Goal: Communication & Community: Answer question/provide support

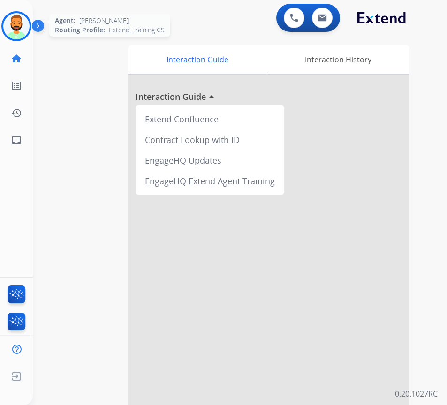
click at [19, 31] on img at bounding box center [16, 26] width 26 height 26
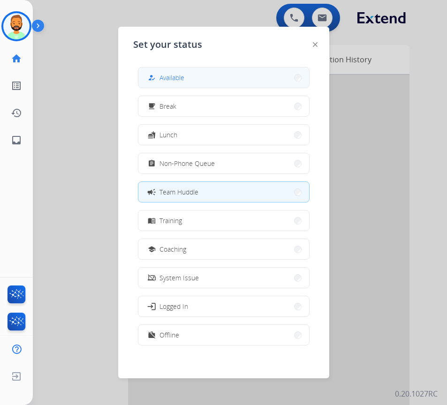
click at [184, 83] on button "how_to_reg Available" at bounding box center [223, 77] width 171 height 20
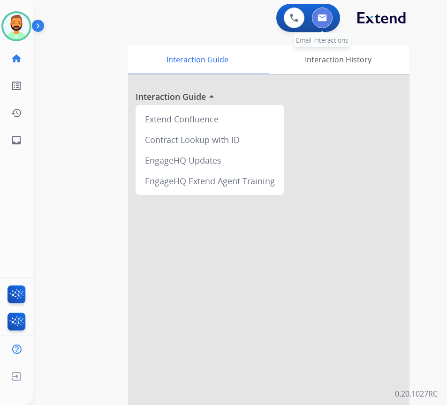
click at [319, 23] on button at bounding box center [322, 17] width 21 height 21
select select "**********"
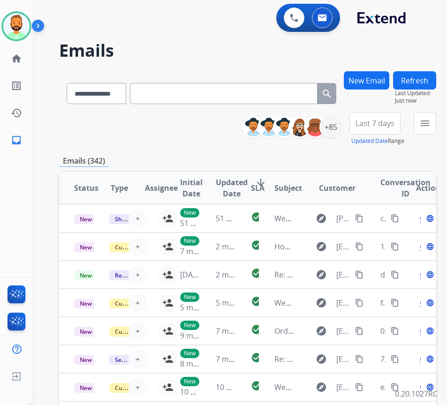
click at [394, 125] on span "Last 7 days" at bounding box center [374, 123] width 39 height 4
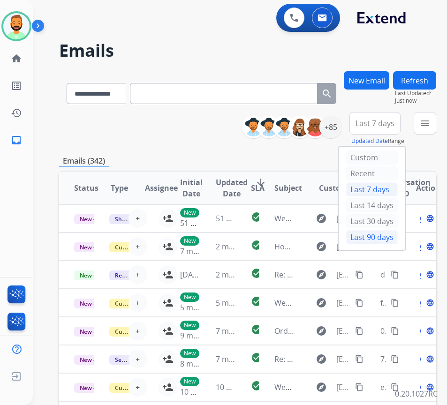
click at [375, 241] on div "Last 90 days" at bounding box center [372, 237] width 52 height 14
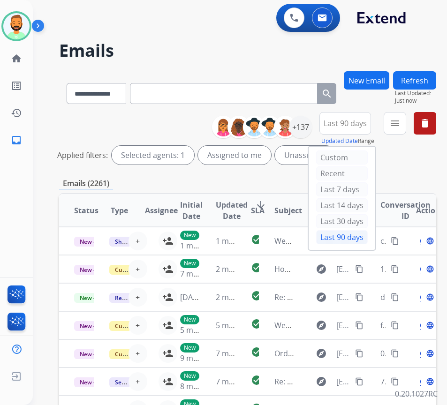
click at [412, 162] on div "Applied filters: Selected agents: 1 Assigned to me Unassigned" at bounding box center [245, 155] width 377 height 19
click at [400, 122] on mat-icon "menu" at bounding box center [394, 123] width 11 height 11
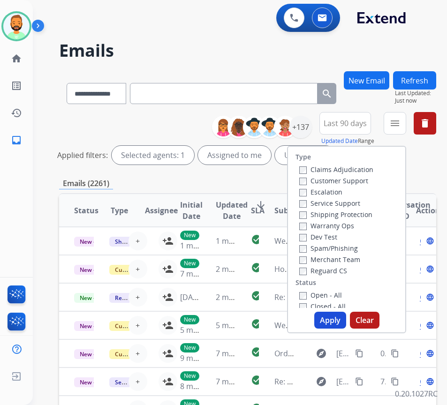
click at [357, 182] on label "Customer Support" at bounding box center [333, 180] width 69 height 9
click at [351, 213] on label "Shipping Protection" at bounding box center [335, 214] width 73 height 9
click at [345, 268] on label "Reguard CS" at bounding box center [323, 270] width 48 height 9
click at [332, 293] on label "Open - All" at bounding box center [320, 295] width 43 height 9
click at [336, 317] on button "Apply" at bounding box center [330, 320] width 32 height 17
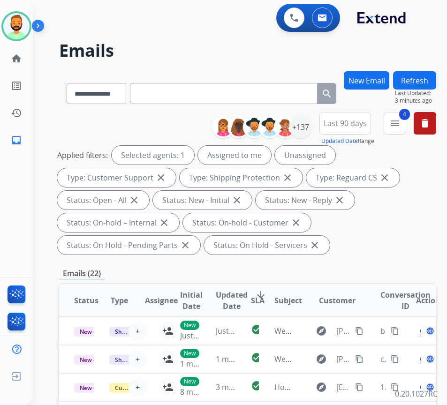
click at [360, 118] on button "Last 90 days" at bounding box center [345, 123] width 52 height 22
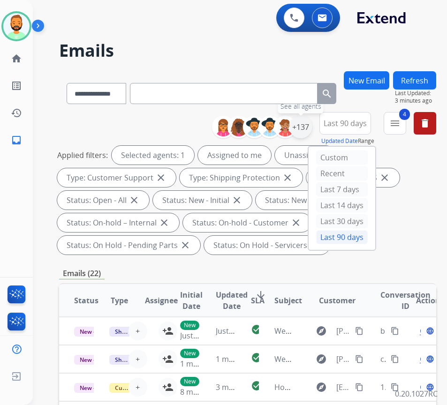
click at [312, 120] on div "+137" at bounding box center [300, 127] width 22 height 22
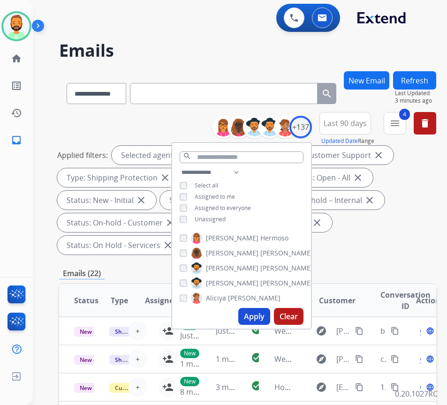
click at [270, 315] on button "Apply" at bounding box center [254, 316] width 32 height 17
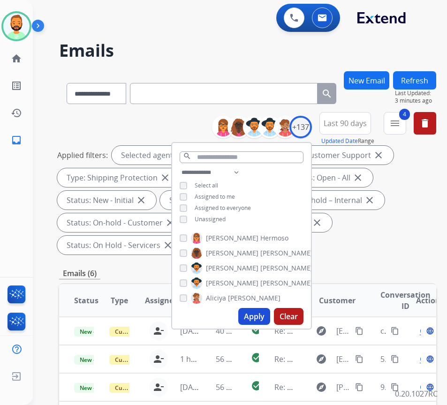
click at [401, 248] on div "Applied filters: Selected agents: 1 Assigned to me Type: Customer Support close…" at bounding box center [245, 200] width 377 height 109
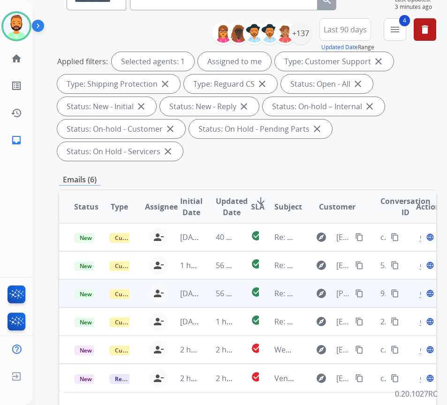
scroll to position [141, 0]
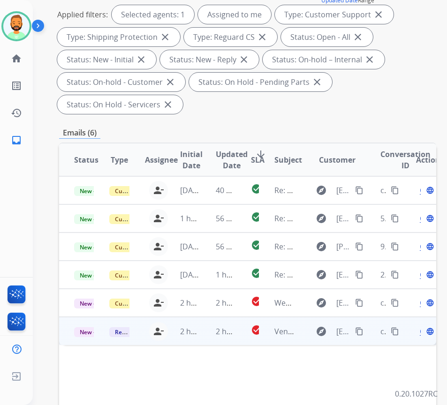
click at [204, 330] on td "2 hours ago" at bounding box center [218, 331] width 35 height 28
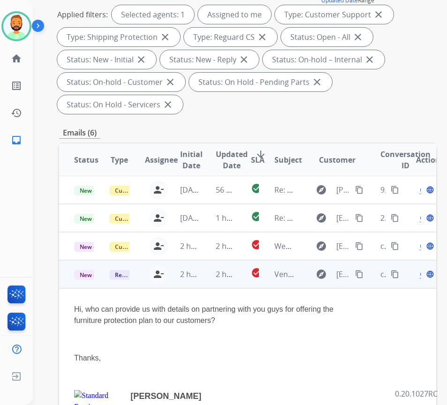
scroll to position [47, 0]
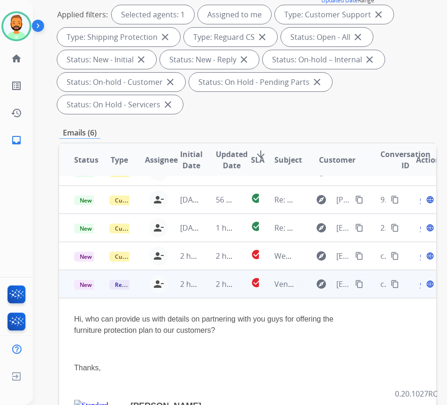
click at [424, 283] on span "Open" at bounding box center [429, 283] width 19 height 11
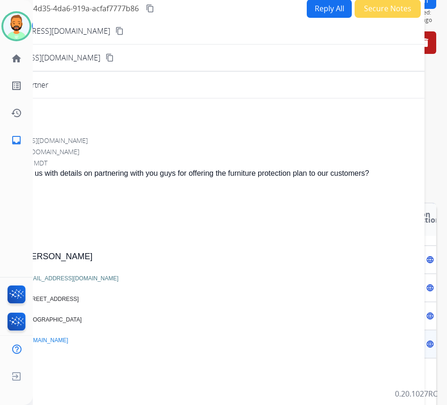
scroll to position [0, 0]
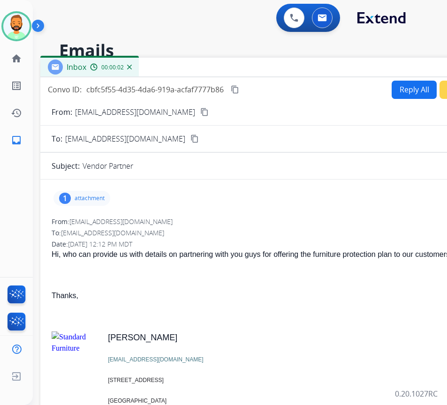
drag, startPoint x: 164, startPoint y: 61, endPoint x: 247, endPoint y: 62, distance: 83.9
click at [248, 61] on div "Inbox 00:00:02" at bounding box center [274, 68] width 469 height 20
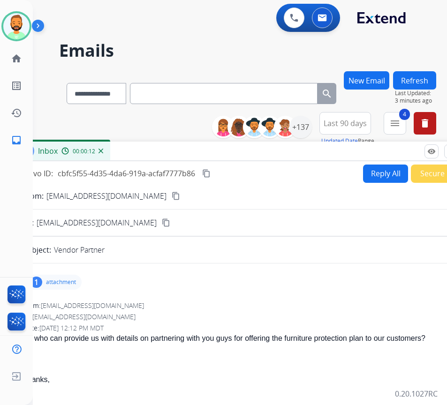
drag, startPoint x: 215, startPoint y: 64, endPoint x: 186, endPoint y: 165, distance: 105.8
click at [186, 161] on div "Inbox 00:00:12" at bounding box center [246, 152] width 469 height 20
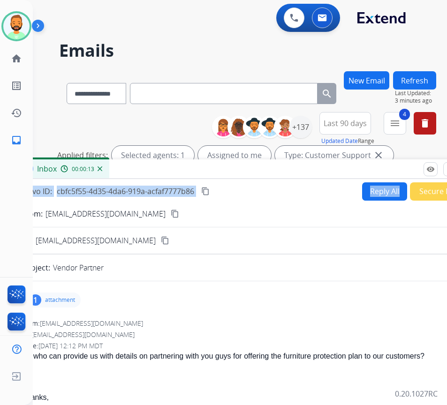
drag, startPoint x: 401, startPoint y: 180, endPoint x: 331, endPoint y: 174, distance: 70.1
click at [334, 175] on div "Inbox 00:00:13 Convo ID: cbfc5f55-4d35-4da6-919a-acfaf7777b86 content_copy Repl…" at bounding box center [245, 389] width 469 height 460
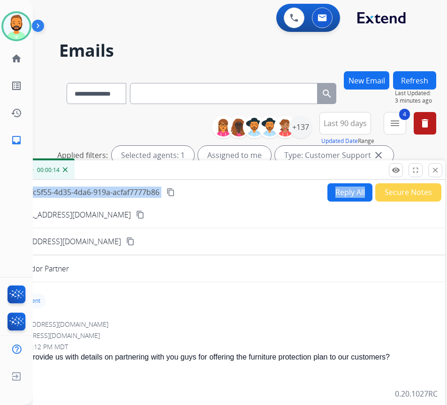
drag, startPoint x: 330, startPoint y: 173, endPoint x: 210, endPoint y: 174, distance: 119.5
click at [209, 175] on div "Inbox 00:00:14" at bounding box center [210, 170] width 469 height 20
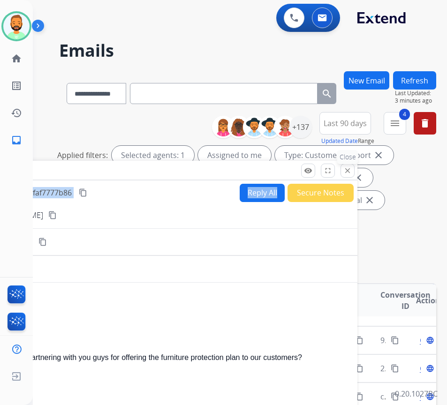
click at [351, 171] on mat-icon "close" at bounding box center [347, 170] width 8 height 8
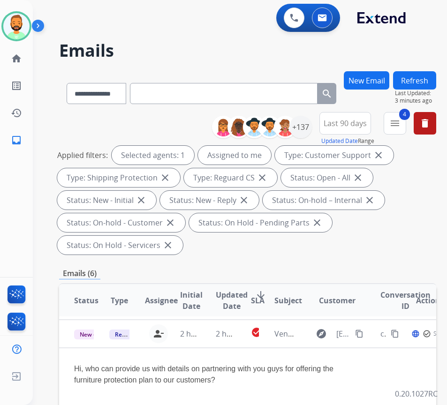
scroll to position [145, 0]
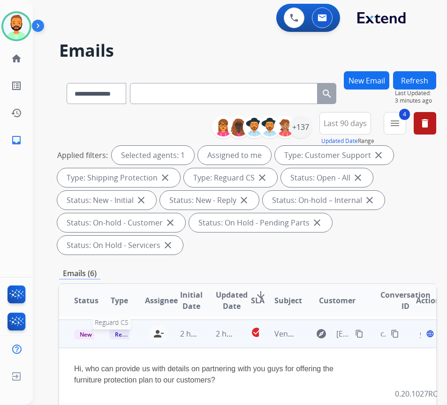
click at [115, 330] on span "Reguard CS" at bounding box center [130, 335] width 43 height 10
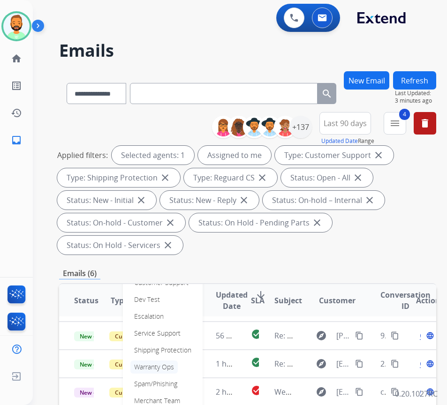
scroll to position [98, 0]
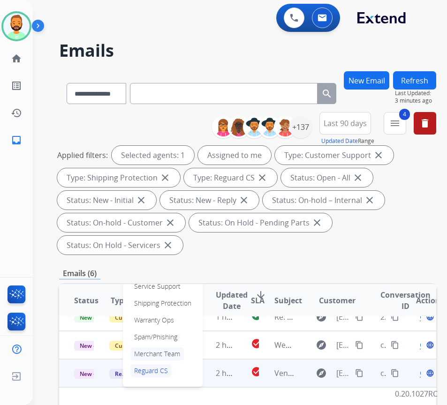
click at [160, 354] on p "Merchant Team" at bounding box center [156, 353] width 53 height 13
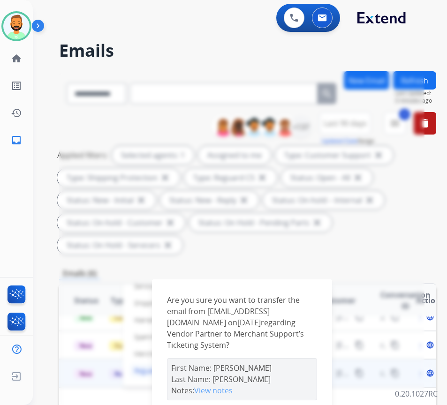
scroll to position [47, 0]
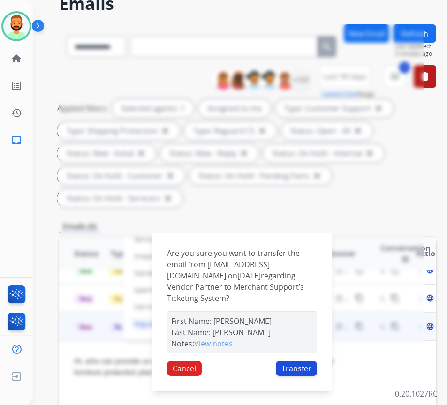
click at [293, 361] on button "Transfer" at bounding box center [296, 368] width 41 height 15
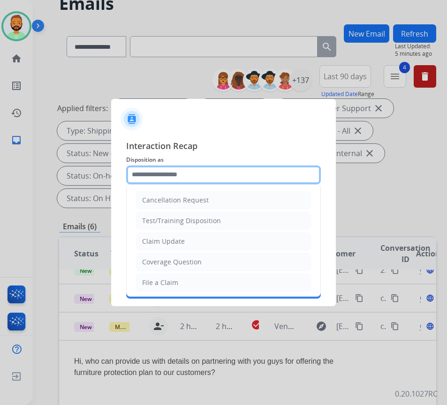
click at [248, 178] on input "text" at bounding box center [223, 174] width 195 height 19
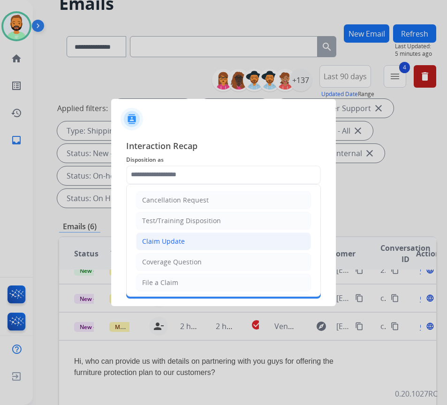
click at [207, 237] on li "Claim Update" at bounding box center [223, 241] width 175 height 18
type input "**********"
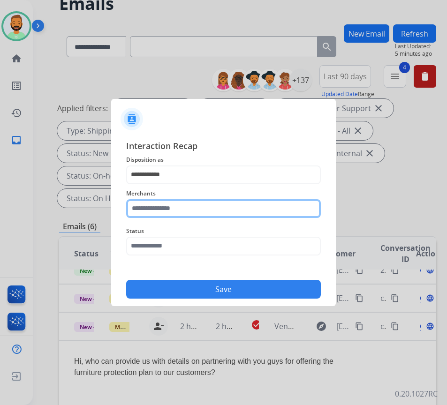
click at [210, 210] on input "text" at bounding box center [223, 208] width 195 height 19
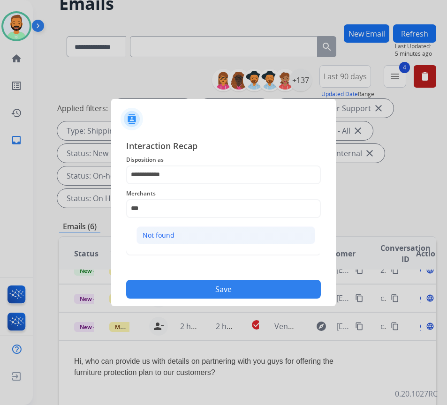
click at [190, 233] on li "Not found" at bounding box center [225, 235] width 179 height 18
type input "*********"
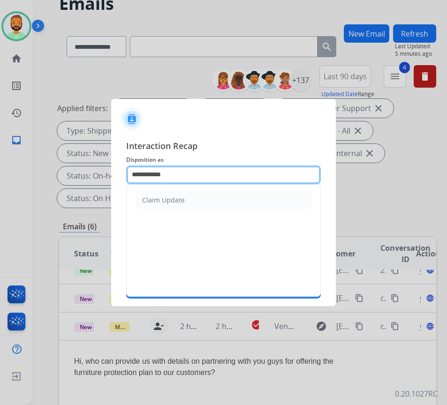
drag, startPoint x: 198, startPoint y: 175, endPoint x: 55, endPoint y: 173, distance: 143.0
click at [0, 172] on app-contact-recap-modal "**********" at bounding box center [0, 202] width 0 height 405
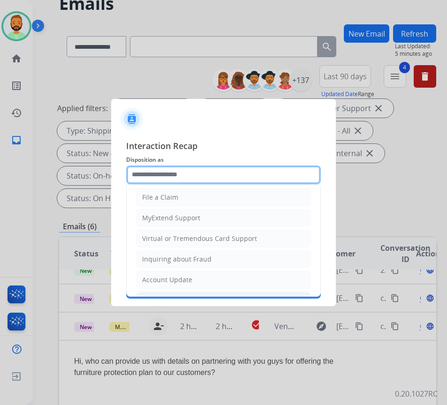
scroll to position [146, 0]
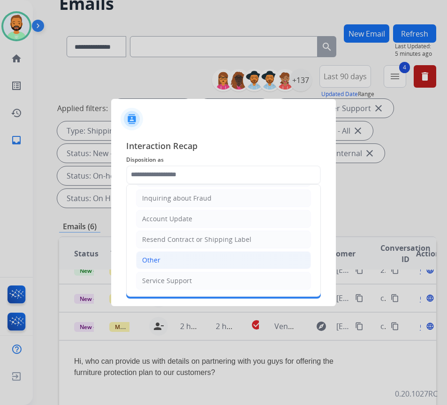
click at [204, 260] on li "Other" at bounding box center [223, 260] width 175 height 18
type input "*****"
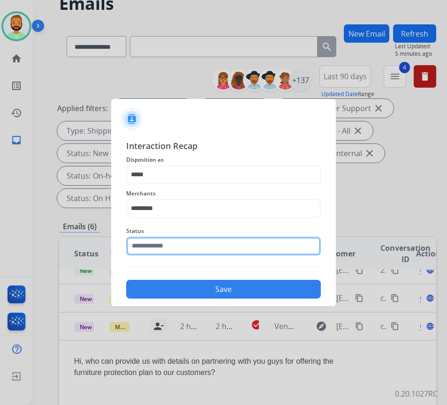
click at [180, 237] on input "text" at bounding box center [223, 246] width 195 height 19
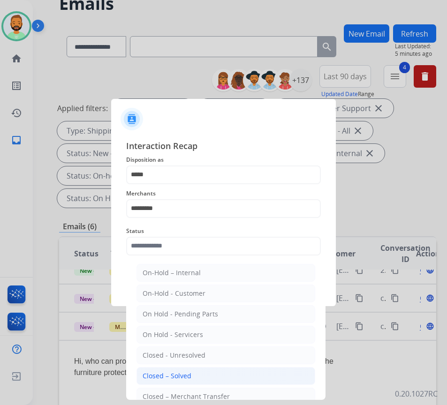
click at [189, 374] on div "Closed – Solved" at bounding box center [166, 375] width 49 height 9
type input "**********"
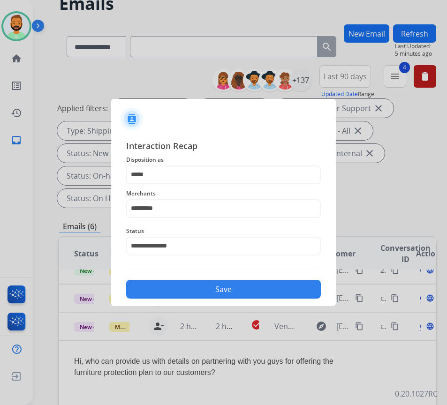
click at [211, 286] on button "Save" at bounding box center [223, 289] width 195 height 19
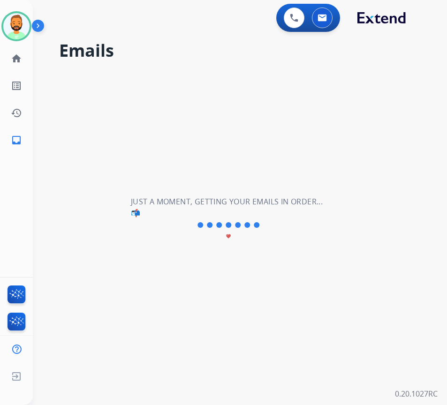
scroll to position [0, 0]
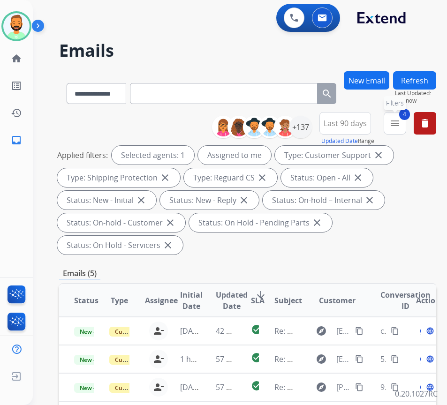
click at [406, 132] on button "4 menu Filters" at bounding box center [394, 123] width 22 height 22
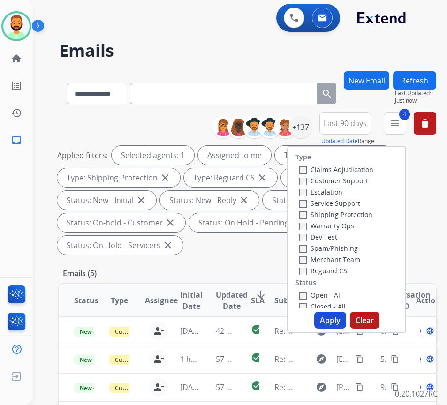
click at [354, 257] on label "Merchant Team" at bounding box center [329, 259] width 61 height 9
click at [334, 315] on button "Apply" at bounding box center [330, 320] width 32 height 17
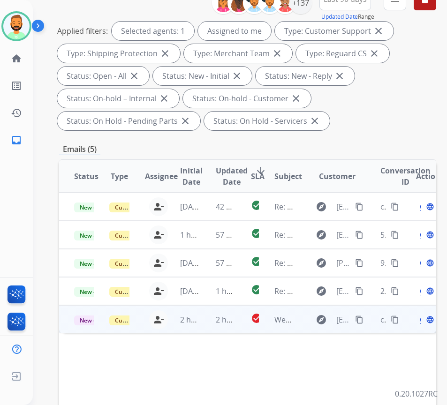
scroll to position [141, 0]
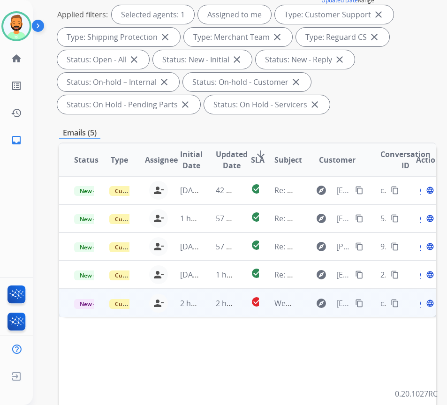
click at [208, 312] on td "2 hours ago" at bounding box center [218, 303] width 35 height 28
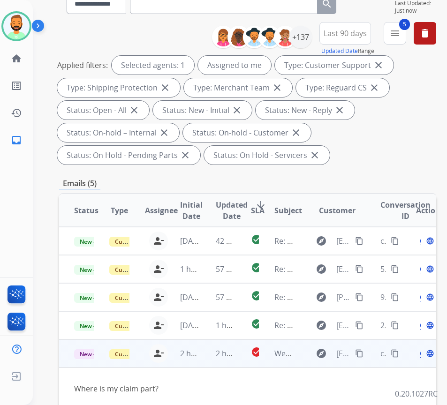
scroll to position [0, 0]
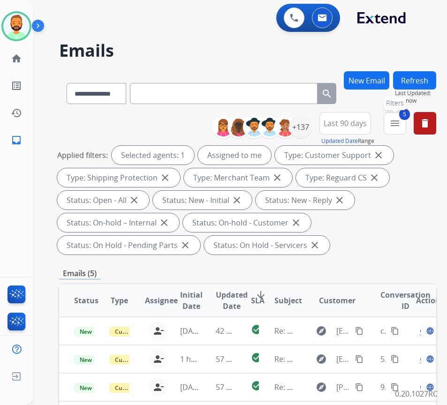
click at [400, 122] on mat-icon "menu" at bounding box center [394, 123] width 11 height 11
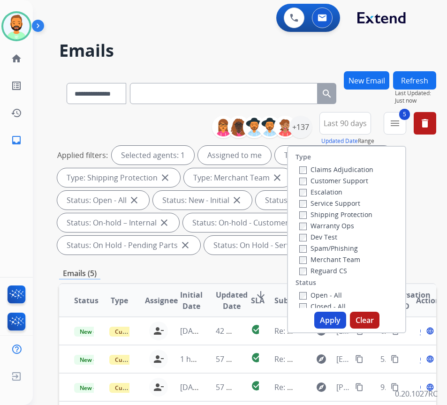
click at [340, 178] on label "Customer Support" at bounding box center [333, 180] width 69 height 9
click at [337, 216] on label "Shipping Protection" at bounding box center [335, 214] width 73 height 9
click at [335, 266] on div "Reguard CS" at bounding box center [336, 270] width 74 height 11
click at [337, 271] on label "Reguard CS" at bounding box center [323, 270] width 48 height 9
click at [337, 319] on button "Apply" at bounding box center [330, 320] width 32 height 17
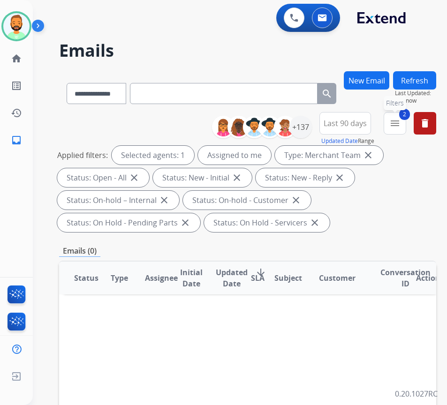
click at [405, 132] on button "2 menu Filters" at bounding box center [394, 123] width 22 height 22
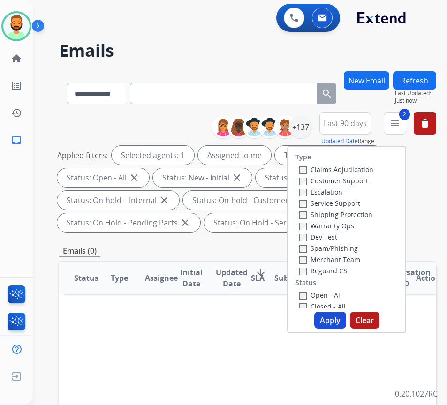
click at [329, 256] on label "Merchant Team" at bounding box center [329, 259] width 61 height 9
click at [347, 181] on label "Customer Support" at bounding box center [333, 180] width 69 height 9
click at [351, 224] on label "Warranty Ops" at bounding box center [326, 225] width 55 height 9
click at [352, 214] on label "Shipping Protection" at bounding box center [335, 214] width 73 height 9
click at [350, 228] on label "Warranty Ops" at bounding box center [326, 225] width 55 height 9
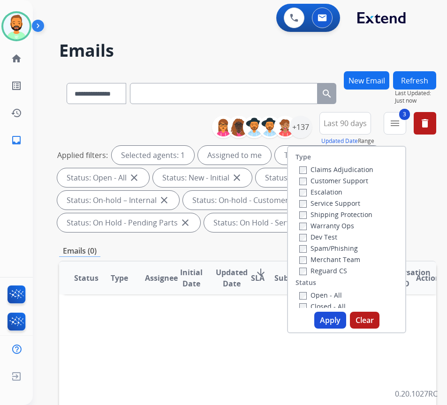
click at [339, 269] on label "Reguard CS" at bounding box center [323, 270] width 48 height 9
click at [337, 315] on button "Apply" at bounding box center [330, 320] width 32 height 17
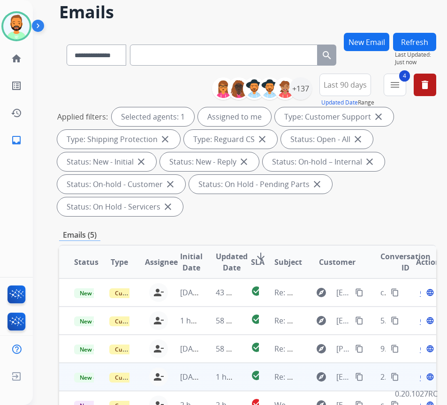
scroll to position [94, 0]
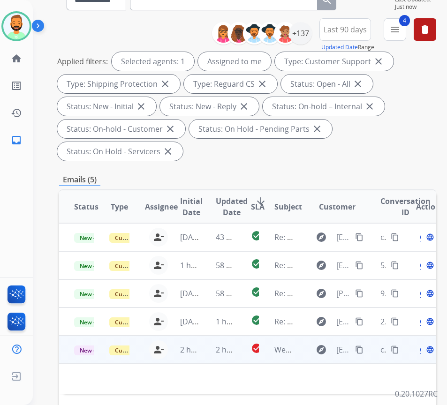
click at [214, 348] on td "2 hours ago" at bounding box center [218, 350] width 35 height 28
click at [206, 354] on td "2 hours ago" at bounding box center [218, 350] width 35 height 28
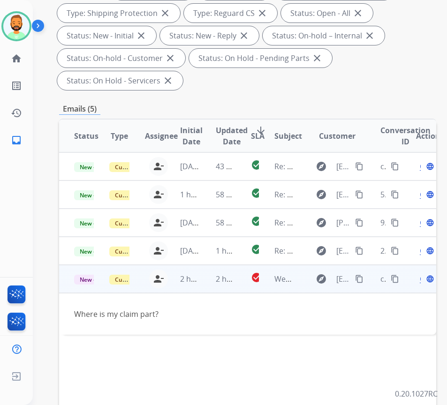
scroll to position [187, 0]
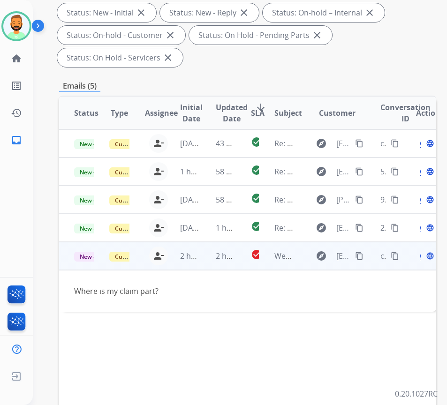
click at [360, 254] on mat-icon "content_copy" at bounding box center [359, 256] width 8 height 8
click at [424, 257] on span "Open" at bounding box center [429, 255] width 19 height 11
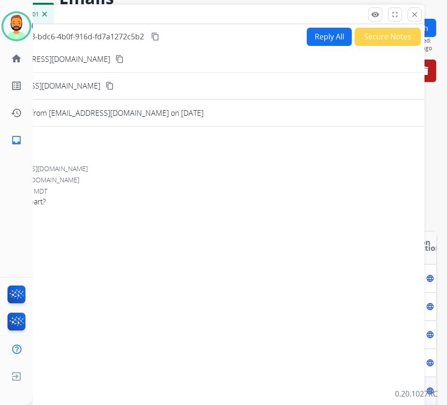
scroll to position [0, 0]
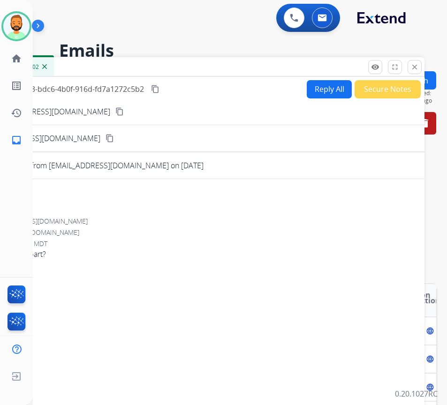
click at [118, 55] on h2 "Emails" at bounding box center [241, 50] width 365 height 19
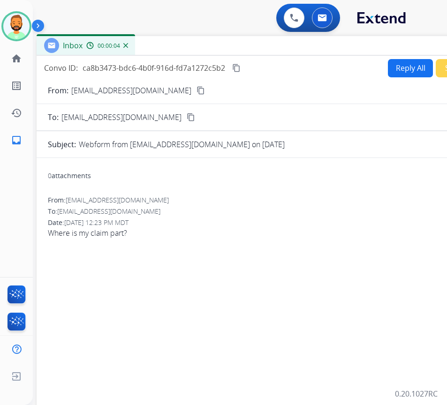
drag, startPoint x: 158, startPoint y: 75, endPoint x: 208, endPoint y: 56, distance: 53.4
click at [202, 47] on div "Inbox 00:00:04" at bounding box center [271, 46] width 469 height 20
click at [414, 66] on button "Reply All" at bounding box center [409, 69] width 45 height 18
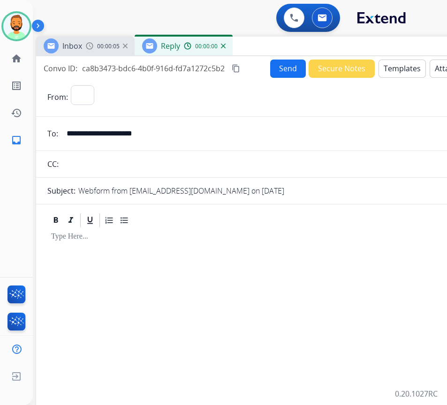
select select "**********"
click at [392, 64] on button "Templates" at bounding box center [401, 69] width 47 height 18
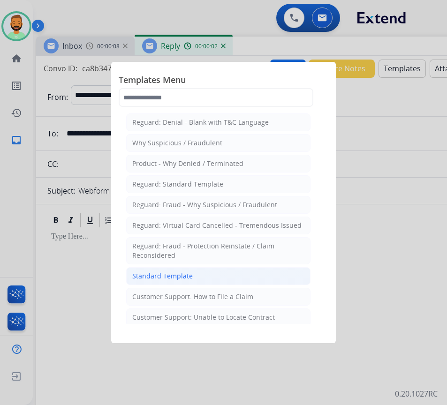
click at [224, 272] on li "Standard Template" at bounding box center [218, 276] width 184 height 18
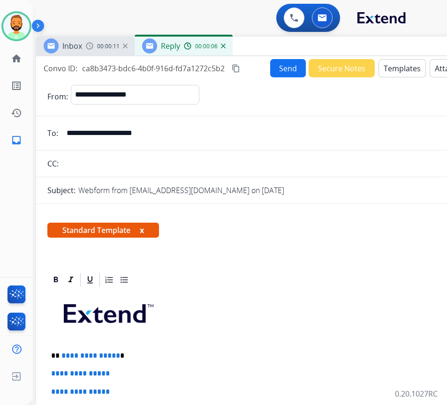
click at [152, 353] on p "**********" at bounding box center [266, 356] width 431 height 8
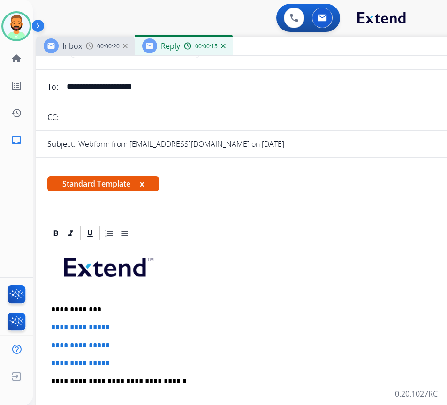
scroll to position [47, 0]
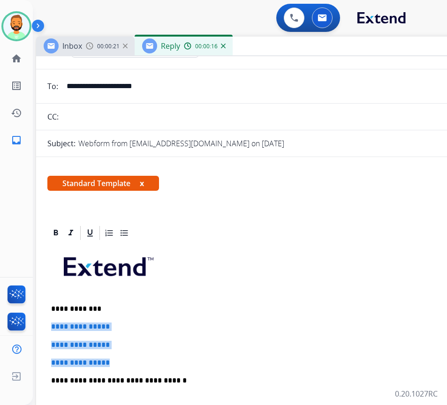
drag, startPoint x: 122, startPoint y: 359, endPoint x: 49, endPoint y: 323, distance: 81.3
click at [49, 323] on div "**********" at bounding box center [270, 402] width 446 height 322
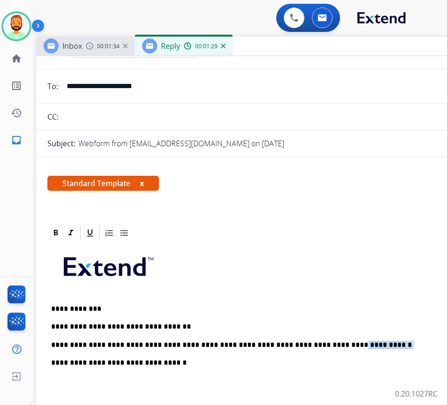
drag, startPoint x: 349, startPoint y: 342, endPoint x: 308, endPoint y: 345, distance: 41.3
click at [308, 345] on p "**********" at bounding box center [266, 345] width 431 height 8
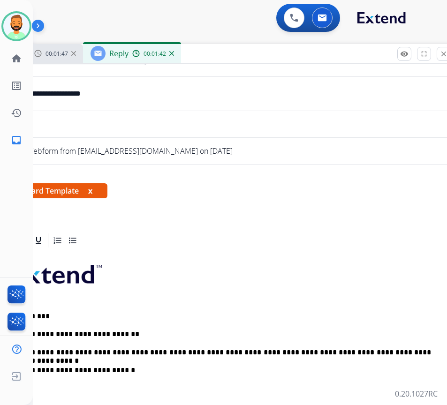
drag, startPoint x: 266, startPoint y: 52, endPoint x: 214, endPoint y: 60, distance: 52.1
click at [214, 60] on div "Inbox 00:01:47 Reply 00:01:42" at bounding box center [219, 54] width 469 height 20
click at [430, 352] on p "**********" at bounding box center [215, 352] width 431 height 8
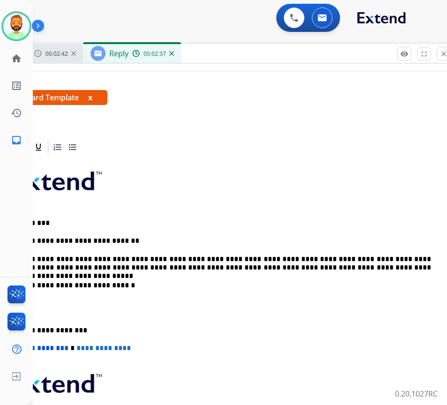
scroll to position [141, 0]
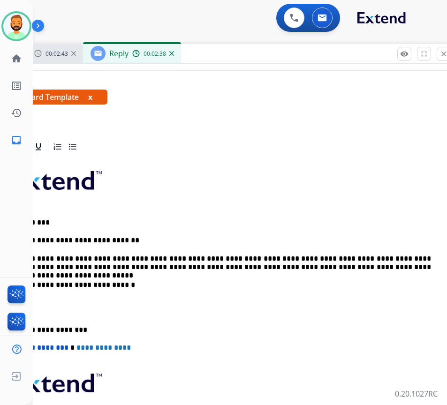
click at [44, 322] on div "**********" at bounding box center [219, 311] width 446 height 313
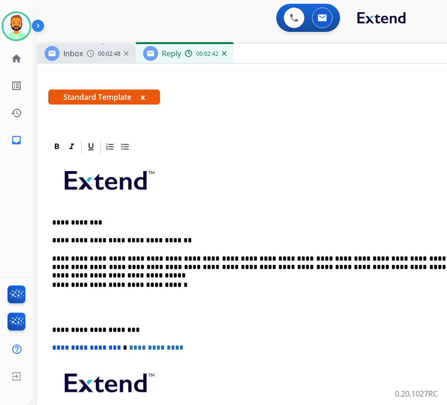
drag, startPoint x: 216, startPoint y: 55, endPoint x: 270, endPoint y: 54, distance: 54.4
click at [270, 54] on div "Inbox 00:02:48 Reply 00:02:42" at bounding box center [271, 54] width 469 height 20
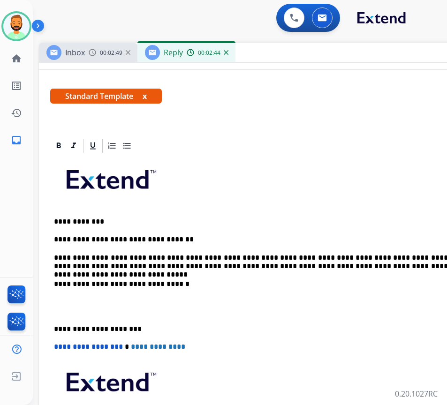
click at [56, 321] on div "**********" at bounding box center [273, 310] width 446 height 313
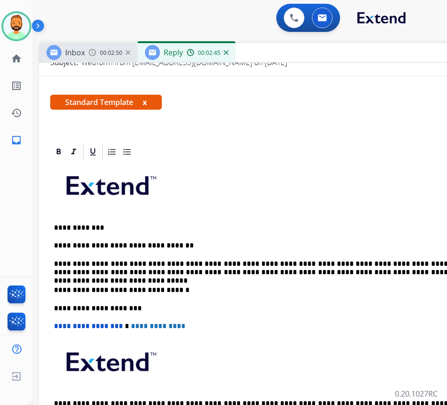
scroll to position [134, 0]
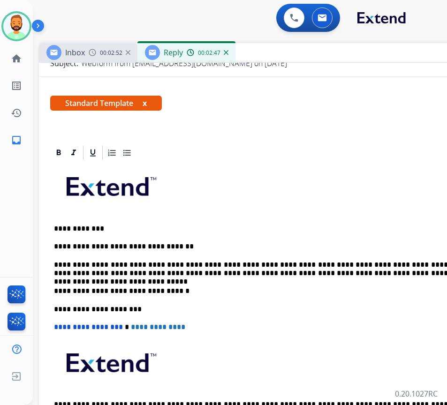
click at [226, 292] on p "**********" at bounding box center [269, 291] width 431 height 8
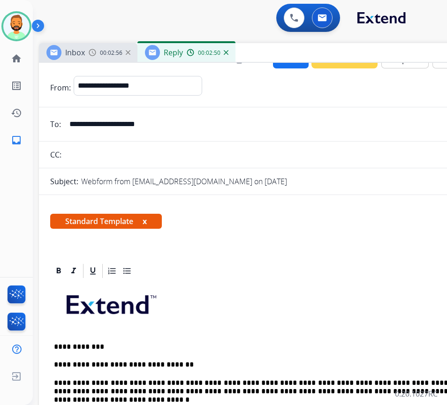
scroll to position [0, 0]
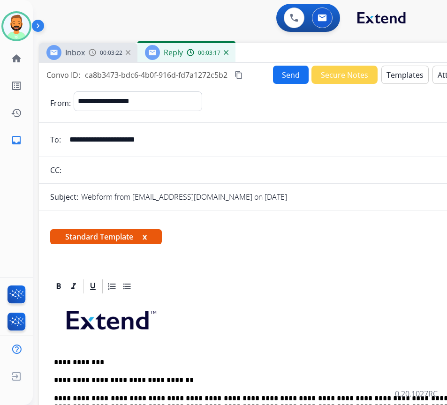
click at [287, 75] on button "Send" at bounding box center [291, 75] width 36 height 18
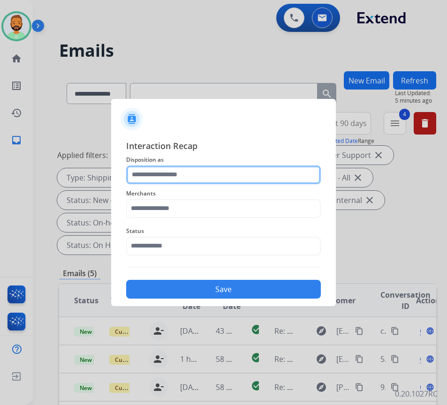
click at [164, 181] on input "text" at bounding box center [223, 174] width 195 height 19
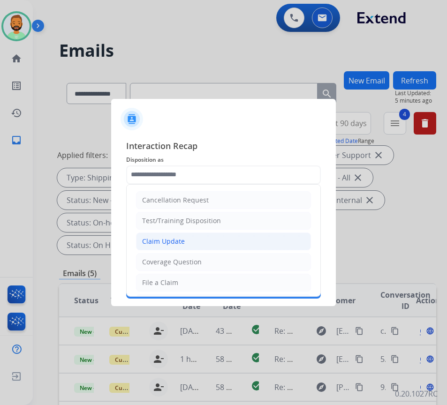
click at [174, 236] on li "Claim Update" at bounding box center [223, 241] width 175 height 18
type input "**********"
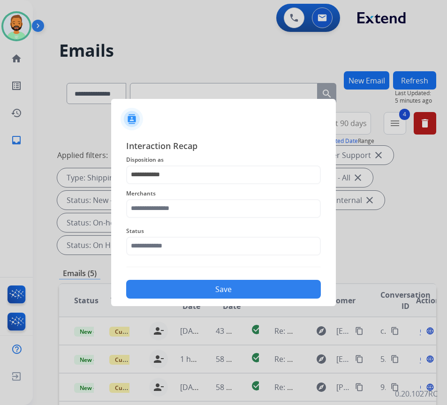
click at [175, 193] on span "Merchants" at bounding box center [223, 193] width 195 height 11
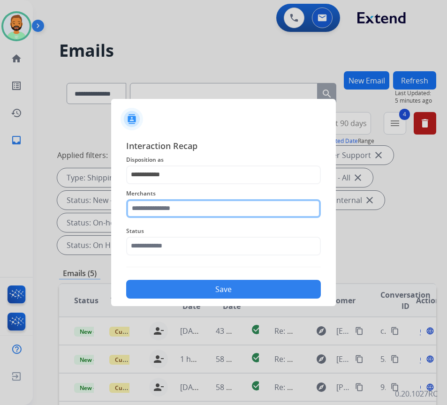
click at [174, 205] on input "text" at bounding box center [223, 208] width 195 height 19
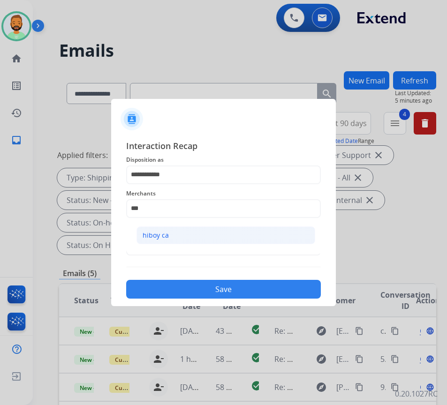
click at [155, 243] on li "hiboy ca" at bounding box center [225, 235] width 179 height 18
type input "********"
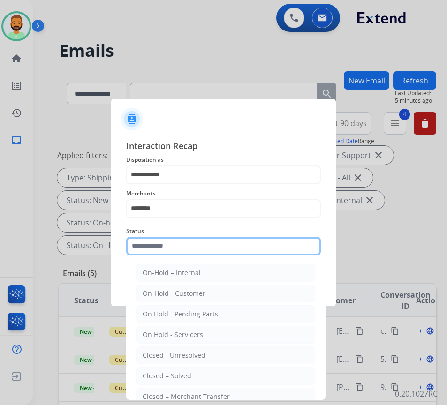
click at [170, 248] on input "text" at bounding box center [223, 246] width 195 height 19
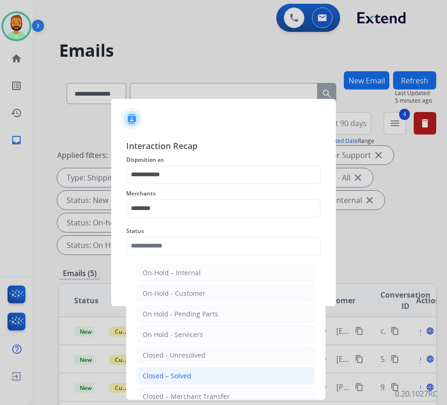
click at [190, 376] on li "Closed – Solved" at bounding box center [225, 376] width 179 height 18
type input "**********"
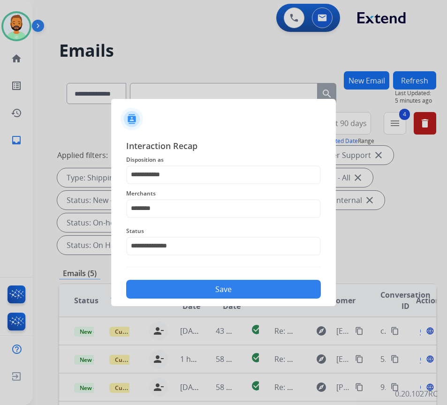
click at [225, 292] on button "Save" at bounding box center [223, 289] width 195 height 19
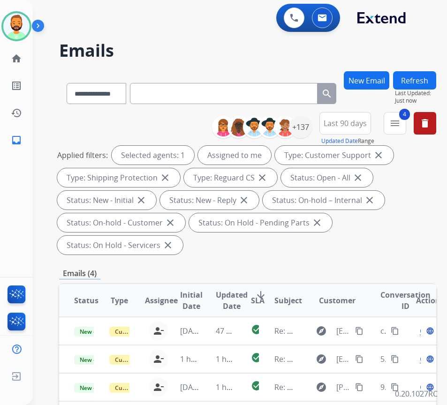
click at [284, 245] on div "Applied filters: Selected agents: 1 Assigned to me Type: Customer Support close…" at bounding box center [245, 200] width 377 height 109
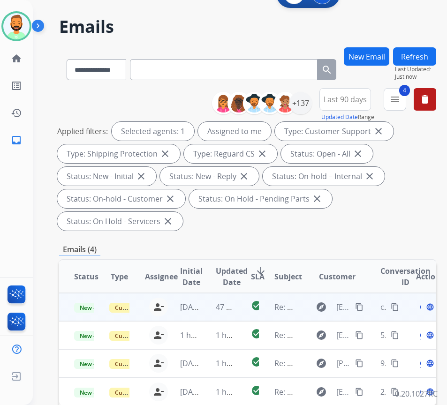
scroll to position [94, 0]
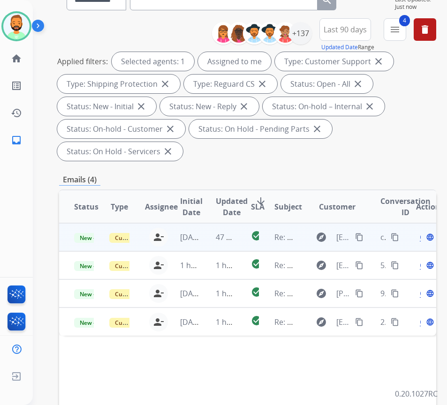
click at [210, 239] on td "47 minutes ago" at bounding box center [218, 237] width 35 height 28
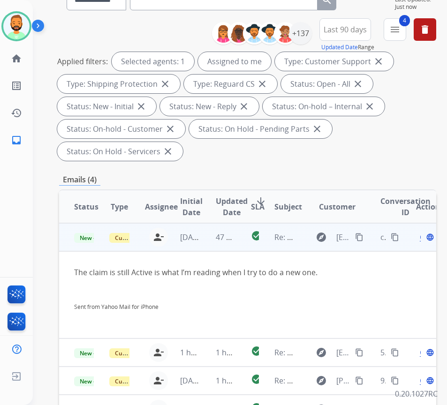
click at [363, 238] on mat-icon "content_copy" at bounding box center [359, 237] width 8 height 8
click at [425, 238] on span "Open" at bounding box center [429, 237] width 19 height 11
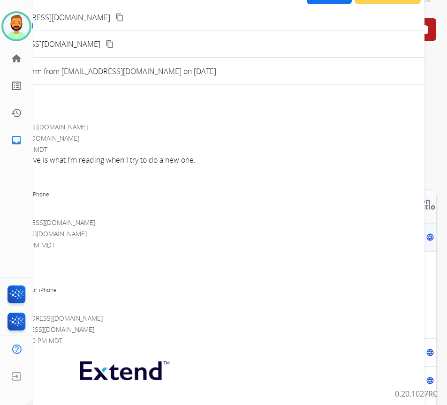
scroll to position [0, 0]
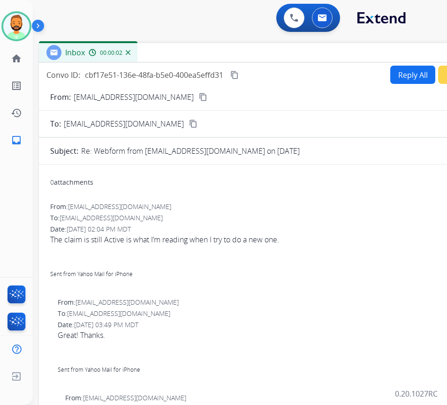
drag, startPoint x: 213, startPoint y: 69, endPoint x: 296, endPoint y: 56, distance: 84.1
click at [295, 55] on div "Inbox 00:00:02" at bounding box center [273, 53] width 469 height 20
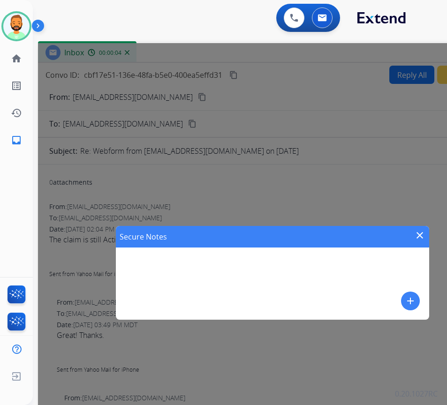
click at [386, 158] on div "Secure Notes close add" at bounding box center [272, 273] width 469 height 460
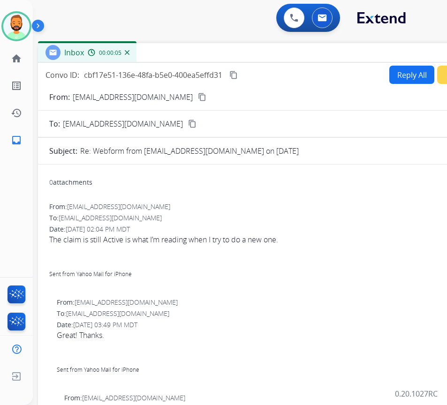
click at [396, 78] on button "Reply All" at bounding box center [411, 75] width 45 height 18
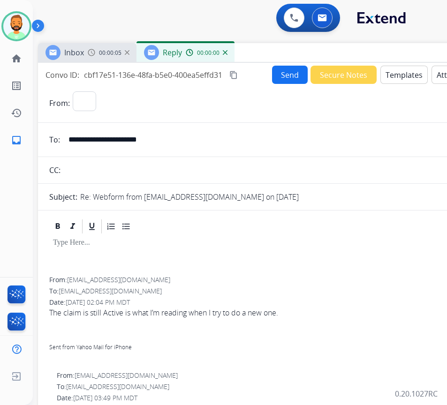
select select "**********"
click at [394, 74] on button "Templates" at bounding box center [403, 75] width 47 height 18
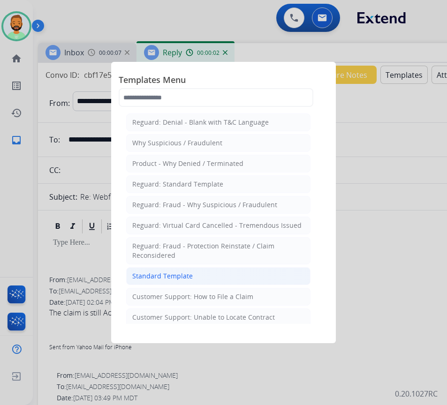
click at [253, 275] on li "Standard Template" at bounding box center [218, 276] width 184 height 18
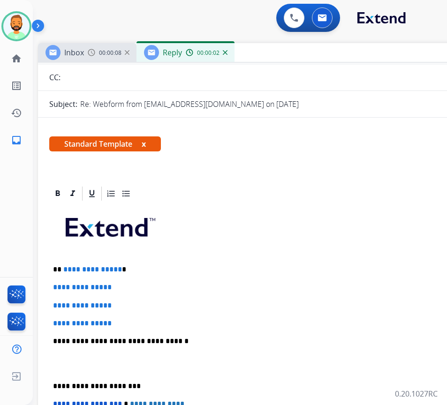
scroll to position [94, 0]
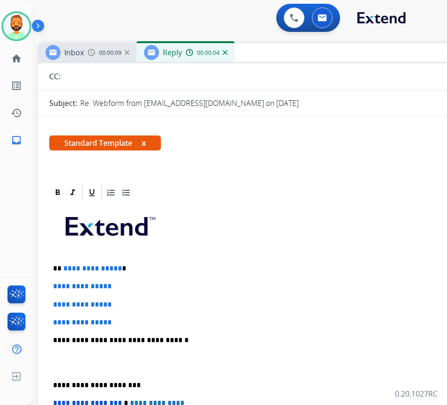
click at [157, 266] on p "**********" at bounding box center [268, 268] width 431 height 8
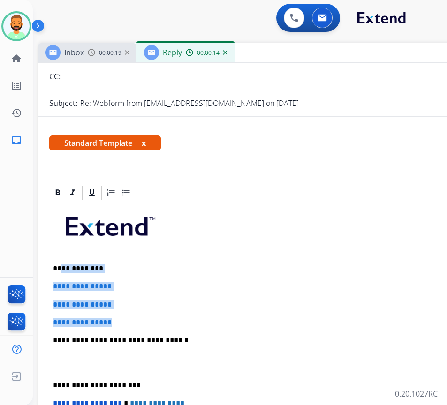
drag, startPoint x: 148, startPoint y: 315, endPoint x: 60, endPoint y: 271, distance: 97.7
click at [60, 271] on div "**********" at bounding box center [272, 362] width 446 height 322
click at [249, 300] on p "**********" at bounding box center [272, 304] width 439 height 8
drag, startPoint x: 143, startPoint y: 317, endPoint x: 53, endPoint y: 283, distance: 96.3
click at [53, 283] on div "**********" at bounding box center [272, 362] width 446 height 322
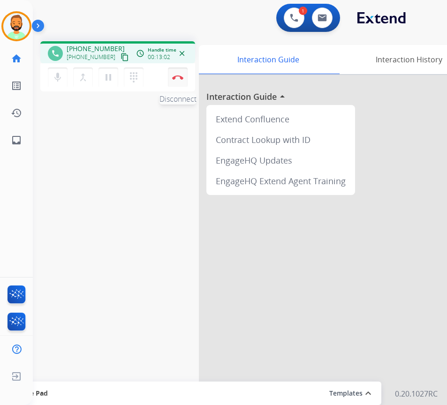
click at [176, 78] on img at bounding box center [177, 77] width 11 height 5
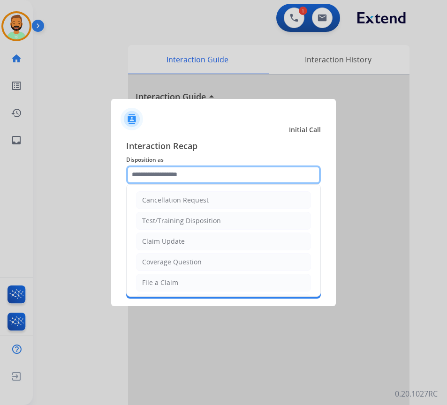
click at [221, 174] on input "text" at bounding box center [223, 174] width 195 height 19
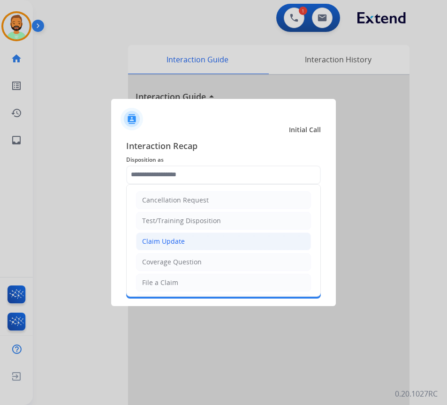
click at [204, 237] on li "Claim Update" at bounding box center [223, 241] width 175 height 18
type input "**********"
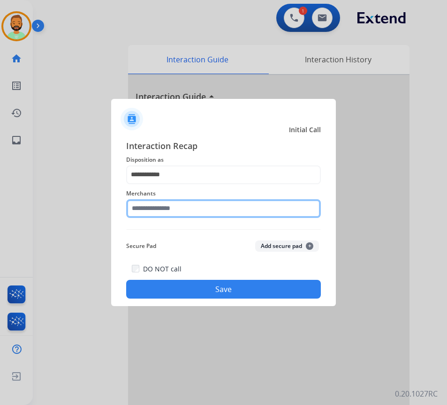
click at [197, 206] on input "text" at bounding box center [223, 208] width 195 height 19
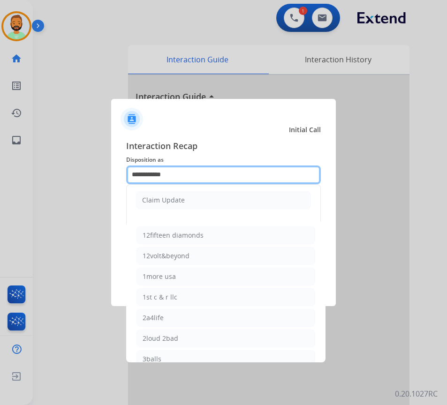
click at [197, 177] on input "**********" at bounding box center [223, 174] width 195 height 19
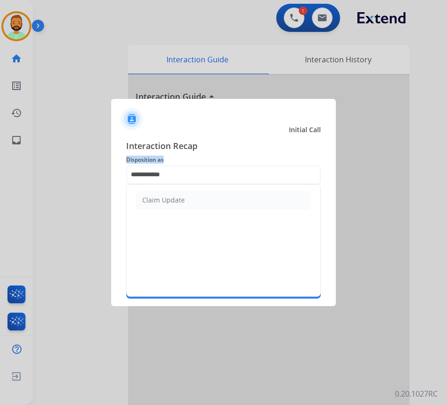
drag, startPoint x: 149, startPoint y: 159, endPoint x: 40, endPoint y: 163, distance: 108.8
click at [0, 163] on app-contact-recap-modal "**********" at bounding box center [0, 202] width 0 height 405
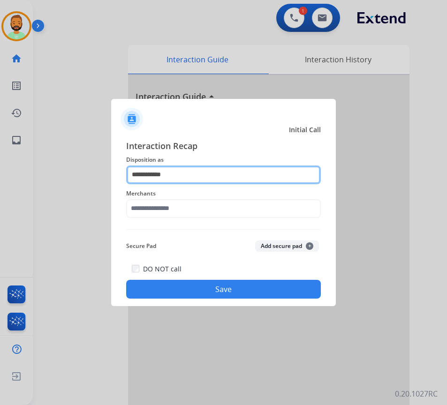
click at [180, 171] on input "**********" at bounding box center [223, 174] width 195 height 19
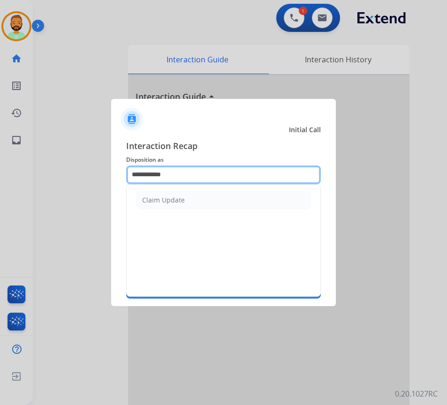
drag, startPoint x: 186, startPoint y: 173, endPoint x: 63, endPoint y: 170, distance: 122.9
click at [0, 169] on app-contact-recap-modal "**********" at bounding box center [0, 202] width 0 height 405
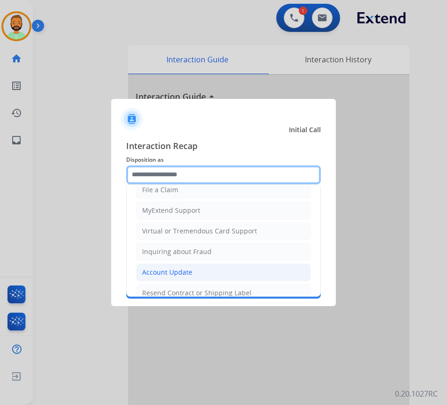
scroll to position [94, 0]
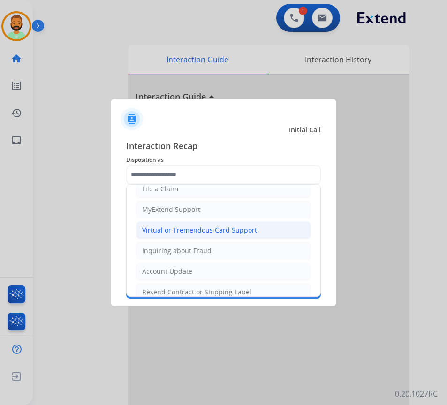
click at [248, 231] on div "Virtual or Tremendous Card Support" at bounding box center [199, 229] width 115 height 9
type input "**********"
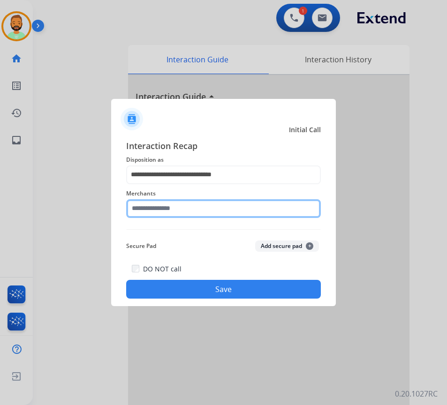
click at [244, 214] on input "text" at bounding box center [223, 208] width 195 height 19
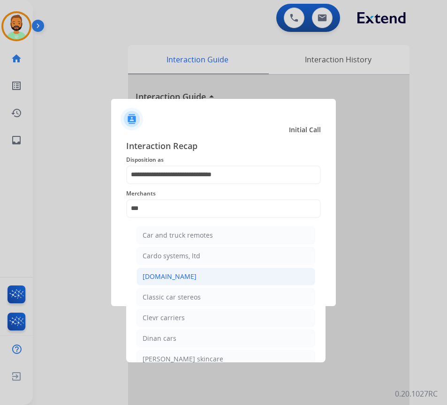
click at [188, 281] on li "[DOMAIN_NAME]" at bounding box center [225, 277] width 179 height 18
type input "**********"
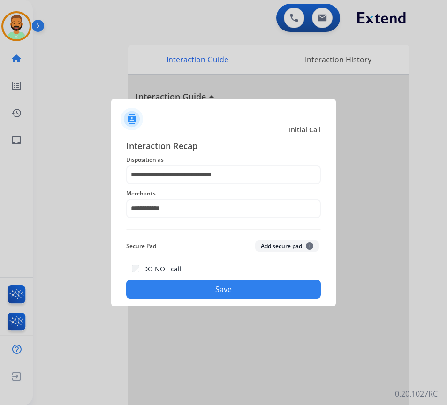
click at [209, 277] on div "DO NOT call Save" at bounding box center [223, 281] width 195 height 36
click at [211, 284] on button "Save" at bounding box center [223, 289] width 195 height 19
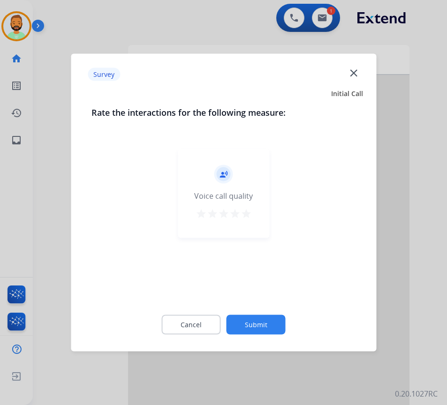
click at [248, 316] on button "Submit" at bounding box center [255, 325] width 59 height 20
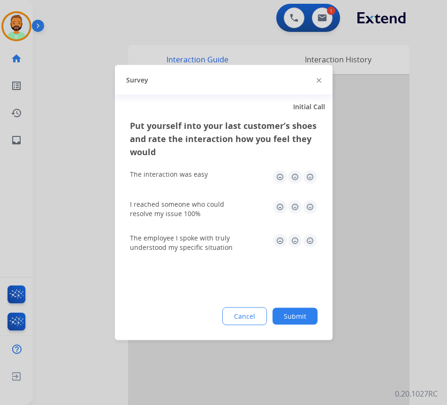
click at [305, 322] on button "Submit" at bounding box center [294, 316] width 45 height 17
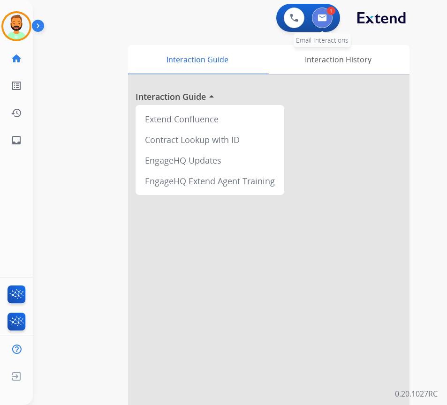
click at [328, 20] on button at bounding box center [322, 17] width 21 height 21
select select "**********"
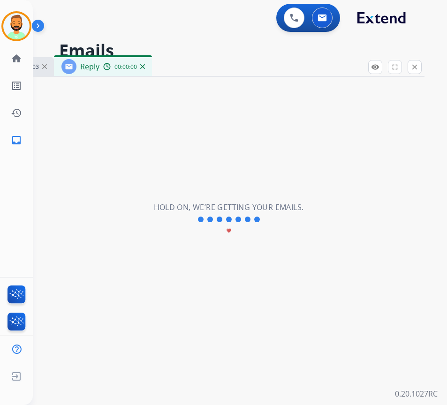
select select "**********"
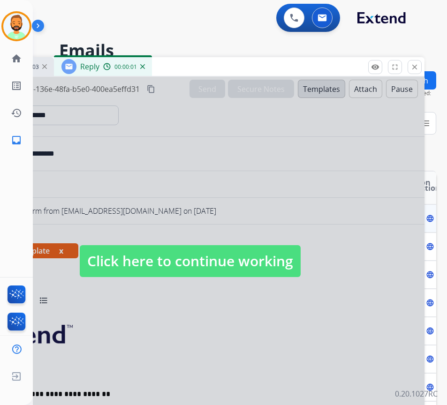
click at [231, 266] on span "Click here to continue working" at bounding box center [190, 261] width 221 height 32
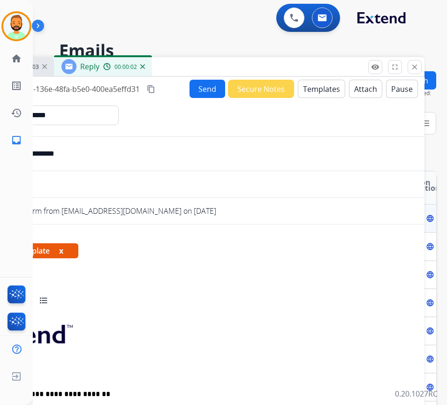
click at [225, 55] on h2 "Emails" at bounding box center [241, 50] width 365 height 19
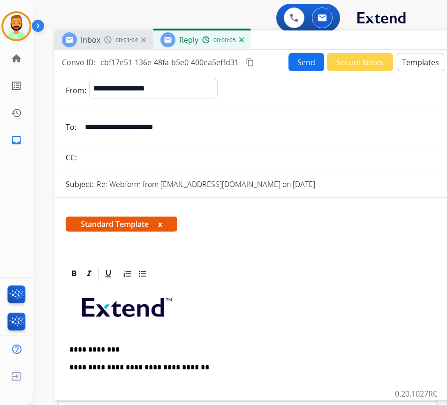
drag, startPoint x: 219, startPoint y: 68, endPoint x: 318, endPoint y: 41, distance: 102.4
click at [318, 41] on div "Inbox 00:01:04 Reply 00:00:05" at bounding box center [288, 40] width 469 height 20
click at [155, 132] on input "**********" at bounding box center [295, 127] width 433 height 19
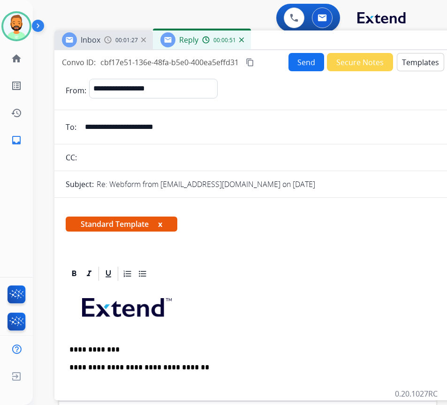
scroll to position [94, 0]
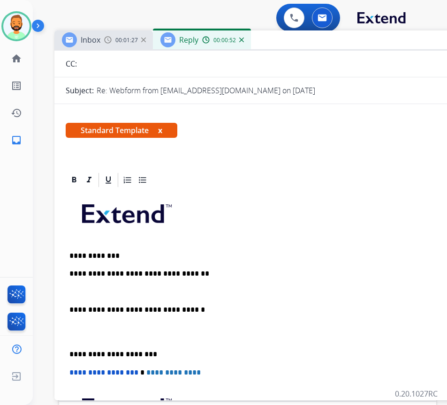
click at [132, 288] on p at bounding box center [288, 292] width 439 height 8
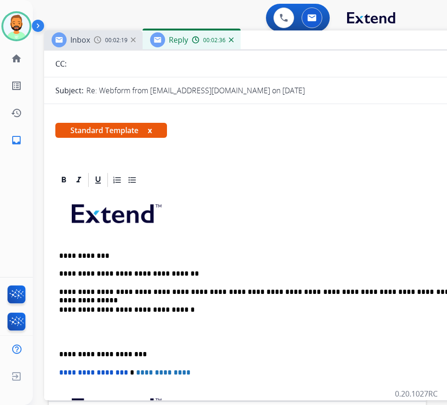
scroll to position [0, 12]
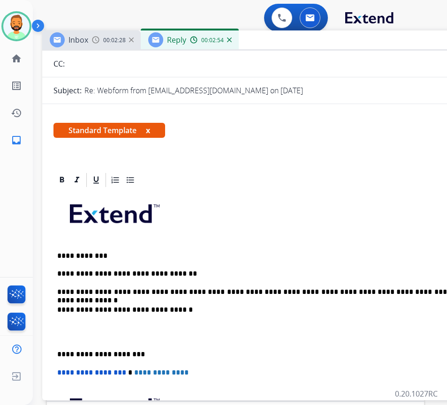
click at [366, 291] on p "**********" at bounding box center [272, 292] width 431 height 8
drag, startPoint x: 52, startPoint y: 348, endPoint x: 67, endPoint y: 349, distance: 15.1
drag, startPoint x: 60, startPoint y: 352, endPoint x: 81, endPoint y: 358, distance: 21.5
click at [65, 352] on p "**********" at bounding box center [272, 354] width 431 height 8
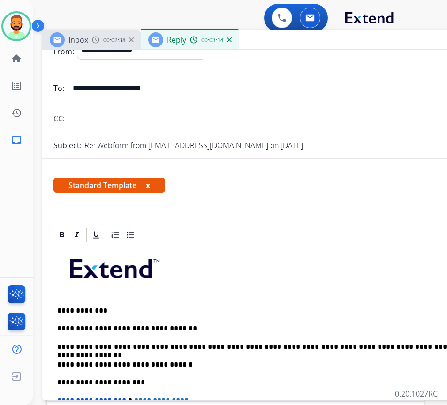
scroll to position [0, 0]
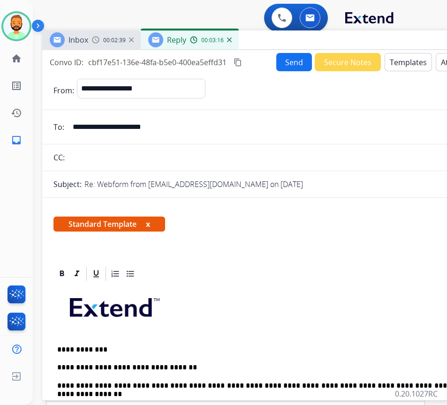
click at [288, 61] on button "Send" at bounding box center [294, 62] width 36 height 18
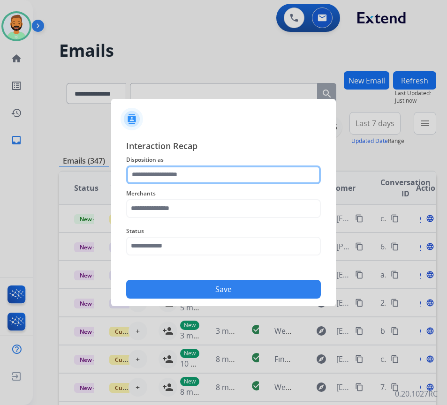
click at [225, 179] on input "text" at bounding box center [223, 174] width 195 height 19
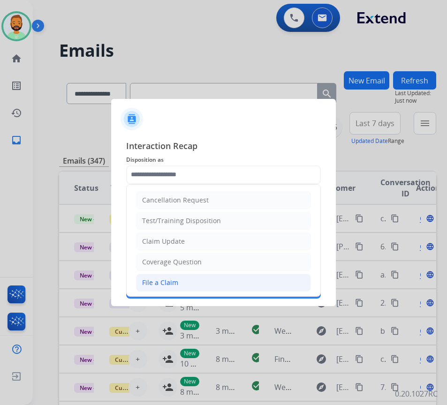
click at [199, 278] on li "File a Claim" at bounding box center [223, 283] width 175 height 18
type input "**********"
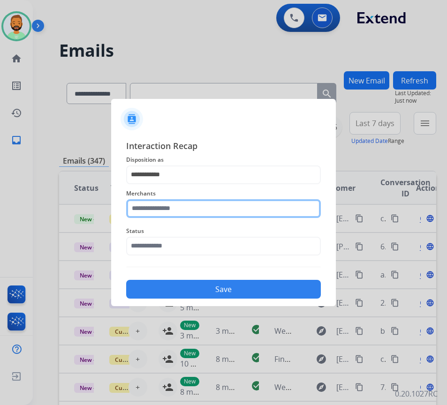
click at [195, 214] on input "text" at bounding box center [223, 208] width 195 height 19
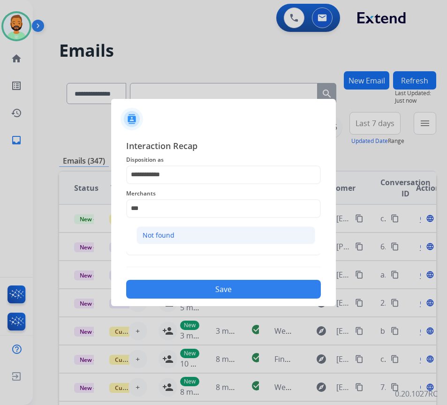
click at [224, 236] on li "Not found" at bounding box center [225, 235] width 179 height 18
type input "*********"
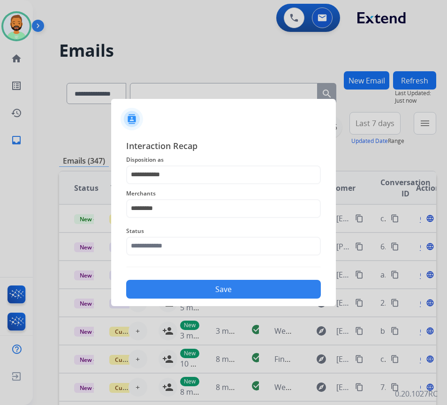
click at [220, 255] on div "Status" at bounding box center [223, 240] width 195 height 37
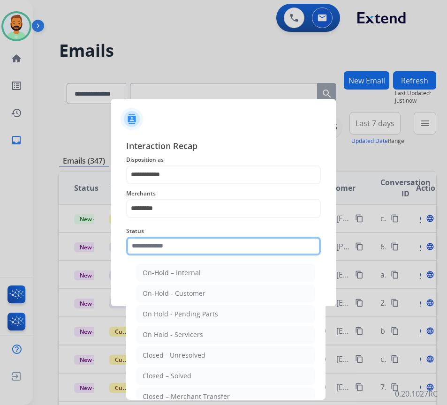
click at [222, 246] on input "text" at bounding box center [223, 246] width 195 height 19
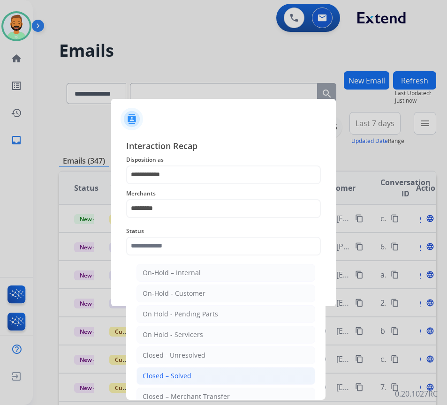
click at [217, 381] on li "Closed – Solved" at bounding box center [225, 376] width 179 height 18
type input "**********"
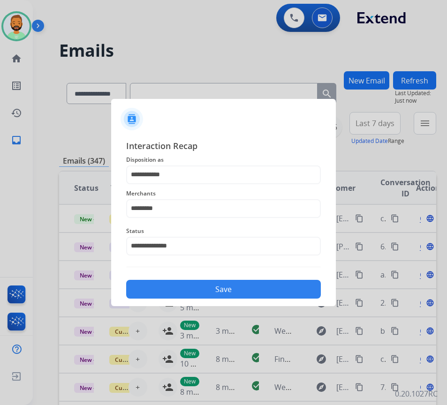
click at [218, 296] on button "Save" at bounding box center [223, 289] width 195 height 19
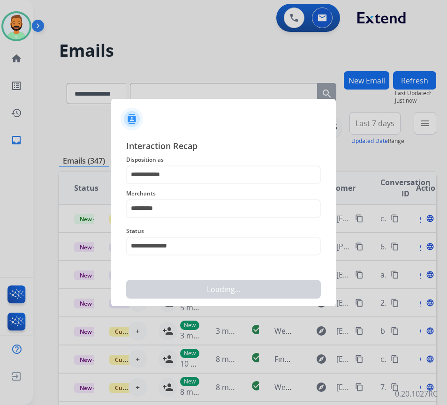
scroll to position [0, 0]
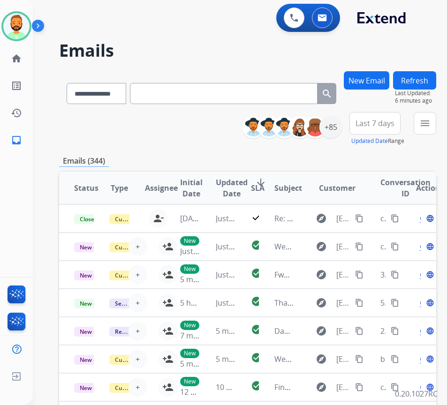
click at [389, 125] on span "Last 7 days" at bounding box center [374, 123] width 39 height 4
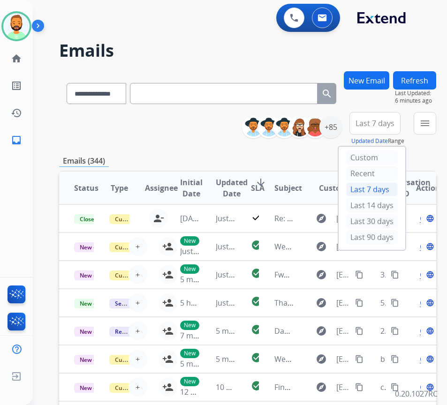
click at [366, 237] on div "Last 90 days" at bounding box center [372, 237] width 52 height 14
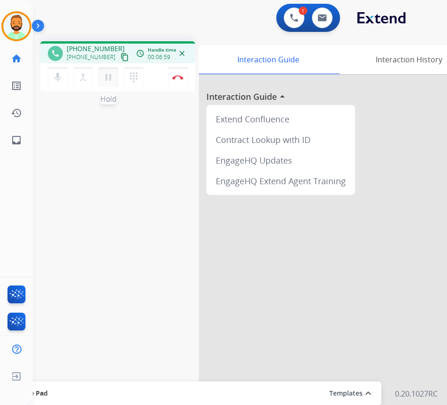
click at [107, 75] on mat-icon "pause" at bounding box center [108, 77] width 11 height 11
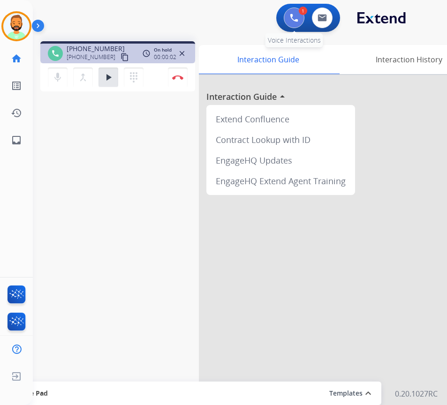
click at [291, 12] on button at bounding box center [294, 17] width 21 height 21
click at [291, 15] on img at bounding box center [294, 18] width 8 height 8
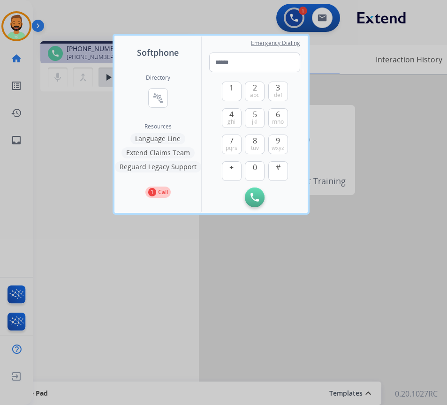
click at [172, 136] on button "Language Line" at bounding box center [157, 138] width 55 height 11
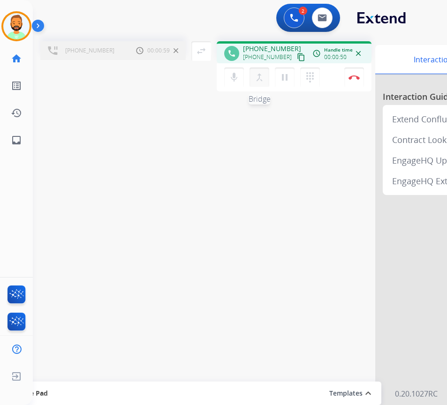
click at [258, 77] on mat-icon "merge_type" at bounding box center [259, 77] width 11 height 11
click at [258, 77] on div "mic Mute merge_type Bridge pause Hold dialpad Dialpad" at bounding box center [274, 77] width 101 height 20
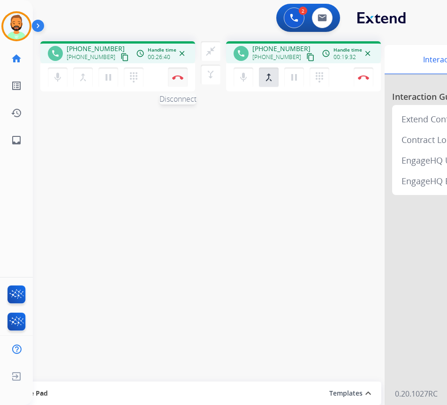
click at [177, 75] on button "Disconnect" at bounding box center [178, 77] width 20 height 20
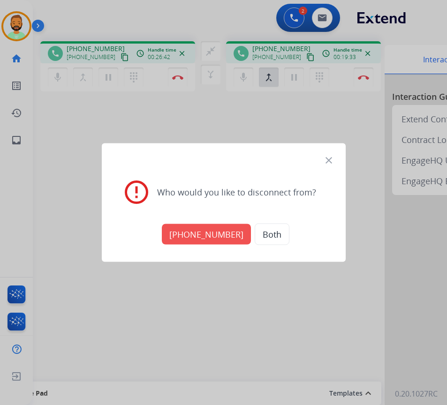
click at [194, 240] on button "[PHONE_NUMBER]" at bounding box center [206, 234] width 89 height 21
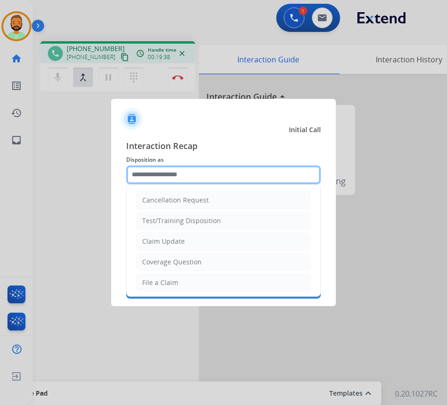
drag, startPoint x: 216, startPoint y: 173, endPoint x: 221, endPoint y: 173, distance: 4.7
click at [219, 173] on input "text" at bounding box center [223, 174] width 195 height 19
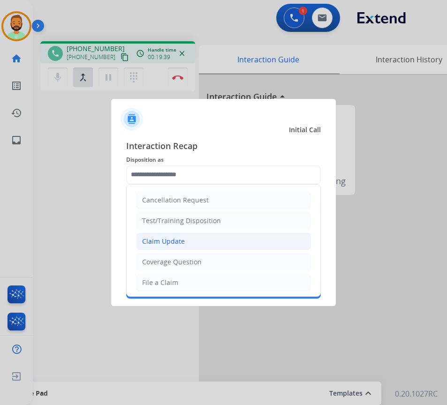
click at [199, 241] on li "Claim Update" at bounding box center [223, 241] width 175 height 18
type input "**********"
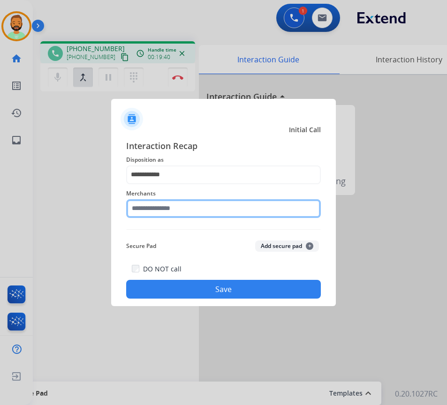
click at [192, 202] on input "text" at bounding box center [223, 208] width 195 height 19
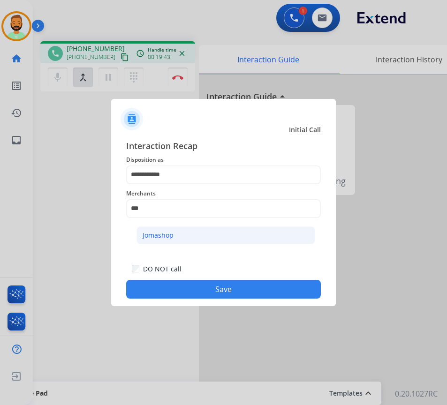
click at [193, 235] on li "Jomashop" at bounding box center [225, 235] width 179 height 18
type input "********"
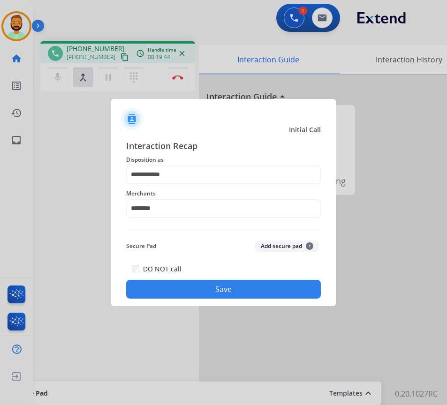
click at [212, 288] on button "Save" at bounding box center [223, 289] width 195 height 19
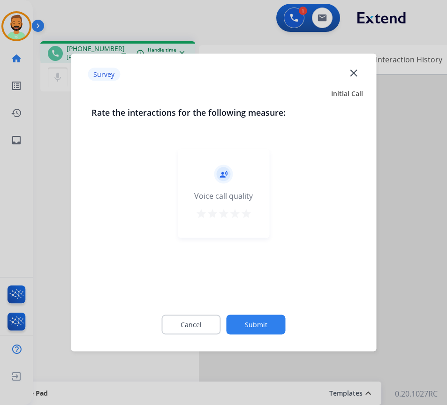
click at [256, 321] on button "Submit" at bounding box center [255, 325] width 59 height 20
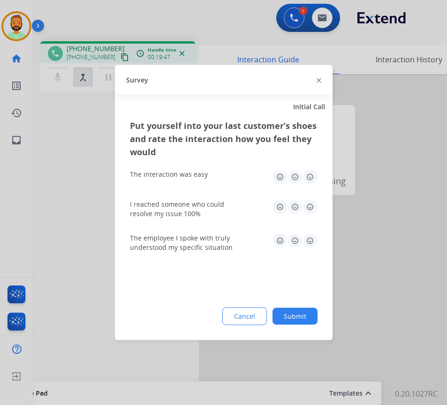
click at [293, 315] on button "Submit" at bounding box center [294, 316] width 45 height 17
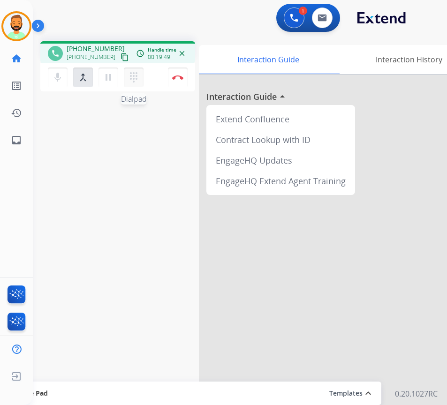
click at [130, 75] on mat-icon "dialpad" at bounding box center [133, 77] width 11 height 11
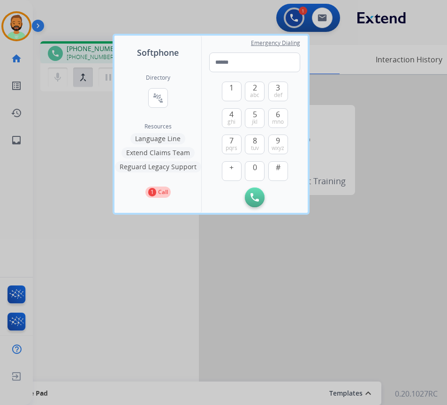
click at [89, 140] on div at bounding box center [223, 202] width 447 height 405
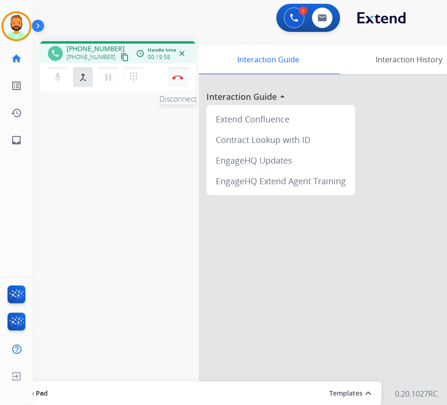
click at [177, 79] on img at bounding box center [177, 77] width 11 height 5
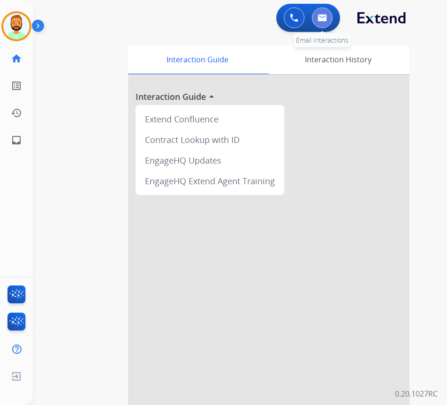
click at [322, 22] on button at bounding box center [322, 17] width 21 height 21
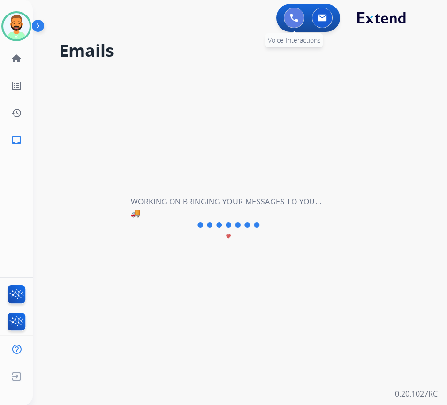
click at [288, 15] on button at bounding box center [294, 17] width 21 height 21
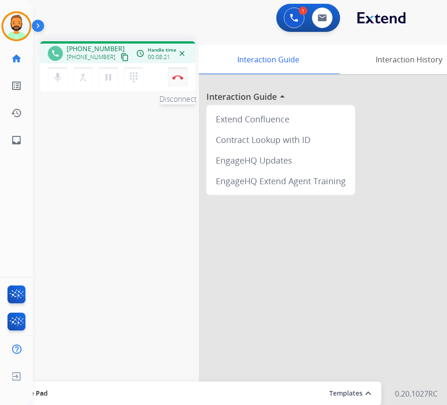
drag, startPoint x: 165, startPoint y: 78, endPoint x: 172, endPoint y: 78, distance: 7.0
click at [167, 78] on div "mic Mute merge_type Bridge pause Hold dialpad Dialpad Disconnect" at bounding box center [117, 77] width 155 height 28
click at [173, 78] on img at bounding box center [177, 77] width 11 height 5
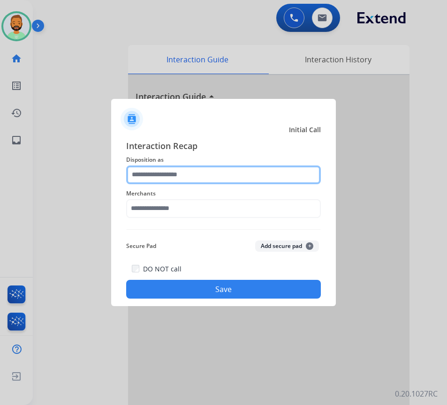
click at [230, 177] on input "text" at bounding box center [223, 174] width 195 height 19
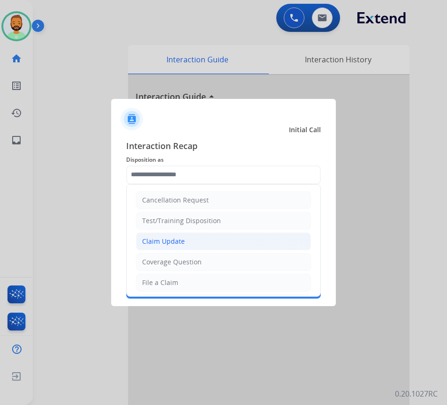
click at [202, 242] on li "Claim Update" at bounding box center [223, 241] width 175 height 18
type input "**********"
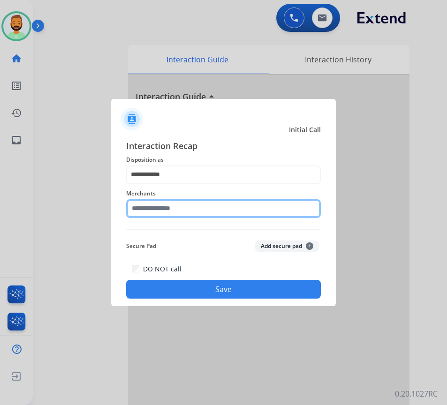
click at [198, 206] on input "text" at bounding box center [223, 208] width 195 height 19
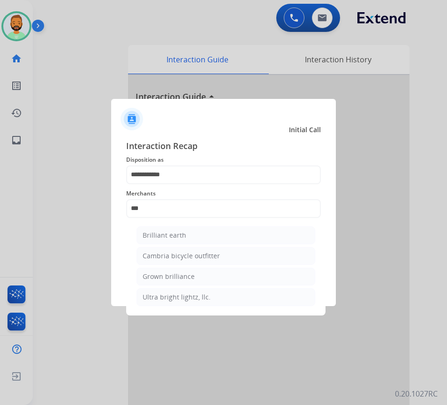
click at [161, 237] on div "Brilliant earth" at bounding box center [164, 235] width 44 height 9
type input "**********"
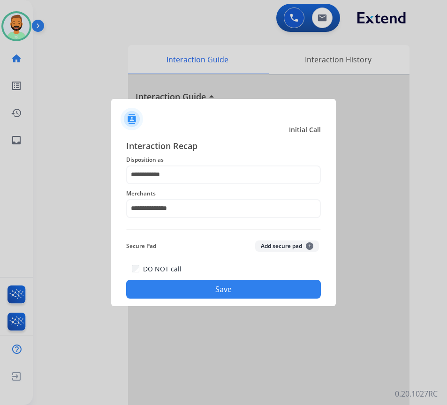
click at [267, 285] on button "Save" at bounding box center [223, 289] width 195 height 19
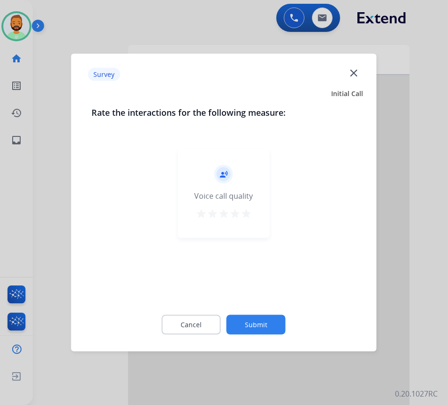
click at [262, 325] on button "Submit" at bounding box center [255, 325] width 59 height 20
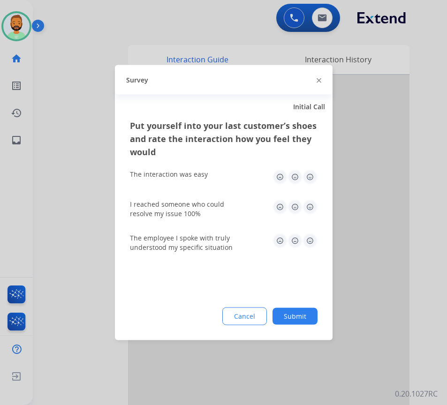
click at [289, 316] on button "Submit" at bounding box center [294, 316] width 45 height 17
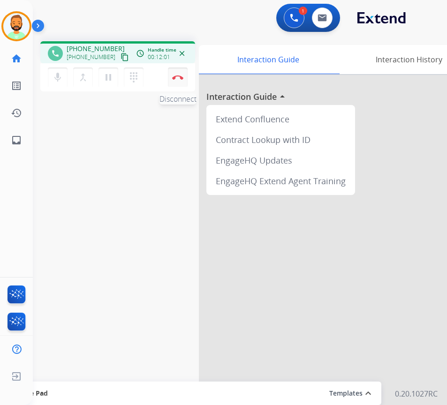
click at [178, 74] on button "Disconnect" at bounding box center [178, 77] width 20 height 20
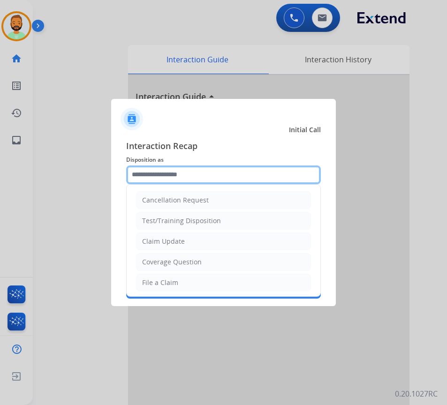
click at [196, 177] on input "text" at bounding box center [223, 174] width 195 height 19
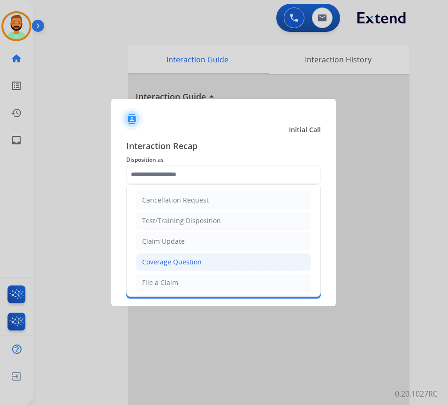
click at [202, 264] on li "Coverage Question" at bounding box center [223, 262] width 175 height 18
type input "**********"
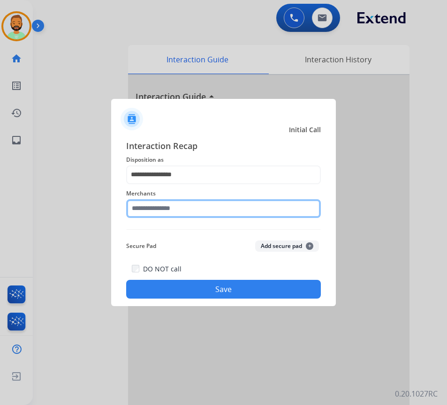
click at [195, 212] on input "text" at bounding box center [223, 208] width 195 height 19
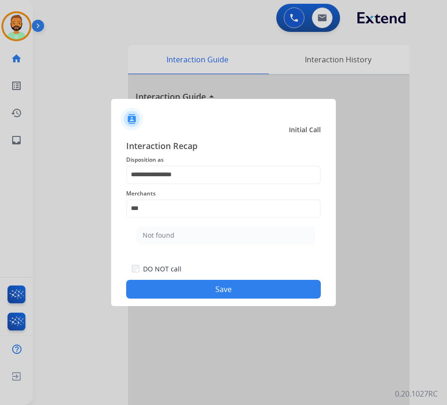
click at [187, 230] on li "Not found" at bounding box center [225, 235] width 179 height 18
type input "*********"
click at [200, 292] on button "Save" at bounding box center [223, 289] width 195 height 19
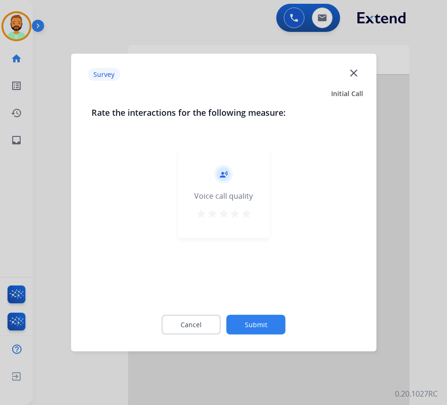
click at [256, 321] on button "Submit" at bounding box center [255, 325] width 59 height 20
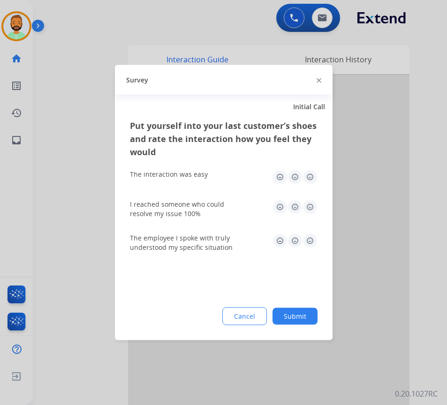
click at [292, 312] on button "Submit" at bounding box center [294, 316] width 45 height 17
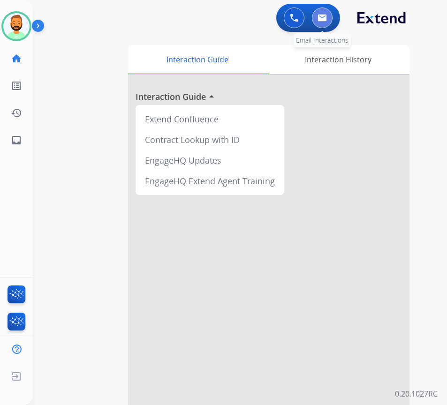
click at [322, 18] on img at bounding box center [321, 17] width 9 height 7
select select "**********"
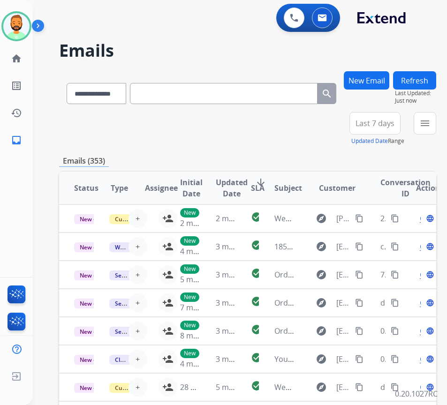
click at [394, 121] on span "Last 7 days" at bounding box center [374, 123] width 39 height 4
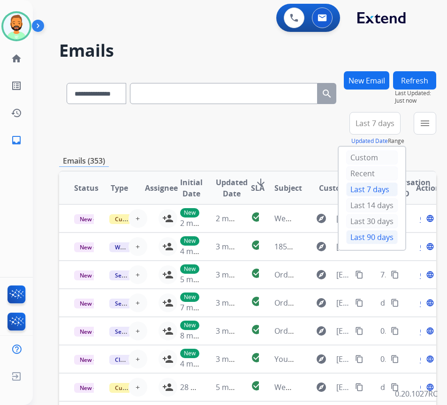
click at [366, 236] on div "Last 90 days" at bounding box center [372, 237] width 52 height 14
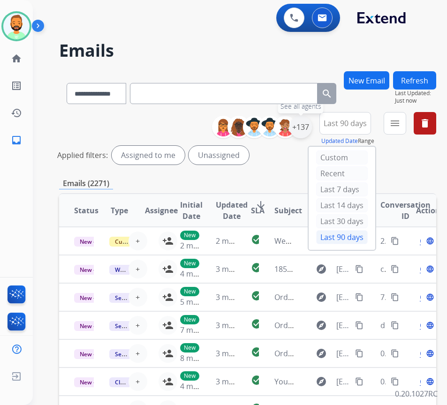
click at [312, 123] on div "+137" at bounding box center [300, 127] width 22 height 22
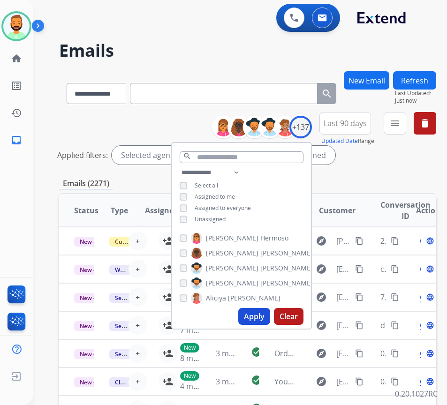
click at [225, 218] on span "Unassigned" at bounding box center [210, 219] width 31 height 8
click at [260, 304] on div "Apply Clear" at bounding box center [241, 316] width 139 height 24
click at [261, 310] on button "Apply" at bounding box center [254, 316] width 32 height 17
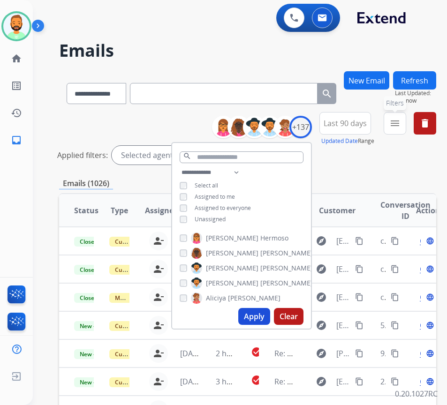
click at [400, 119] on mat-icon "menu" at bounding box center [394, 123] width 11 height 11
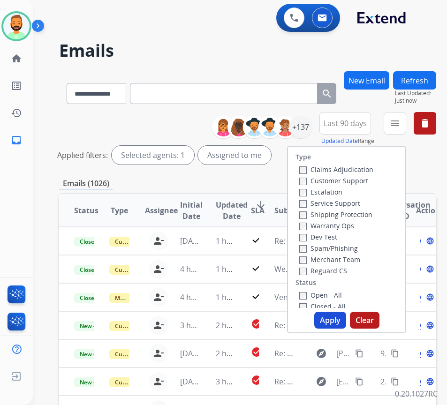
click at [332, 172] on label "Claims Adjudication" at bounding box center [336, 169] width 74 height 9
click at [330, 179] on label "Customer Support" at bounding box center [333, 180] width 69 height 9
click at [338, 167] on label "Claims Adjudication" at bounding box center [336, 169] width 74 height 9
click at [330, 213] on label "Shipping Protection" at bounding box center [335, 214] width 73 height 9
click at [326, 269] on label "Reguard CS" at bounding box center [323, 270] width 48 height 9
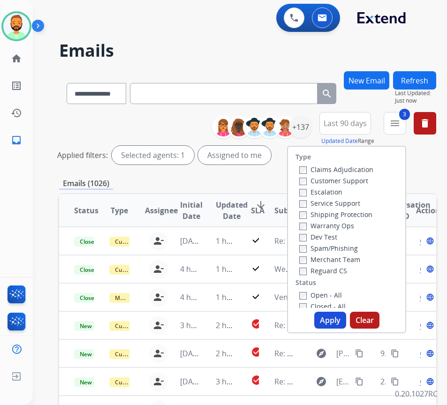
click at [327, 294] on label "Open - All" at bounding box center [320, 295] width 43 height 9
click at [341, 316] on button "Apply" at bounding box center [330, 320] width 32 height 17
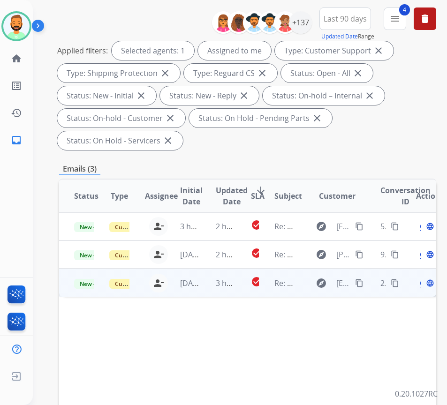
scroll to position [141, 0]
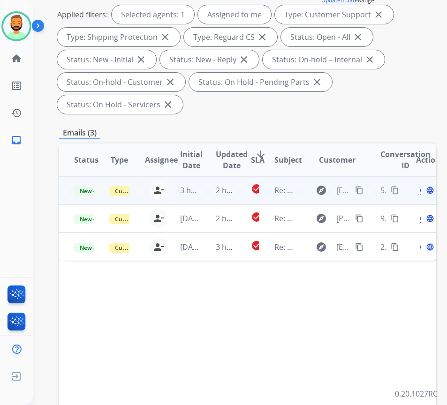
click at [208, 183] on td "2 hours ago" at bounding box center [218, 190] width 35 height 28
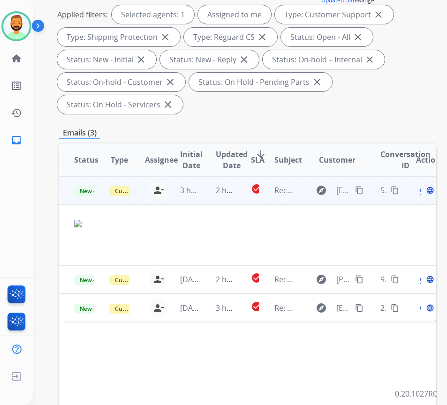
click at [363, 185] on button "content_copy" at bounding box center [358, 190] width 11 height 11
click at [425, 193] on span "Open" at bounding box center [429, 190] width 19 height 11
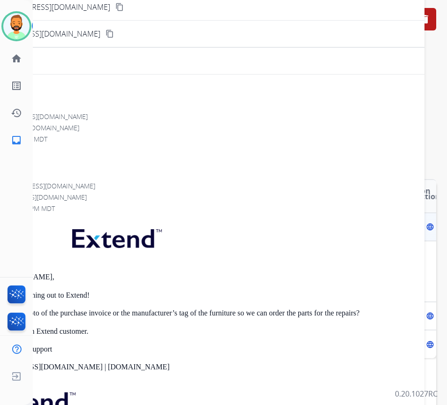
scroll to position [47, 0]
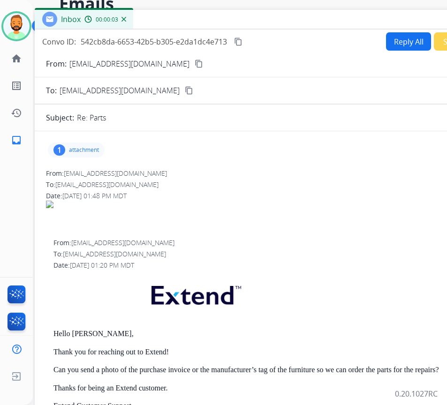
drag, startPoint x: 127, startPoint y: 19, endPoint x: 203, endPoint y: 19, distance: 76.4
click at [203, 19] on div "Inbox 00:00:03" at bounding box center [269, 20] width 469 height 20
click at [90, 149] on p "attachment" at bounding box center [84, 149] width 30 height 7
click at [78, 174] on div at bounding box center [78, 173] width 47 height 33
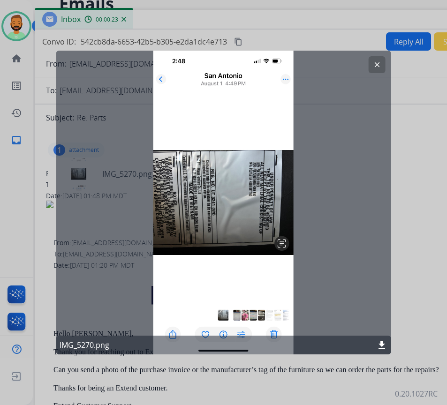
click at [244, 182] on div "clear IMG_5270.png download" at bounding box center [223, 203] width 335 height 304
click at [375, 62] on mat-icon "clear" at bounding box center [377, 64] width 8 height 8
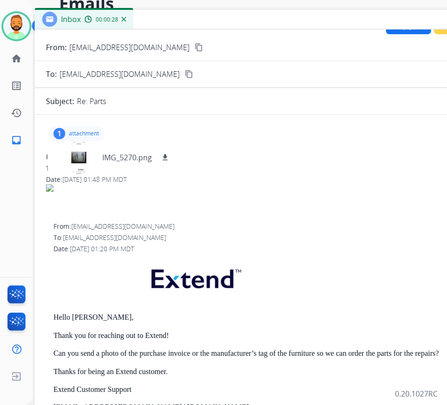
scroll to position [0, 0]
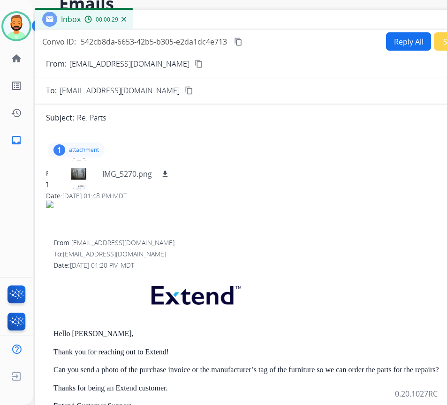
click at [93, 150] on p "attachment" at bounding box center [84, 149] width 30 height 7
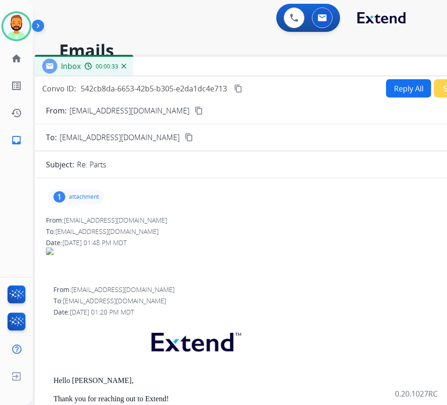
click at [390, 82] on button "Reply All" at bounding box center [408, 88] width 45 height 18
select select "**********"
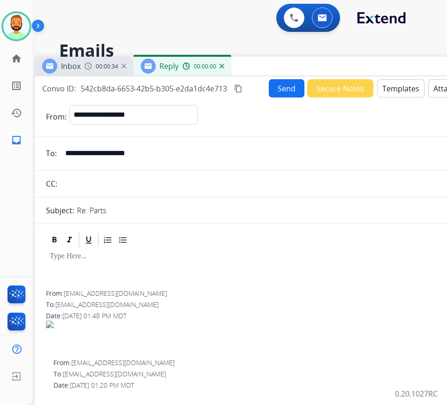
click at [389, 82] on button "Templates" at bounding box center [400, 88] width 47 height 18
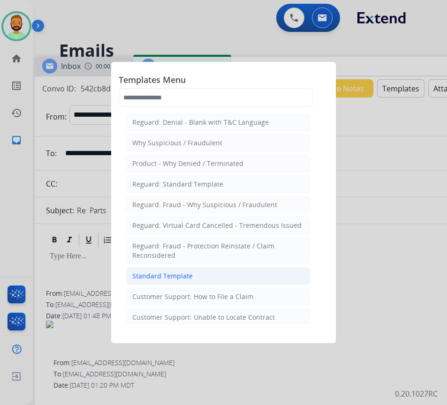
click at [227, 272] on li "Standard Template" at bounding box center [218, 276] width 184 height 18
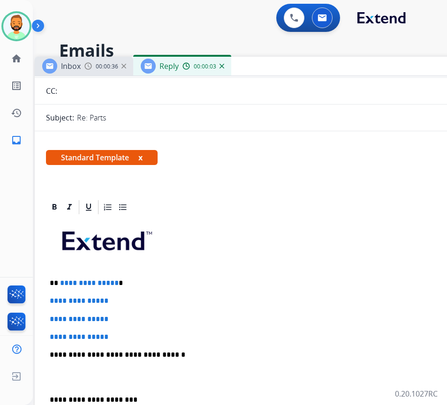
scroll to position [94, 0]
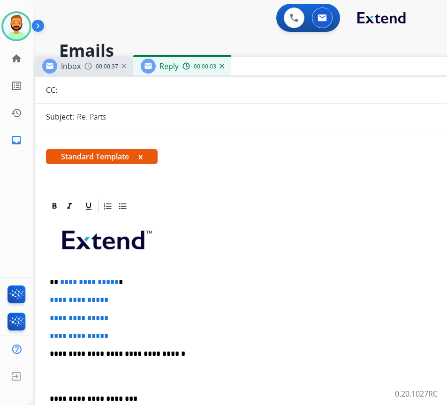
click at [136, 280] on p "**********" at bounding box center [265, 282] width 431 height 8
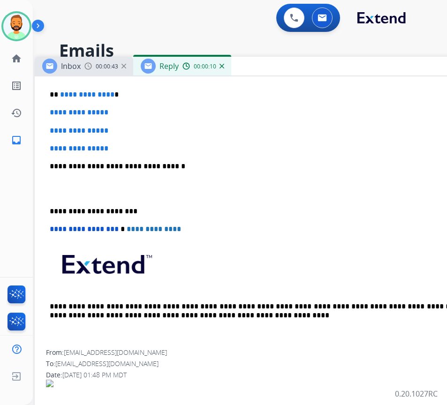
scroll to position [187, 0]
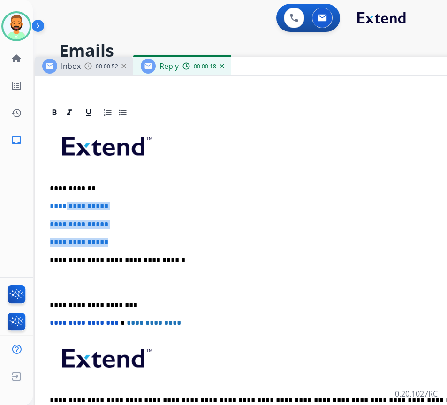
drag, startPoint x: 118, startPoint y: 238, endPoint x: 70, endPoint y: 202, distance: 59.3
click at [70, 202] on div "**********" at bounding box center [269, 282] width 446 height 322
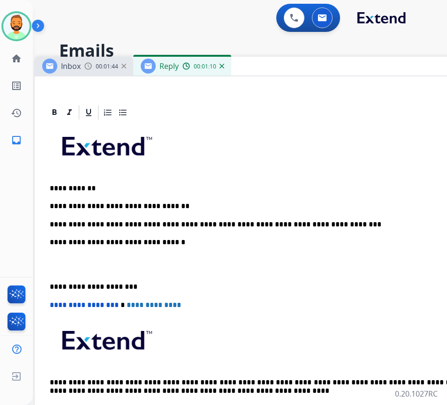
click at [52, 283] on div "**********" at bounding box center [269, 273] width 446 height 305
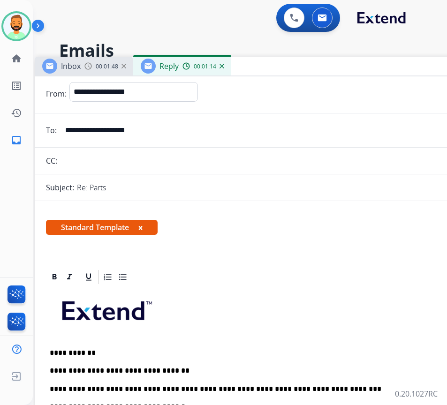
scroll to position [0, 0]
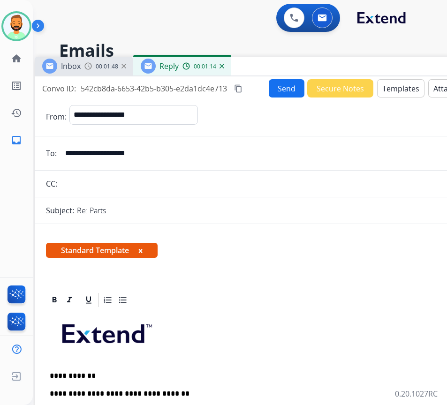
click at [281, 89] on button "Send" at bounding box center [287, 88] width 36 height 18
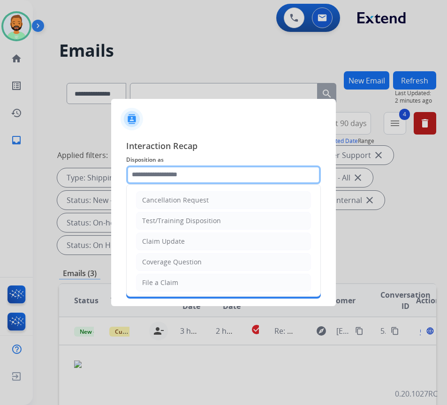
click at [176, 166] on input "text" at bounding box center [223, 174] width 195 height 19
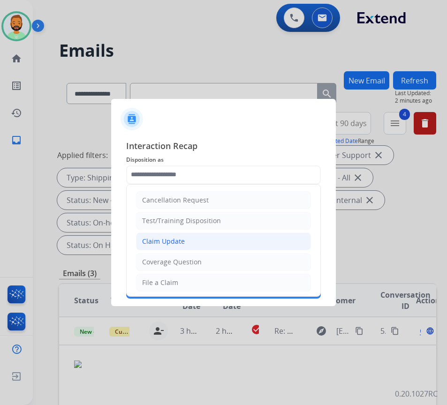
click at [180, 237] on div "Claim Update" at bounding box center [163, 241] width 43 height 9
type input "**********"
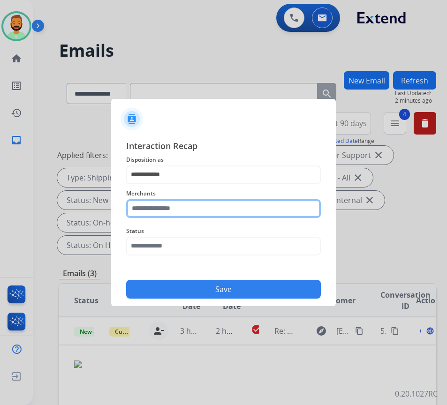
click at [178, 201] on input "text" at bounding box center [223, 208] width 195 height 19
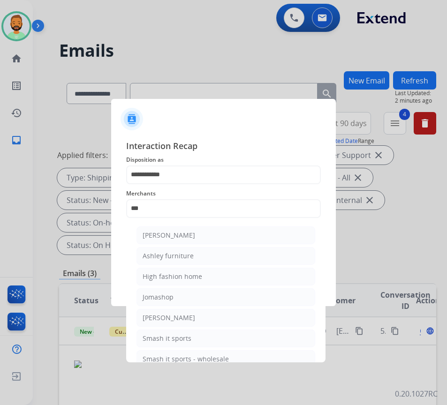
drag, startPoint x: 190, startPoint y: 252, endPoint x: 193, endPoint y: 258, distance: 6.5
click at [194, 257] on li "Ashley furniture" at bounding box center [225, 256] width 179 height 18
type input "**********"
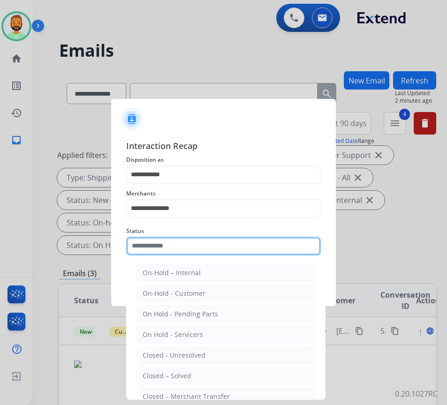
click at [199, 242] on input "text" at bounding box center [223, 246] width 195 height 19
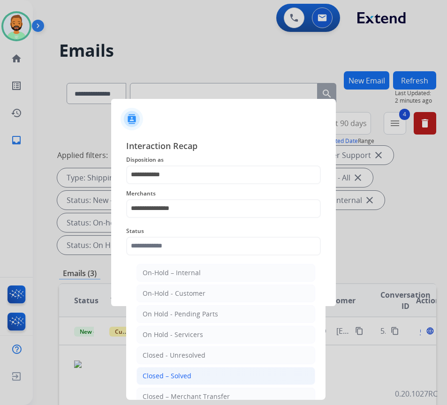
click at [201, 380] on li "Closed – Solved" at bounding box center [225, 376] width 179 height 18
type input "**********"
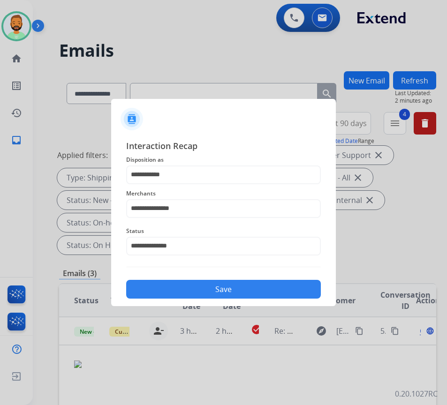
click at [239, 282] on button "Save" at bounding box center [223, 289] width 195 height 19
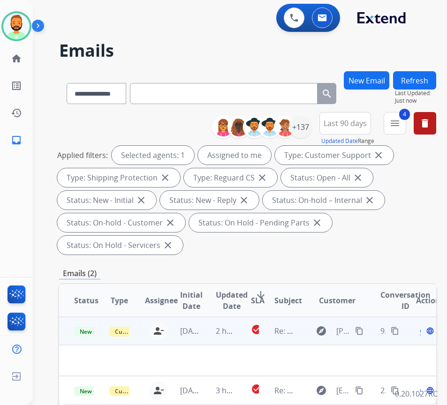
click at [204, 327] on td "2 hours ago" at bounding box center [218, 331] width 35 height 28
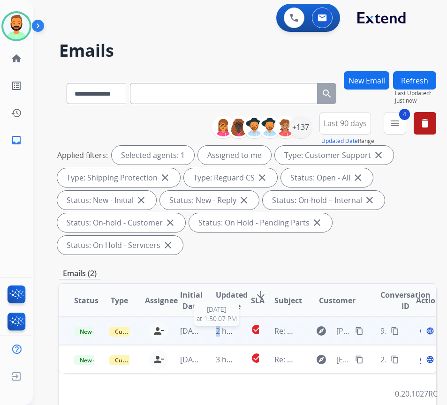
click at [223, 330] on span "2 hours ago" at bounding box center [237, 331] width 42 height 10
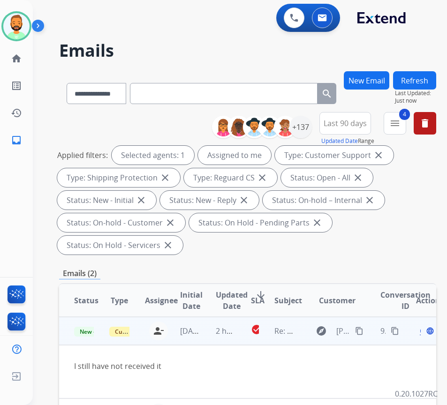
click at [213, 351] on td "I still have not received it" at bounding box center [212, 371] width 306 height 53
click at [360, 330] on mat-icon "content_copy" at bounding box center [359, 331] width 8 height 8
click at [424, 332] on span "Open" at bounding box center [429, 330] width 19 height 11
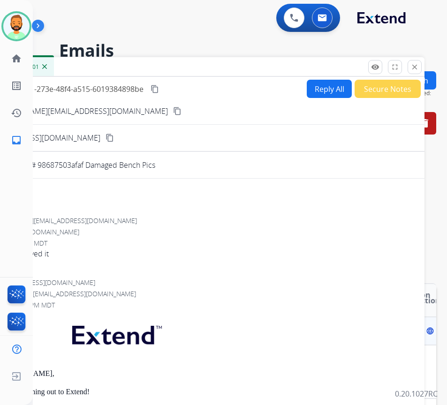
click at [370, 78] on div "Convo ID: 9fd95b41-273e-48f4-a515-6019384898be content_copy Reply All Secure No…" at bounding box center [189, 295] width 469 height 436
click at [368, 95] on button "Secure Notes" at bounding box center [387, 89] width 66 height 18
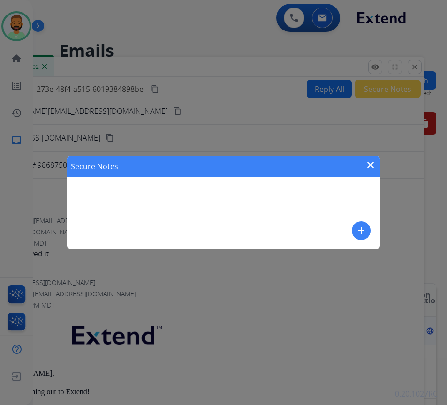
click at [360, 228] on mat-icon "add" at bounding box center [360, 230] width 11 height 11
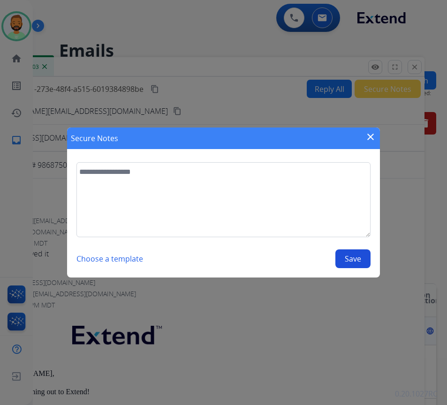
click at [274, 215] on textarea at bounding box center [223, 199] width 294 height 75
type textarea "**********"
click at [357, 260] on button "Save" at bounding box center [352, 258] width 35 height 19
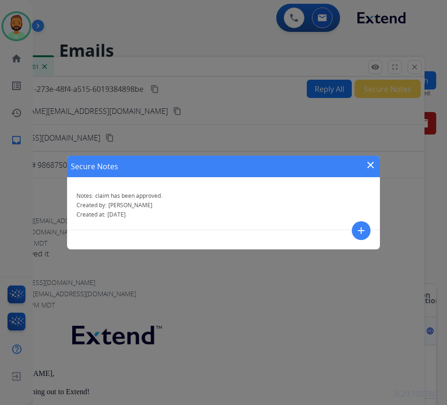
click at [367, 165] on mat-icon "close" at bounding box center [370, 164] width 11 height 11
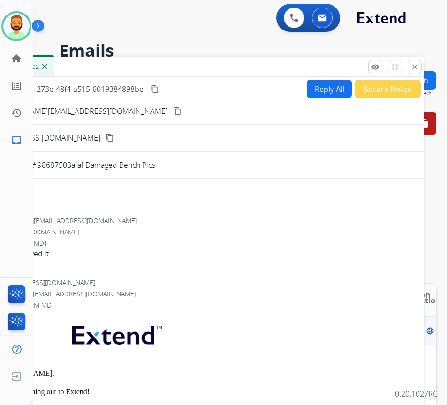
click at [421, 66] on div "Inbox 00:00:02" at bounding box center [189, 67] width 469 height 20
click at [416, 66] on mat-icon "close" at bounding box center [414, 67] width 8 height 8
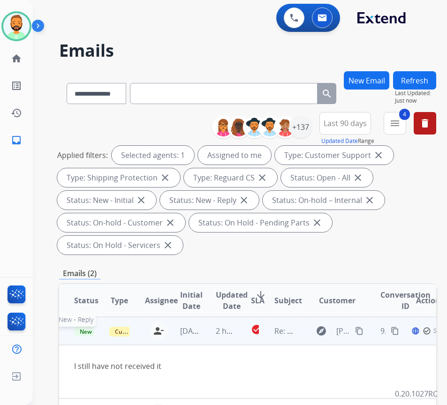
click at [79, 333] on span "New - Reply" at bounding box center [95, 332] width 43 height 10
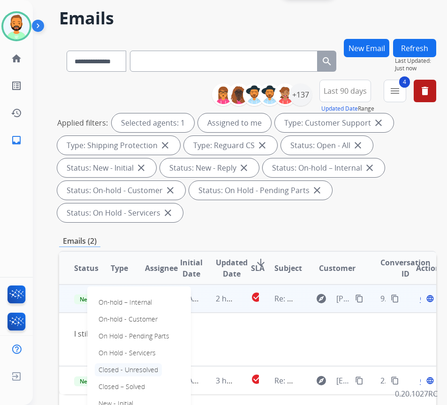
scroll to position [47, 0]
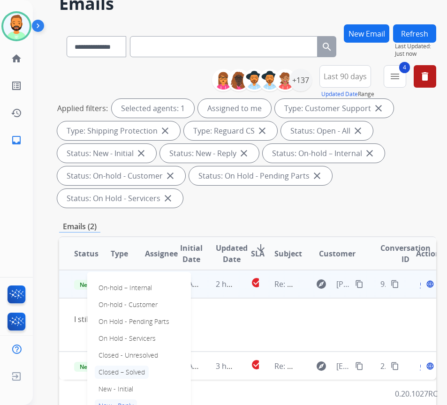
click at [135, 375] on p "Closed – Solved" at bounding box center [122, 372] width 54 height 13
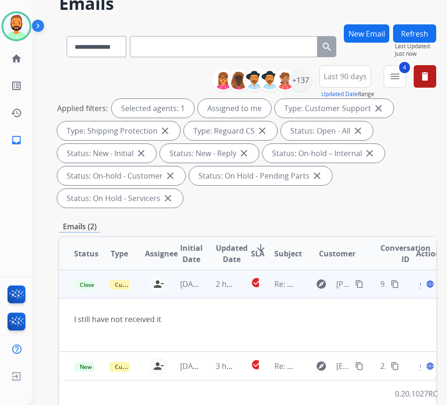
click at [426, 22] on div "**********" at bounding box center [240, 202] width 414 height 405
click at [415, 32] on button "Refresh" at bounding box center [414, 33] width 43 height 18
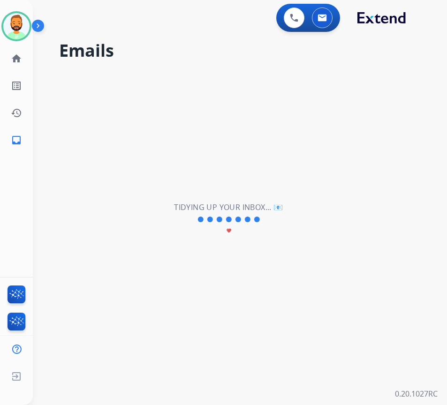
scroll to position [0, 0]
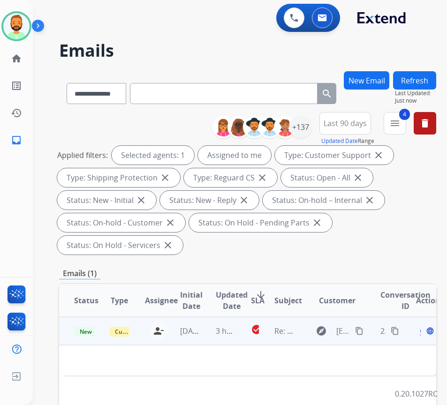
click at [208, 333] on td "3 hours ago" at bounding box center [218, 331] width 35 height 28
click at [209, 331] on td "3 hours ago" at bounding box center [218, 331] width 35 height 28
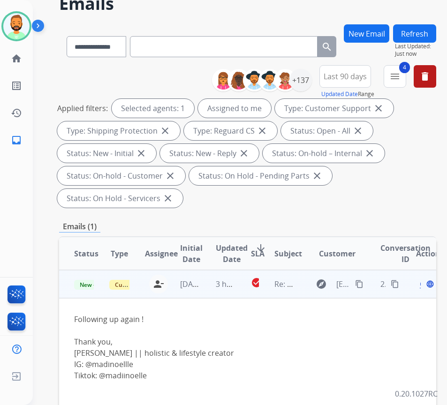
click at [424, 286] on span "Open" at bounding box center [429, 283] width 19 height 11
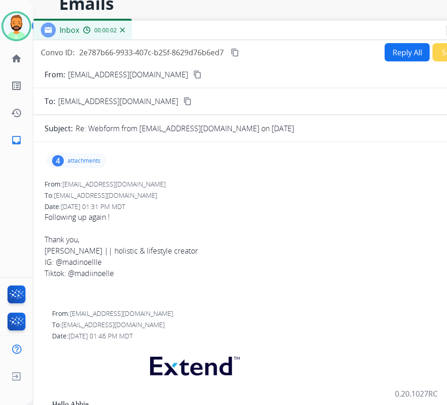
drag, startPoint x: 213, startPoint y: 22, endPoint x: 291, endPoint y: 32, distance: 78.5
click at [291, 32] on div "Inbox 00:00:02" at bounding box center [267, 31] width 469 height 20
click at [90, 160] on p "attachments" at bounding box center [83, 160] width 33 height 7
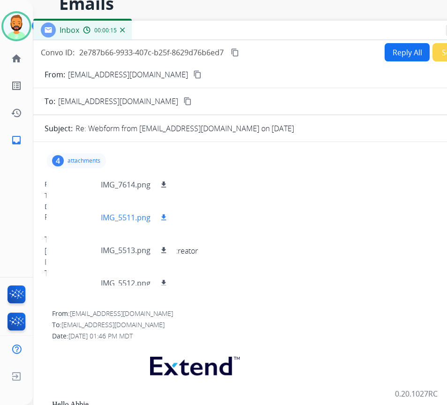
click at [77, 205] on div at bounding box center [77, 217] width 47 height 33
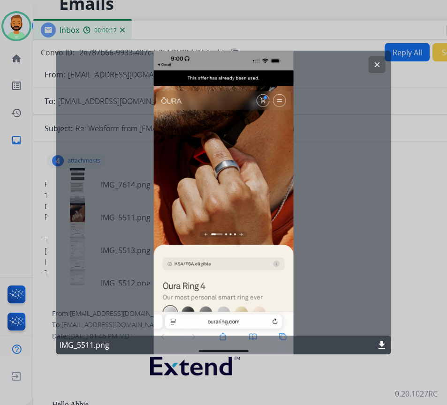
click at [375, 61] on mat-icon "clear" at bounding box center [377, 64] width 8 height 8
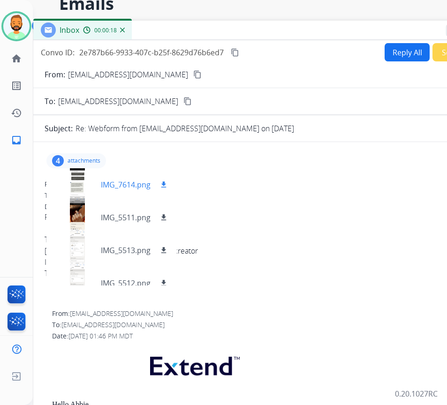
click at [78, 178] on div at bounding box center [77, 184] width 47 height 33
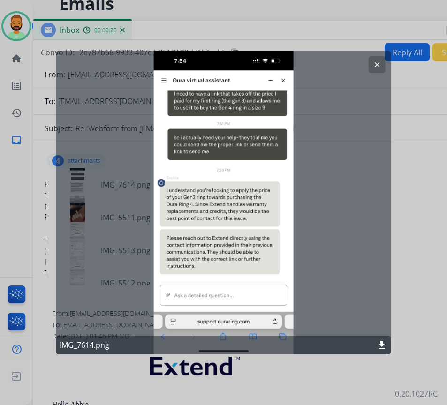
drag, startPoint x: 377, startPoint y: 62, endPoint x: 221, endPoint y: 110, distance: 162.8
click at [376, 62] on mat-icon "clear" at bounding box center [377, 64] width 8 height 8
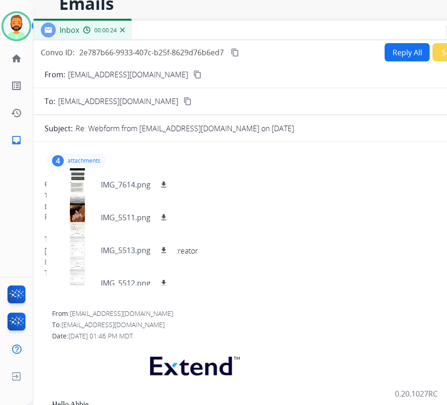
click at [193, 76] on mat-icon "content_copy" at bounding box center [197, 74] width 8 height 8
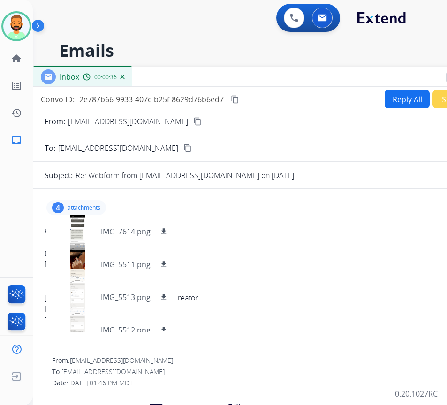
click at [151, 120] on div "From: [EMAIL_ADDRESS][DOMAIN_NAME] content_copy" at bounding box center [267, 121] width 469 height 11
click at [91, 208] on p "attachments" at bounding box center [83, 207] width 33 height 7
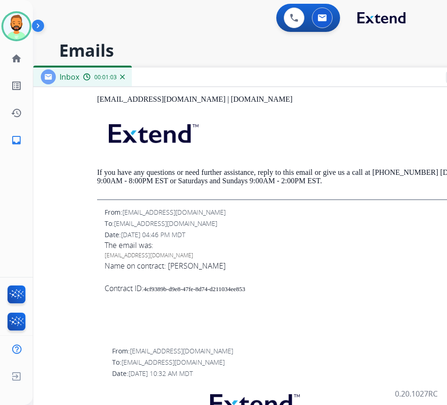
scroll to position [1828, 0]
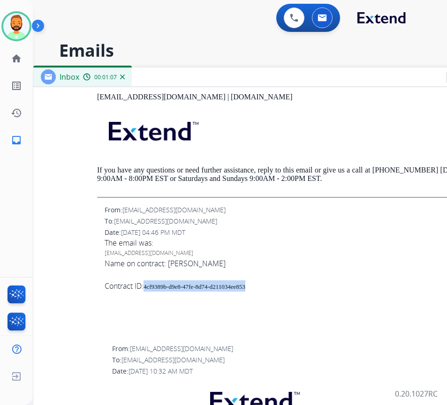
drag, startPoint x: 147, startPoint y: 286, endPoint x: 250, endPoint y: 290, distance: 103.2
click at [250, 290] on div "Contract ID: 4cf9389b-d9e8-47fe-8d74-d211034ee853" at bounding box center [298, 285] width 386 height 11
copy span "4cf9389b-d9e8-47fe-8d74-d211034ee853"
click at [224, 247] on div "The email was:" at bounding box center [298, 242] width 386 height 11
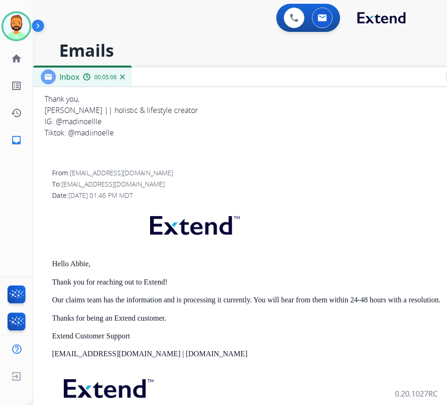
scroll to position [0, 0]
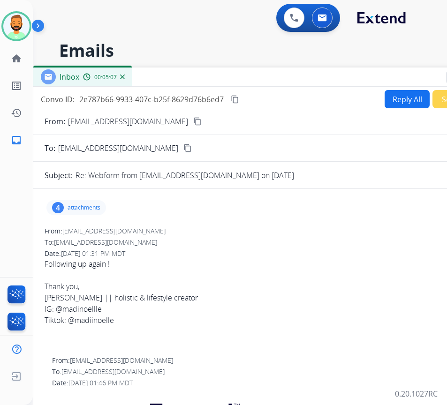
click at [397, 89] on div "Convo ID: 2e787b66-9933-407c-b25f-8629d76b6ed7 content_copy Reply All Secure No…" at bounding box center [267, 305] width 469 height 436
click at [396, 97] on button "Reply All" at bounding box center [406, 99] width 45 height 18
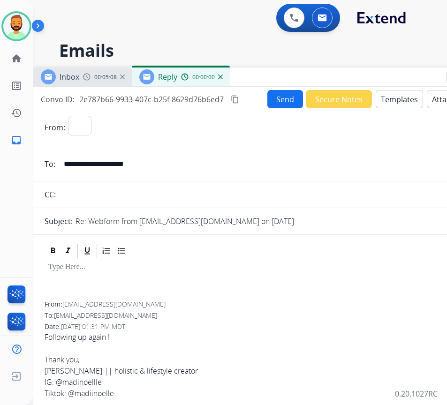
select select "**********"
click at [398, 95] on button "Templates" at bounding box center [398, 99] width 47 height 18
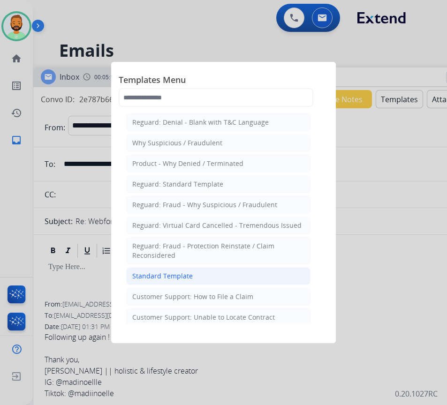
click at [241, 277] on li "Standard Template" at bounding box center [218, 276] width 184 height 18
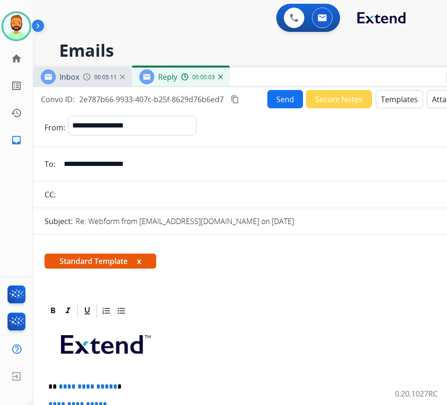
scroll to position [141, 0]
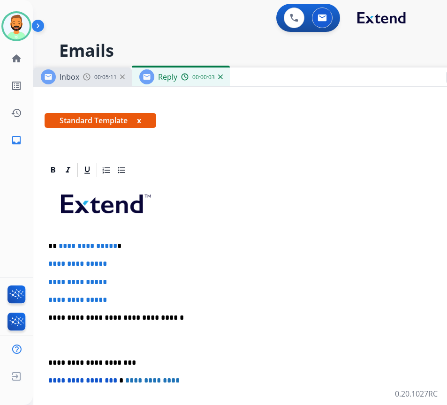
click at [145, 246] on p "**********" at bounding box center [263, 246] width 431 height 8
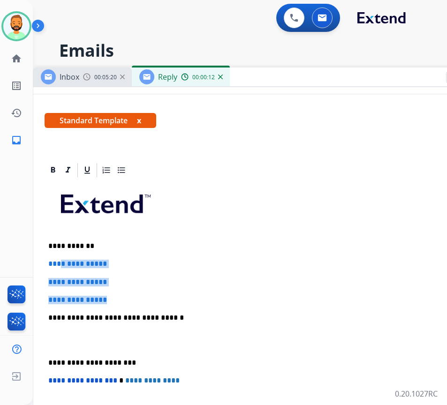
drag, startPoint x: 122, startPoint y: 297, endPoint x: 62, endPoint y: 264, distance: 68.2
click at [60, 262] on div "**********" at bounding box center [268, 340] width 446 height 322
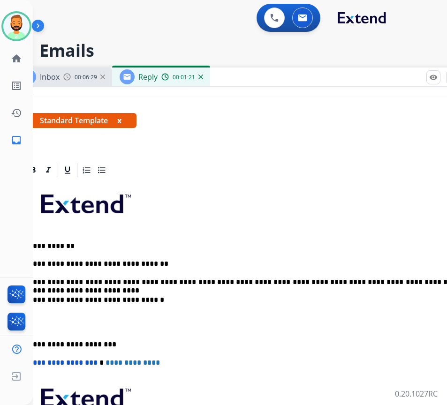
scroll to position [0, 33]
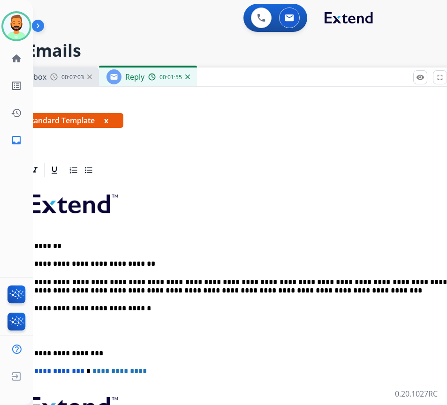
click at [37, 352] on p "**********" at bounding box center [230, 353] width 431 height 8
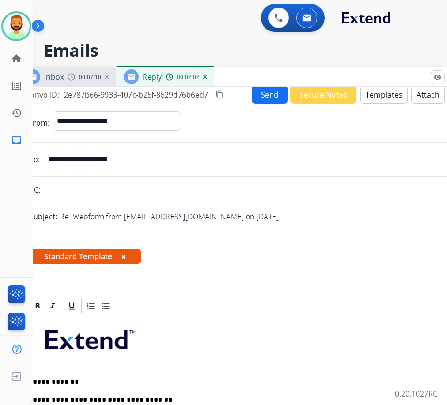
scroll to position [0, 0]
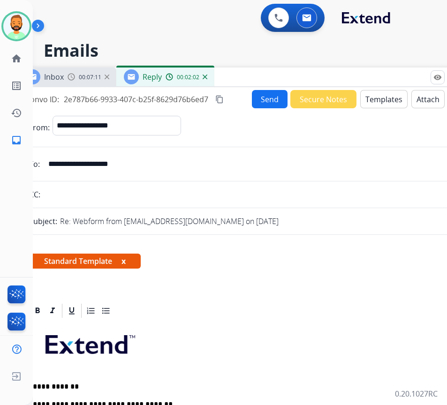
click at [269, 102] on button "Send" at bounding box center [270, 99] width 36 height 18
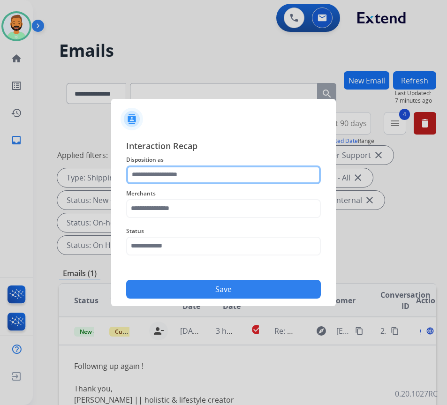
click at [220, 177] on input "text" at bounding box center [223, 174] width 195 height 19
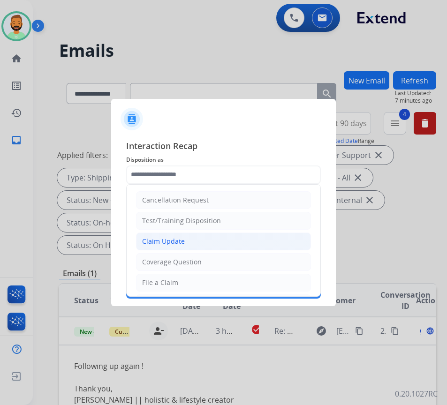
click at [201, 238] on li "Claim Update" at bounding box center [223, 241] width 175 height 18
type input "**********"
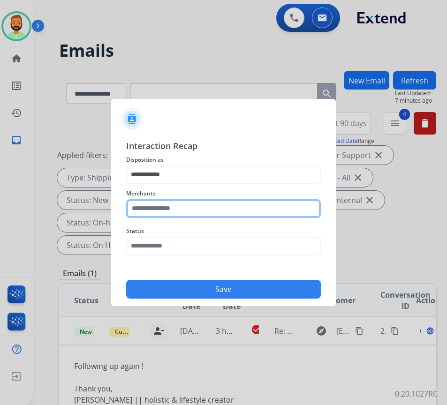
click at [170, 206] on input "text" at bounding box center [223, 208] width 195 height 19
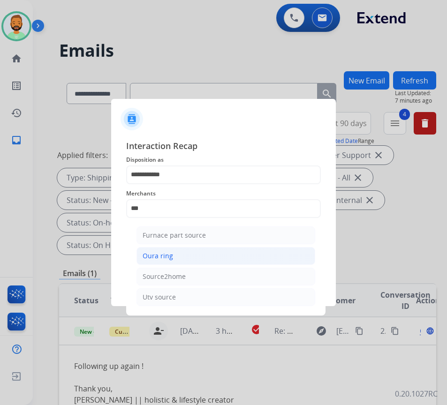
click at [156, 258] on div "Oura ring" at bounding box center [157, 255] width 30 height 9
type input "*********"
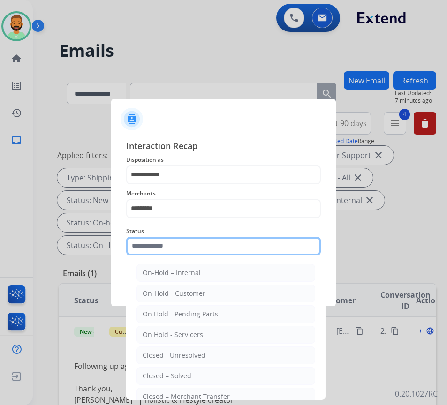
click at [192, 244] on input "text" at bounding box center [223, 246] width 195 height 19
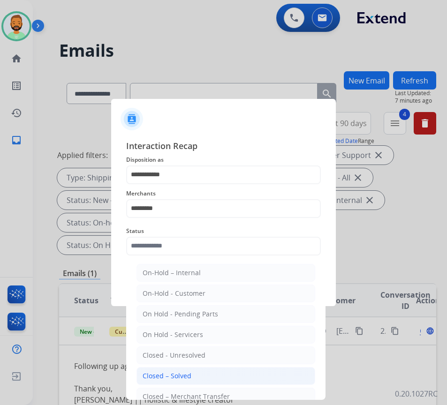
click at [200, 375] on li "Closed – Solved" at bounding box center [225, 376] width 179 height 18
type input "**********"
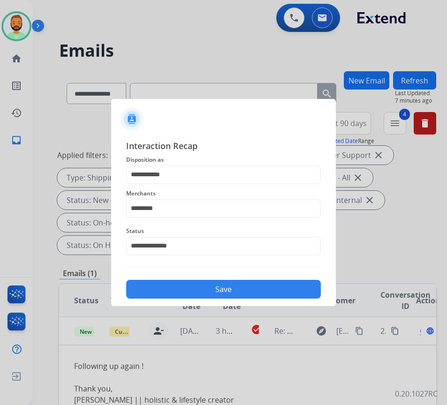
click at [255, 284] on button "Save" at bounding box center [223, 289] width 195 height 19
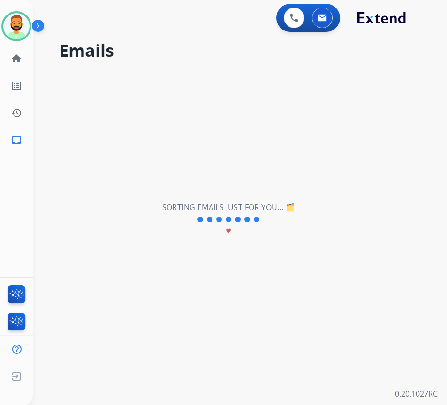
scroll to position [0, 0]
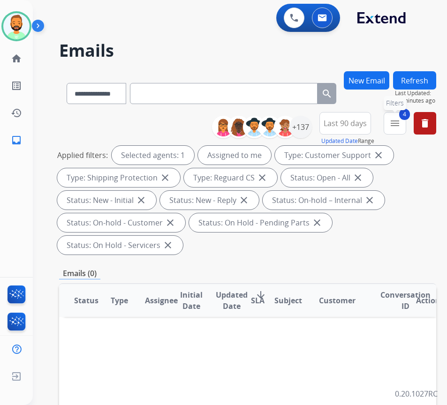
click at [401, 121] on button "4 menu Filters" at bounding box center [394, 123] width 22 height 22
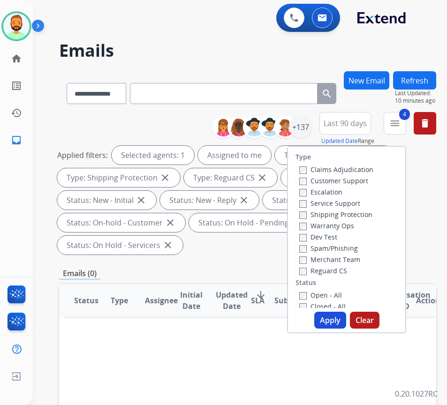
click at [351, 121] on span "Last 90 days" at bounding box center [344, 123] width 43 height 4
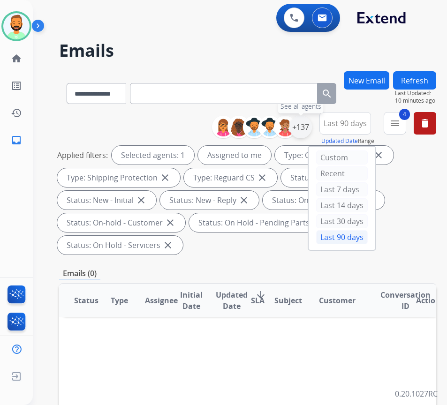
click at [311, 129] on div "+137" at bounding box center [300, 127] width 22 height 22
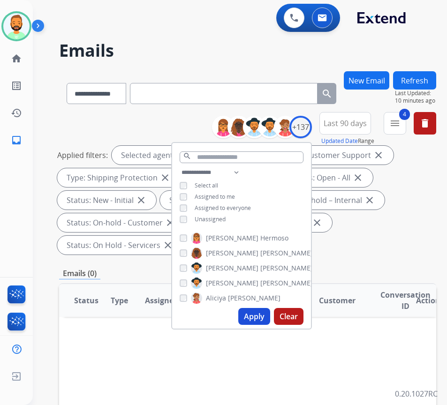
click at [364, 222] on div "Applied filters: Selected agents: 1 Assigned to me Type: Customer Support close…" at bounding box center [245, 200] width 377 height 109
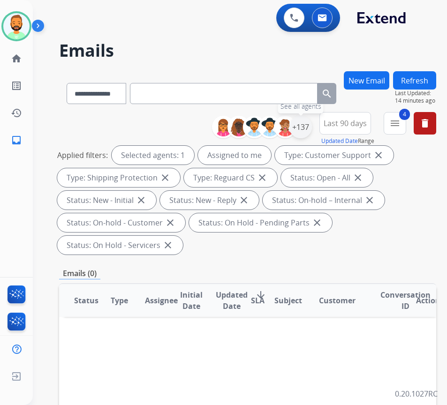
click at [312, 127] on div "+137" at bounding box center [300, 127] width 22 height 22
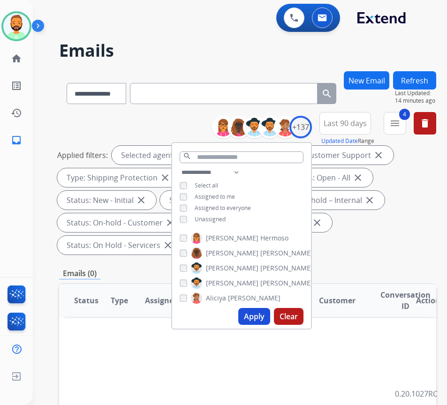
click at [220, 216] on span "Unassigned" at bounding box center [210, 219] width 31 height 8
click at [218, 182] on span "Select all" at bounding box center [206, 185] width 23 height 8
click at [219, 193] on span "Assigned to me" at bounding box center [215, 197] width 40 height 8
click at [219, 198] on span "Assigned to me" at bounding box center [215, 197] width 40 height 8
click at [214, 215] on span "Unassigned" at bounding box center [210, 219] width 31 height 8
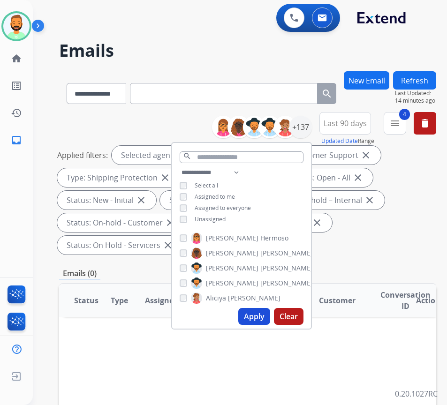
click at [263, 317] on button "Apply" at bounding box center [254, 316] width 32 height 17
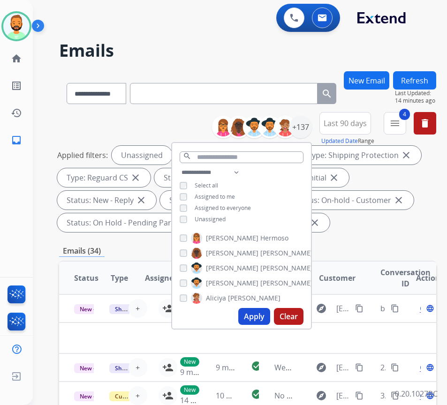
click at [381, 236] on div "**********" at bounding box center [247, 347] width 377 height 552
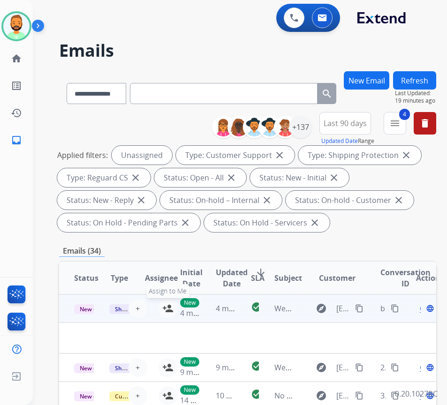
click at [165, 304] on tr "New - Initial Shipping Protection + Select agent person_add Assign to Me New 4 …" at bounding box center [247, 308] width 377 height 28
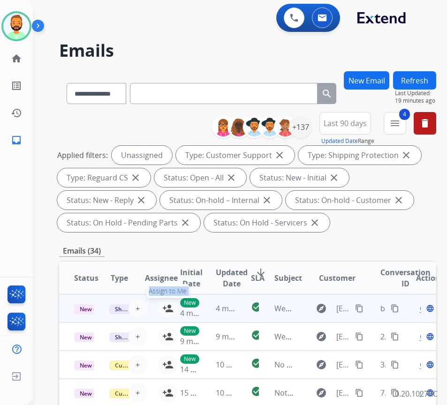
click at [164, 309] on mat-icon "person_add" at bounding box center [167, 308] width 11 height 11
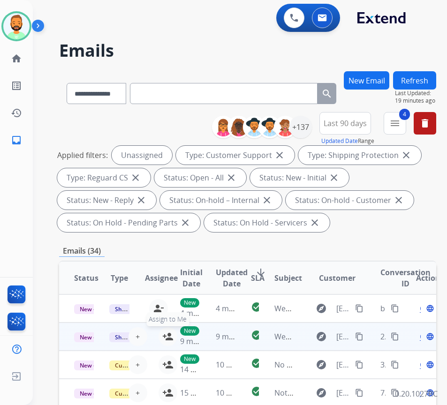
click at [163, 334] on button "person_add Assign to Me" at bounding box center [167, 336] width 19 height 19
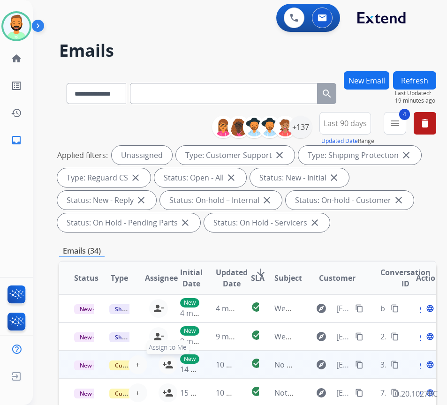
click at [163, 363] on button "person_add Assign to Me" at bounding box center [167, 364] width 19 height 19
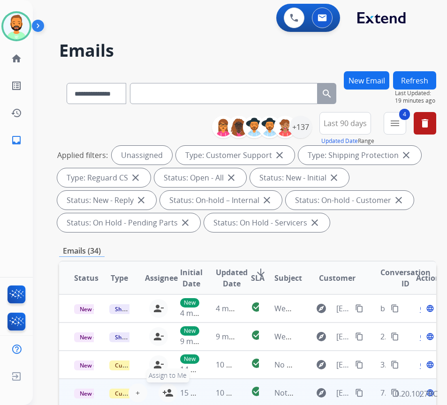
click at [164, 390] on mat-icon "person_add" at bounding box center [167, 392] width 11 height 11
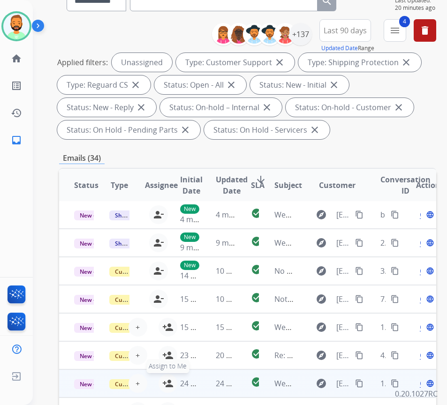
scroll to position [94, 0]
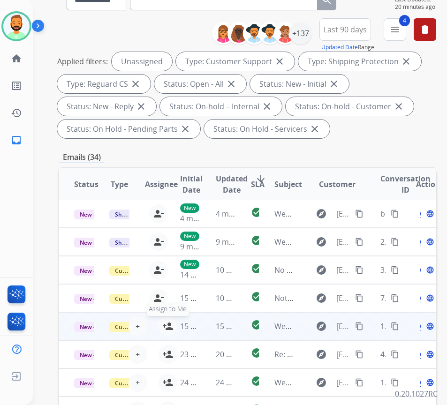
click at [165, 321] on mat-icon "person_add" at bounding box center [167, 326] width 11 height 11
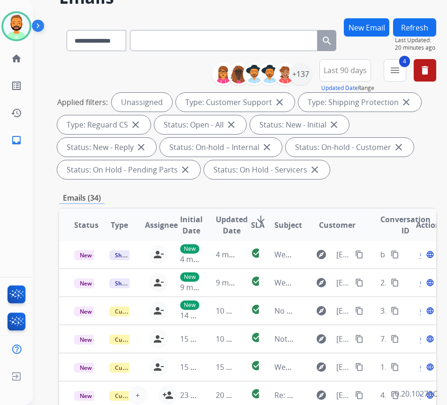
scroll to position [0, 0]
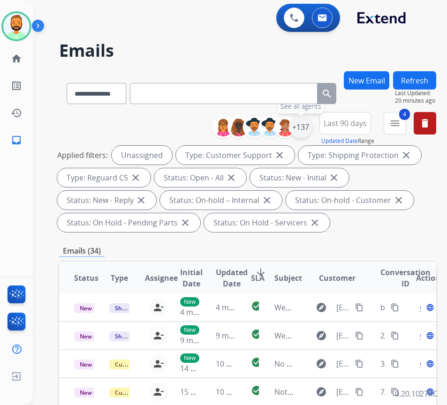
click at [312, 126] on div "+137" at bounding box center [300, 127] width 22 height 22
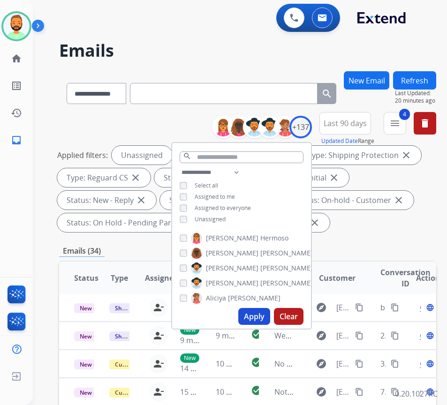
click at [232, 195] on span "Assigned to me" at bounding box center [215, 197] width 40 height 8
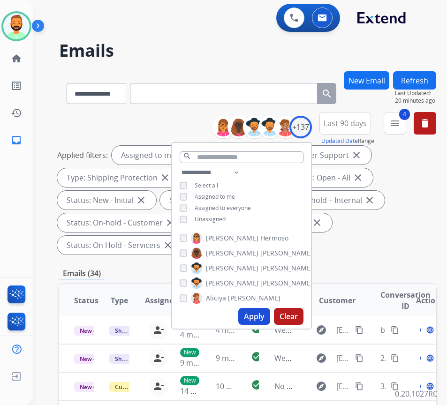
click at [225, 221] on span "Unassigned" at bounding box center [210, 219] width 31 height 8
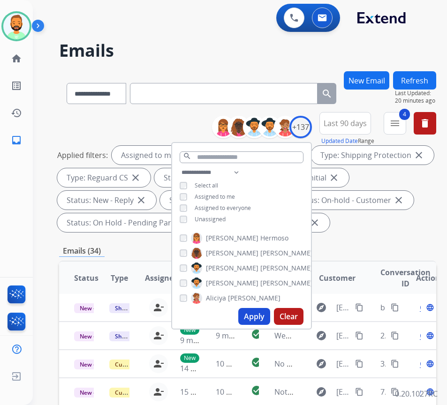
click at [270, 319] on button "Apply" at bounding box center [254, 316] width 32 height 17
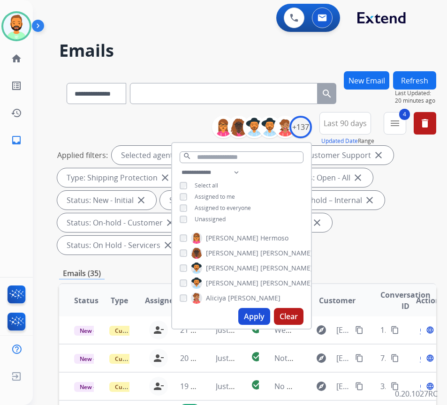
drag, startPoint x: 397, startPoint y: 253, endPoint x: 395, endPoint y: 259, distance: 6.8
click at [396, 257] on div "**********" at bounding box center [247, 185] width 377 height 146
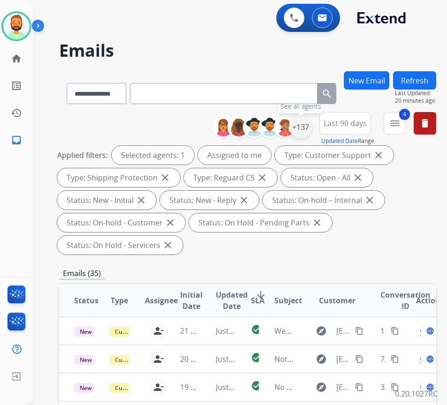
click at [312, 127] on div "+137" at bounding box center [300, 127] width 22 height 22
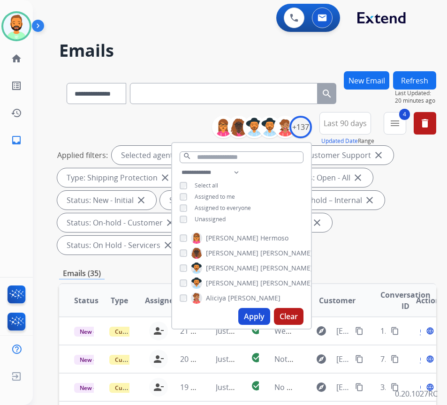
click at [198, 222] on div "**********" at bounding box center [241, 197] width 139 height 60
click at [202, 219] on div "Unassigned" at bounding box center [203, 219] width 46 height 7
click at [214, 219] on span "Unassigned" at bounding box center [210, 219] width 31 height 8
click at [230, 191] on div "**********" at bounding box center [241, 197] width 139 height 60
click at [230, 194] on span "Assigned to me" at bounding box center [215, 197] width 40 height 8
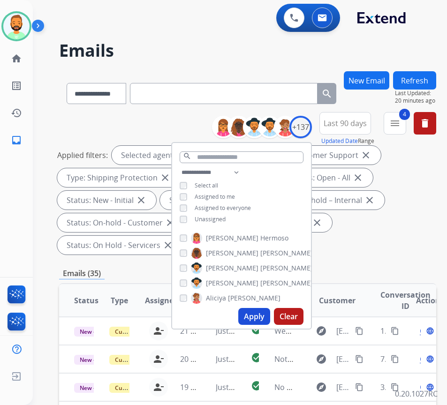
click at [263, 318] on button "Apply" at bounding box center [254, 316] width 32 height 17
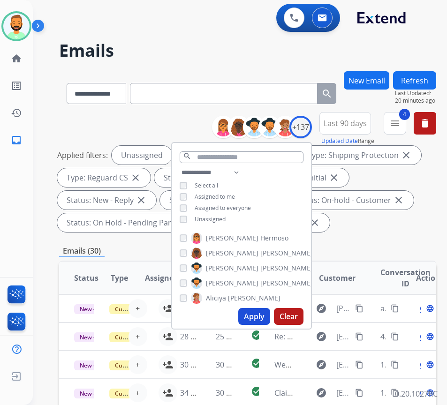
click at [373, 235] on div "**********" at bounding box center [247, 174] width 377 height 124
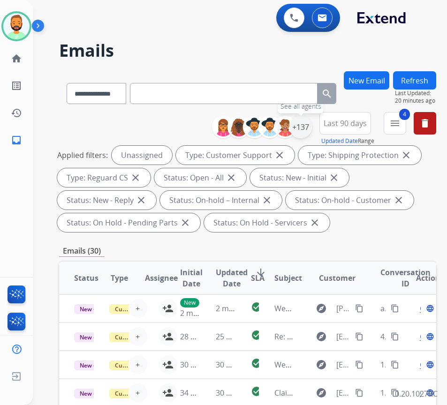
click at [312, 123] on div "+137" at bounding box center [300, 127] width 22 height 22
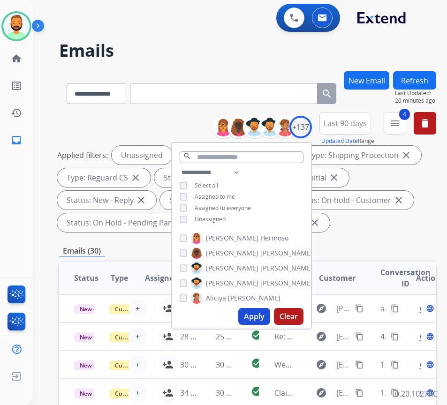
click at [379, 225] on div "Applied filters: Unassigned Type: Customer Support close Type: Shipping Protect…" at bounding box center [245, 189] width 377 height 86
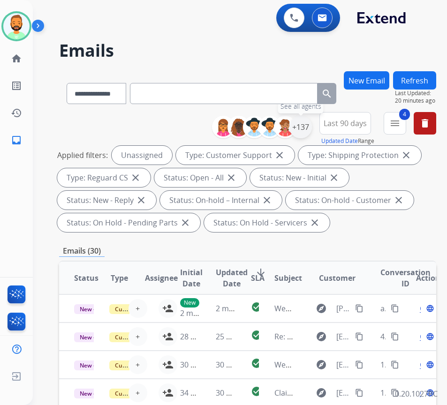
click at [312, 129] on div "+137" at bounding box center [300, 127] width 22 height 22
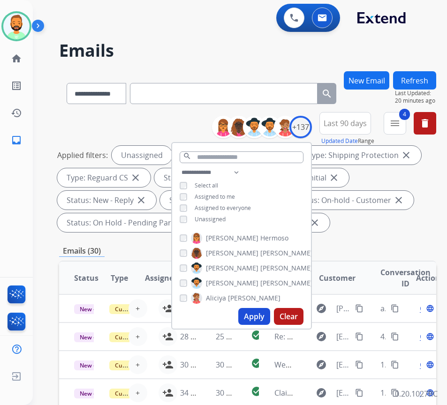
click at [434, 79] on button "Refresh" at bounding box center [414, 80] width 43 height 18
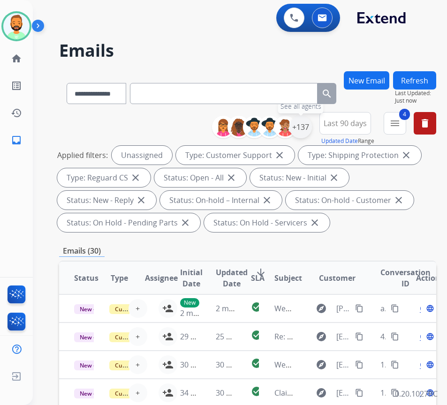
click at [312, 128] on div "+137" at bounding box center [300, 127] width 22 height 22
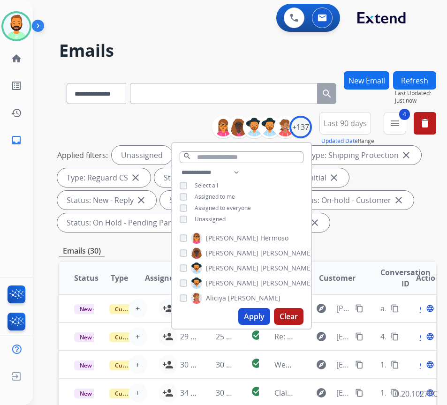
click at [350, 124] on span "Last 90 days" at bounding box center [344, 123] width 43 height 4
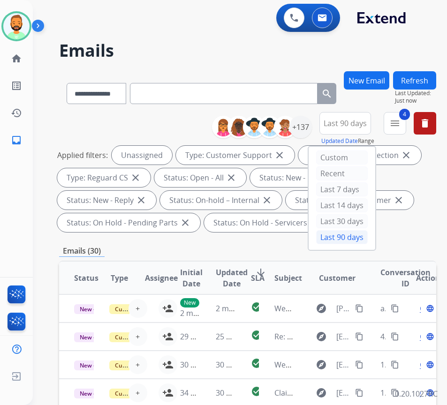
click at [338, 234] on div "Last 90 days" at bounding box center [342, 237] width 52 height 14
click at [312, 122] on div "+137" at bounding box center [300, 127] width 22 height 22
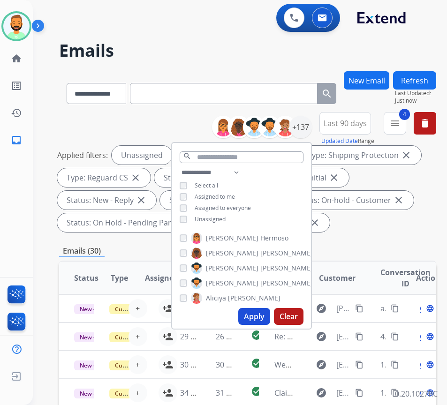
click at [235, 196] on span "Assigned to me" at bounding box center [215, 197] width 40 height 8
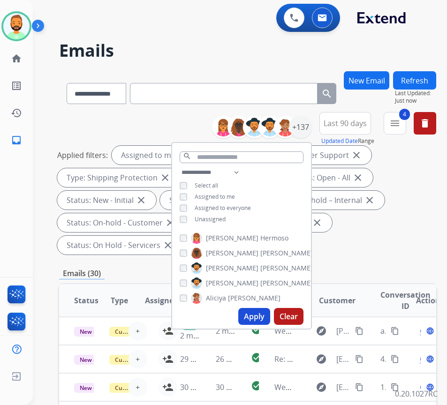
click at [225, 219] on span "Unassigned" at bounding box center [210, 219] width 31 height 8
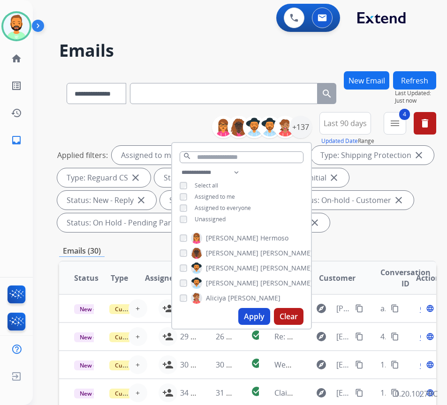
click at [255, 314] on button "Apply" at bounding box center [254, 316] width 32 height 17
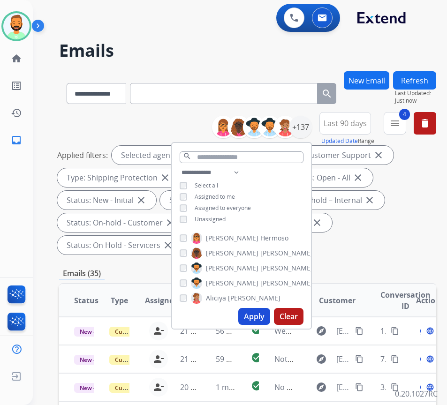
click at [371, 232] on div "Applied filters: Selected agents: 1 Assigned to me Type: Customer Support close…" at bounding box center [245, 200] width 377 height 109
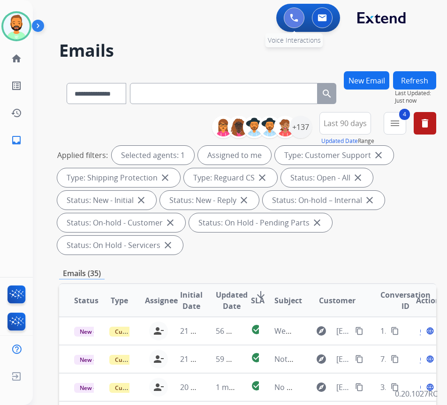
click at [297, 16] on img at bounding box center [294, 18] width 8 height 8
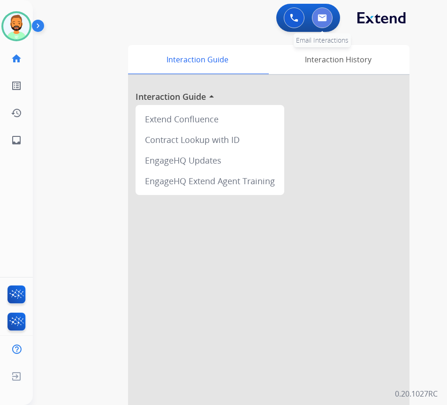
click at [330, 16] on button at bounding box center [322, 17] width 21 height 21
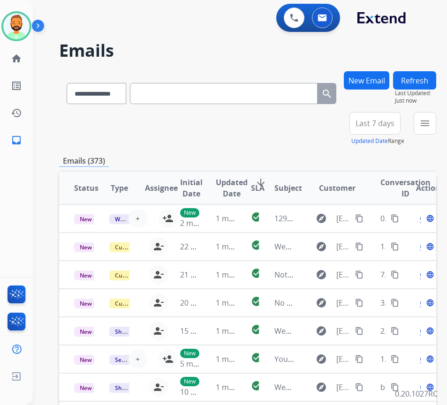
click at [388, 119] on button "Last 7 days" at bounding box center [374, 123] width 51 height 22
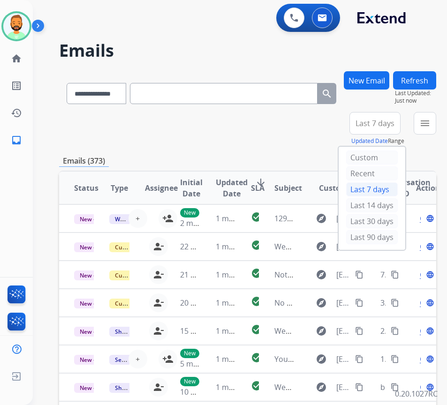
click at [375, 237] on div "Last 90 days" at bounding box center [372, 237] width 52 height 14
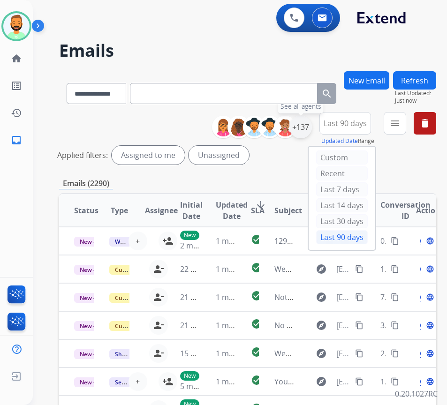
click at [312, 129] on div "+137" at bounding box center [300, 127] width 22 height 22
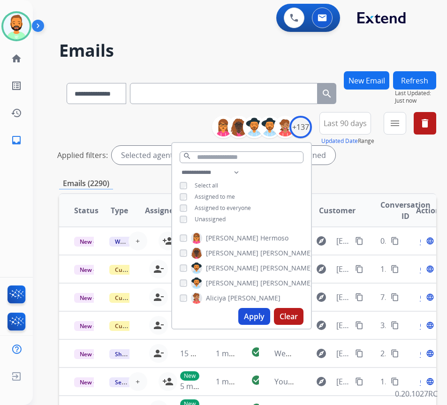
click at [217, 216] on span "Unassigned" at bounding box center [210, 219] width 31 height 8
click at [261, 315] on button "Apply" at bounding box center [254, 316] width 32 height 17
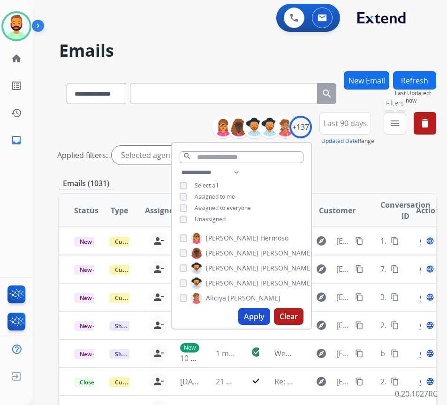
click at [400, 125] on mat-icon "menu" at bounding box center [394, 123] width 11 height 11
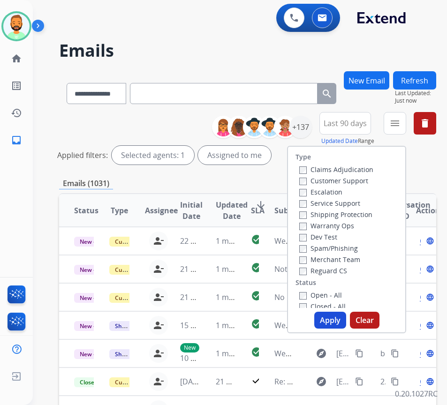
click at [366, 182] on label "Customer Support" at bounding box center [333, 180] width 69 height 9
click at [355, 215] on label "Shipping Protection" at bounding box center [335, 214] width 73 height 9
click at [340, 270] on label "Reguard CS" at bounding box center [323, 270] width 48 height 9
click at [334, 291] on label "Open - All" at bounding box center [320, 295] width 43 height 9
drag, startPoint x: 337, startPoint y: 321, endPoint x: 338, endPoint y: 315, distance: 5.3
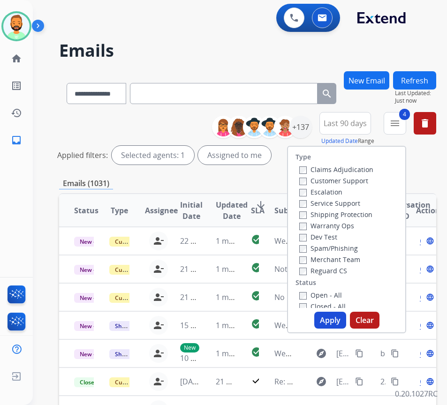
click at [337, 318] on button "Apply" at bounding box center [330, 320] width 32 height 17
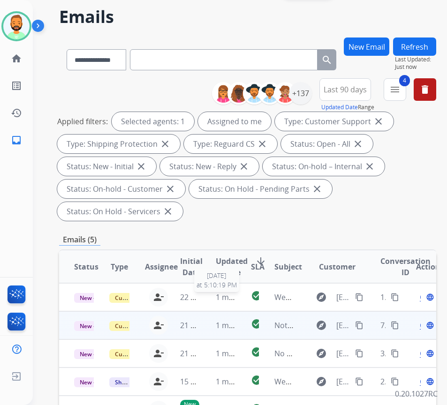
scroll to position [94, 0]
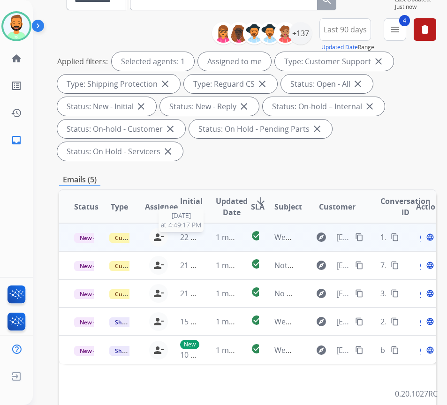
click at [201, 241] on span "22 minutes ago" at bounding box center [207, 237] width 54 height 10
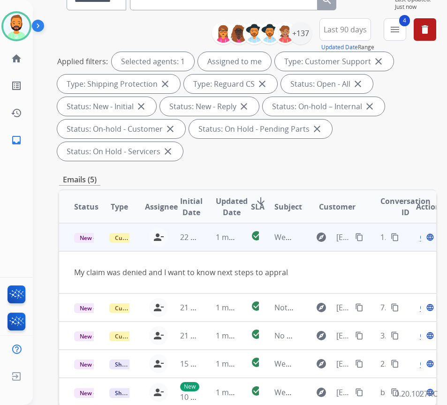
click at [363, 233] on mat-icon "content_copy" at bounding box center [359, 237] width 8 height 8
click at [424, 239] on span "Open" at bounding box center [429, 237] width 19 height 11
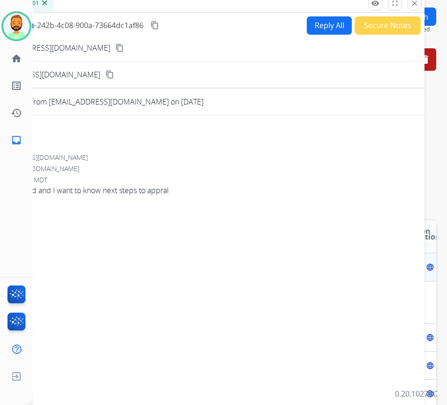
scroll to position [0, 0]
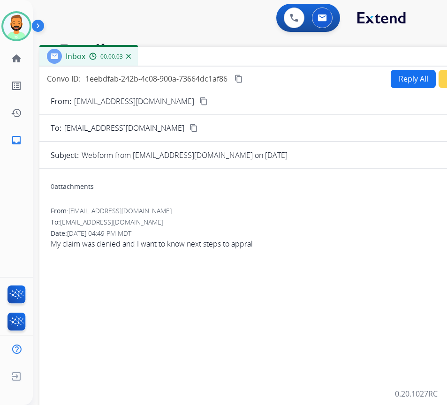
drag, startPoint x: 152, startPoint y: 62, endPoint x: 116, endPoint y: 76, distance: 38.6
click at [230, 49] on div "Inbox 00:00:03" at bounding box center [273, 57] width 469 height 20
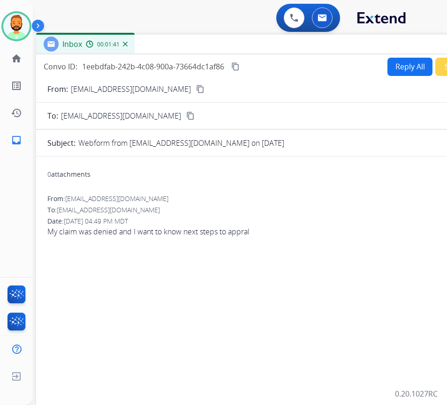
drag, startPoint x: 240, startPoint y: 58, endPoint x: 243, endPoint y: 49, distance: 9.2
click at [243, 49] on div "Inbox 00:01:41" at bounding box center [270, 45] width 469 height 20
click at [416, 60] on button "Reply All" at bounding box center [409, 67] width 45 height 18
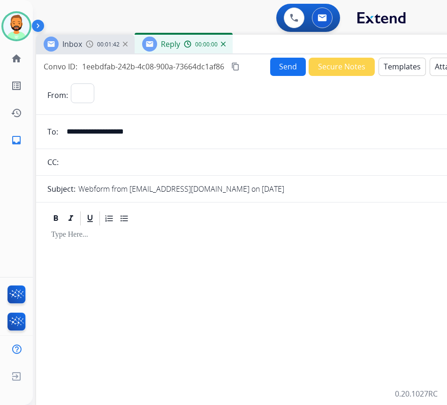
select select "**********"
click at [405, 67] on button "Templates" at bounding box center [401, 67] width 47 height 18
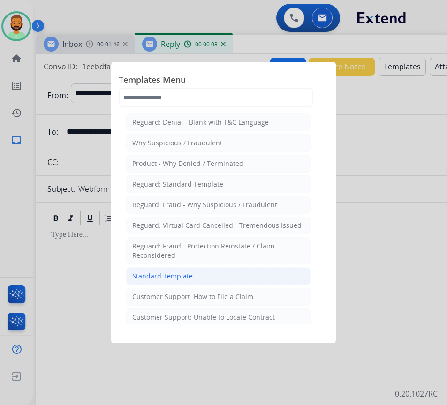
drag, startPoint x: 242, startPoint y: 271, endPoint x: 247, endPoint y: 274, distance: 5.3
click at [243, 271] on li "Standard Template" at bounding box center [218, 276] width 184 height 18
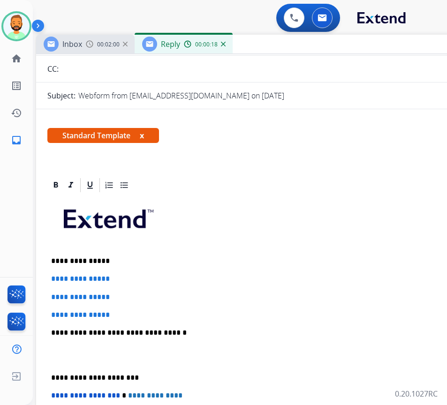
scroll to position [94, 0]
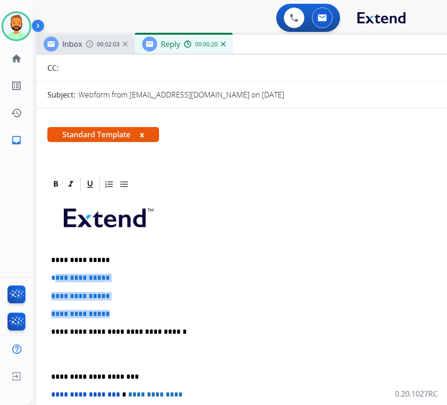
drag, startPoint x: 120, startPoint y: 308, endPoint x: 55, endPoint y: 271, distance: 74.9
click at [55, 271] on div "**********" at bounding box center [270, 354] width 446 height 322
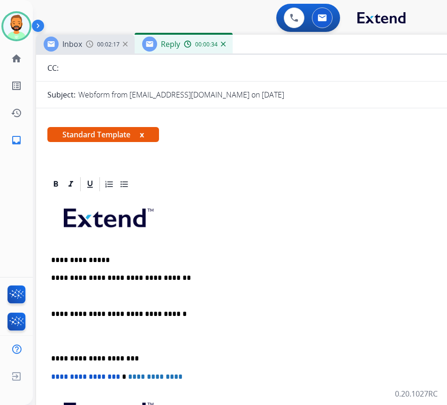
drag, startPoint x: 50, startPoint y: 355, endPoint x: 57, endPoint y: 357, distance: 7.2
click at [52, 355] on div "**********" at bounding box center [270, 345] width 446 height 305
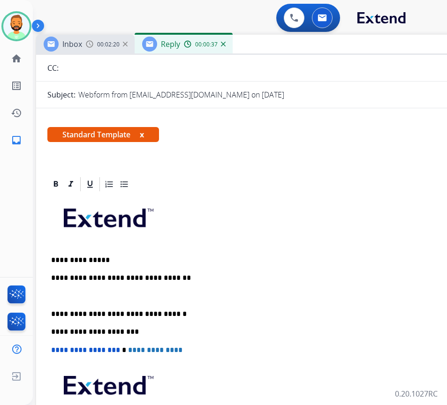
click at [72, 296] on p at bounding box center [270, 296] width 439 height 8
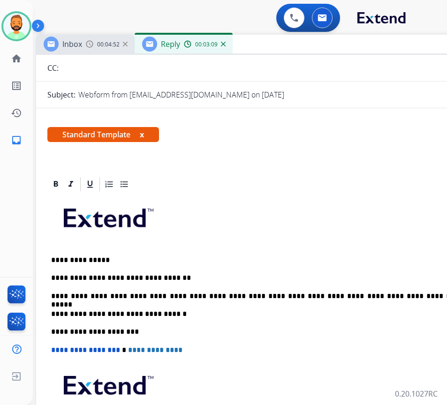
scroll to position [0, 0]
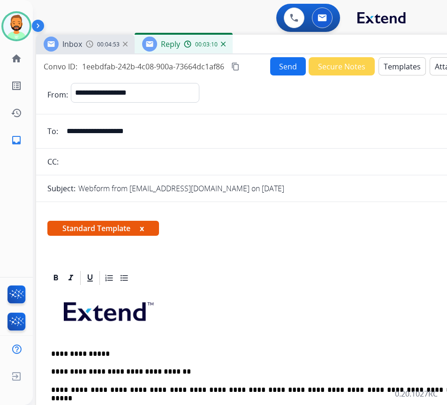
click at [287, 62] on button "Send" at bounding box center [288, 66] width 36 height 18
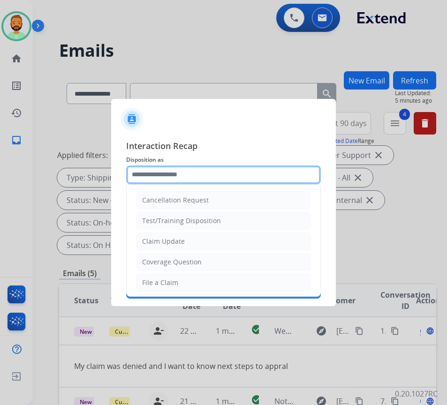
click at [213, 174] on input "text" at bounding box center [223, 174] width 195 height 19
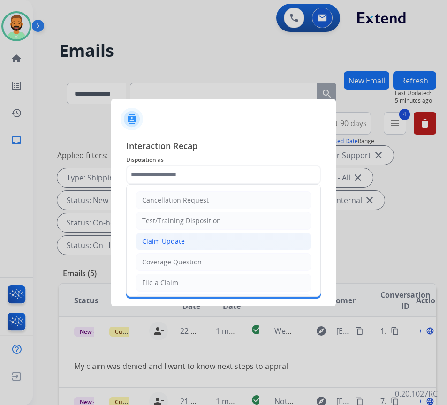
click at [213, 233] on li "Claim Update" at bounding box center [223, 241] width 175 height 18
type input "**********"
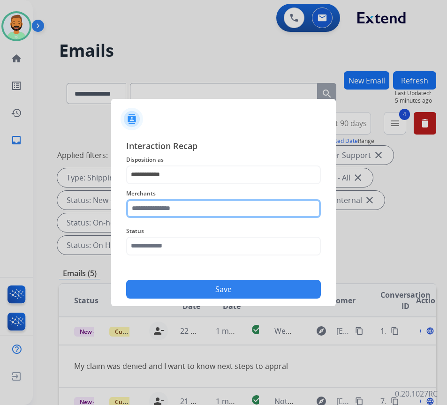
click at [204, 210] on input "text" at bounding box center [223, 208] width 195 height 19
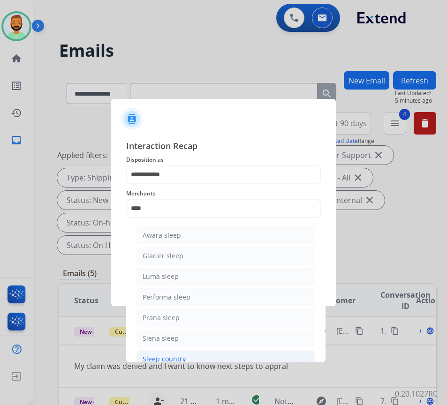
click at [225, 355] on li "Sleep country" at bounding box center [225, 359] width 179 height 18
type input "**********"
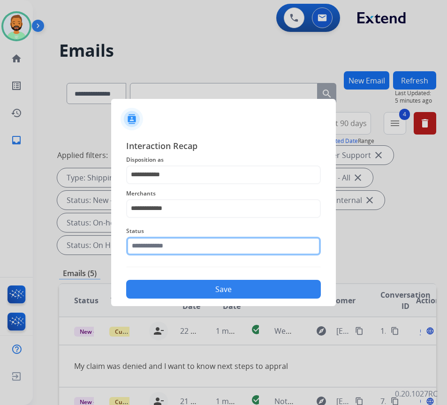
click at [200, 241] on input "text" at bounding box center [223, 246] width 195 height 19
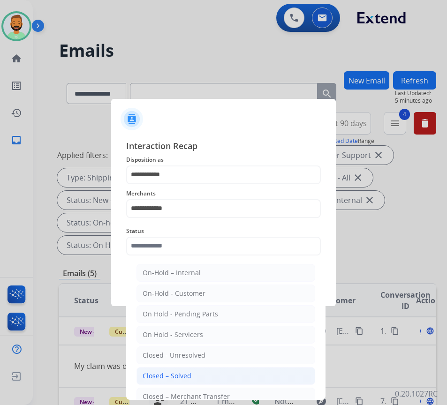
click at [182, 380] on div "Closed – Solved" at bounding box center [166, 375] width 49 height 9
type input "**********"
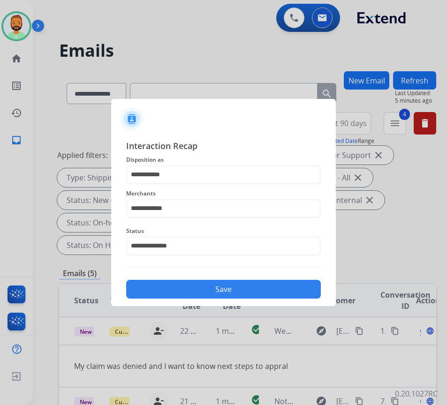
click at [222, 283] on button "Save" at bounding box center [223, 289] width 195 height 19
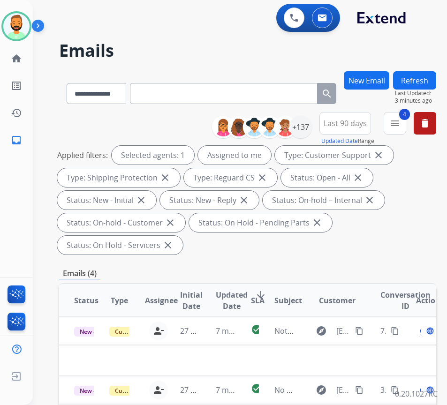
click at [221, 269] on div "Emails (4)" at bounding box center [247, 274] width 377 height 12
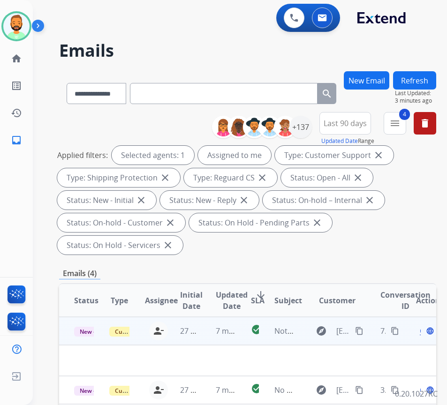
click at [208, 333] on td "7 minutes ago" at bounding box center [218, 331] width 35 height 28
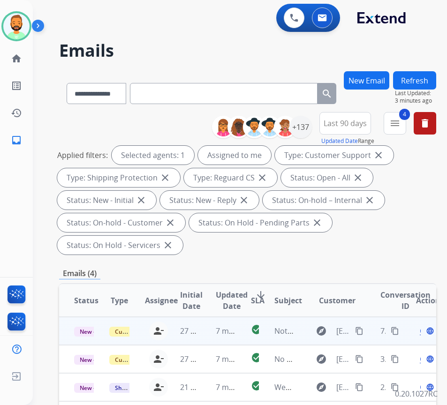
click at [205, 336] on td "7 minutes ago" at bounding box center [218, 331] width 35 height 28
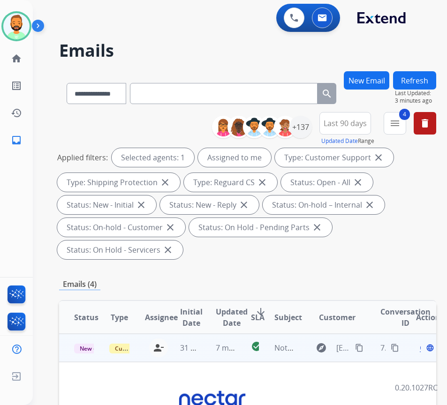
click at [424, 350] on span "Open" at bounding box center [429, 347] width 19 height 11
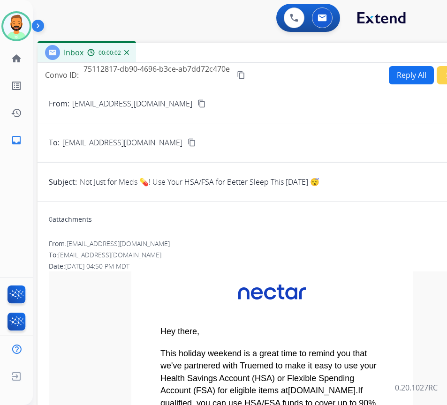
drag, startPoint x: 185, startPoint y: 66, endPoint x: 265, endPoint y: 51, distance: 82.0
click at [265, 51] on div "Inbox 00:00:02" at bounding box center [271, 53] width 469 height 20
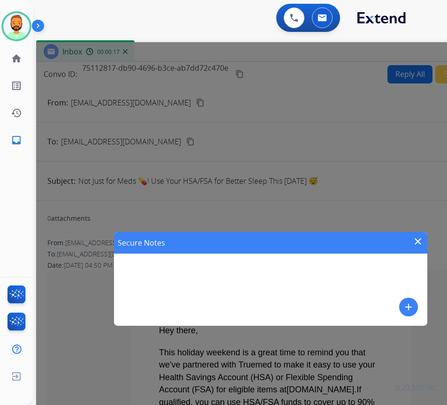
click at [407, 309] on mat-icon "add" at bounding box center [408, 306] width 11 height 11
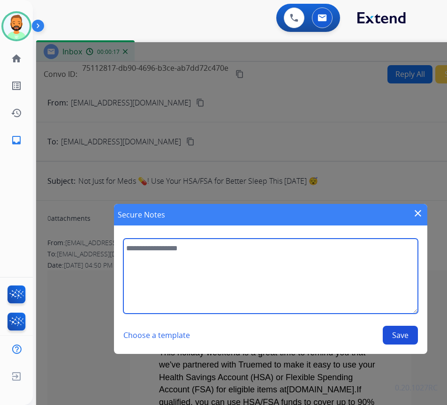
click at [362, 288] on textarea at bounding box center [270, 276] width 294 height 75
type textarea "*****"
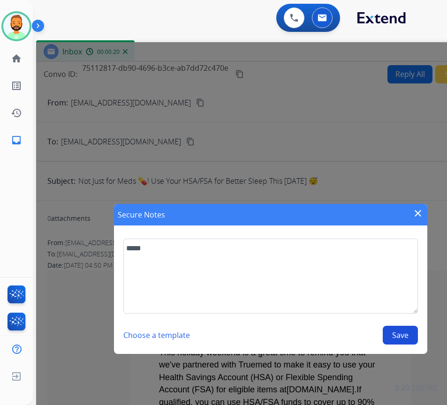
click at [411, 334] on button "Save" at bounding box center [399, 335] width 35 height 19
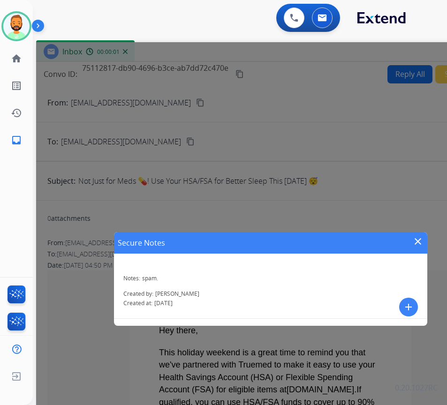
click at [415, 242] on mat-icon "close" at bounding box center [417, 241] width 11 height 11
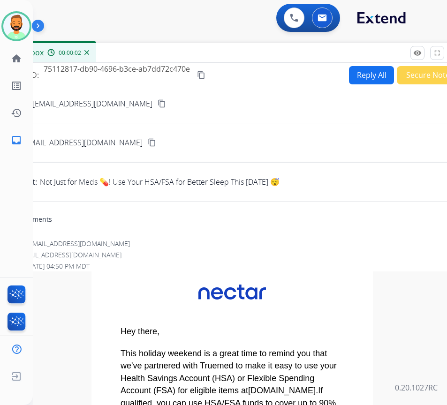
drag, startPoint x: 421, startPoint y: 52, endPoint x: 302, endPoint y: 54, distance: 119.1
click at [302, 54] on div "Inbox 00:00:02" at bounding box center [232, 53] width 469 height 20
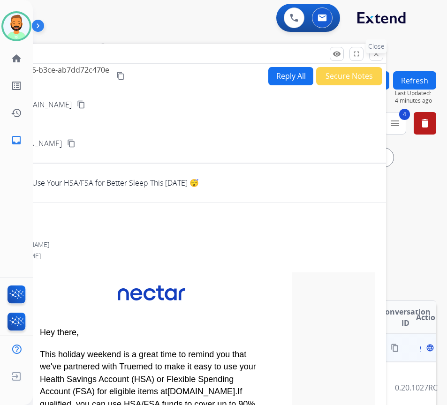
click at [379, 53] on button "close Close" at bounding box center [376, 54] width 14 height 14
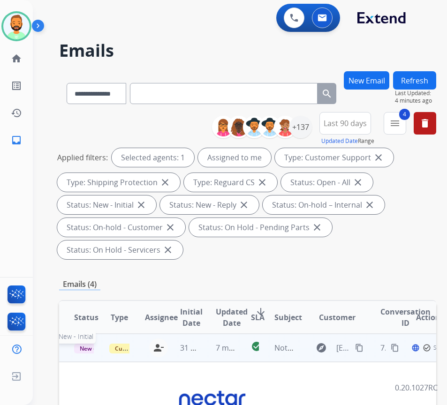
click at [88, 351] on span "New - Initial" at bounding box center [96, 349] width 44 height 10
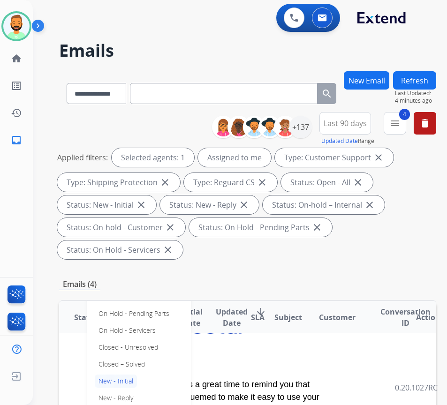
scroll to position [94, 0]
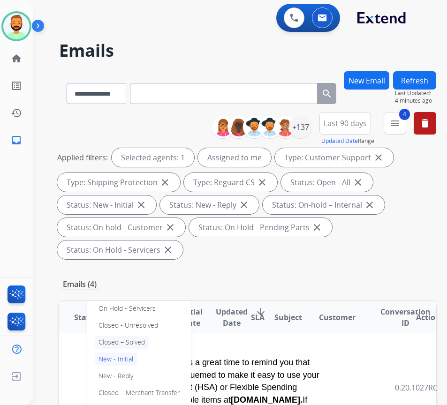
click at [133, 342] on p "Closed – Solved" at bounding box center [122, 342] width 54 height 13
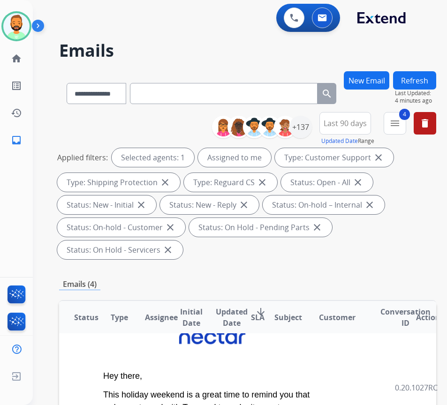
scroll to position [0, 0]
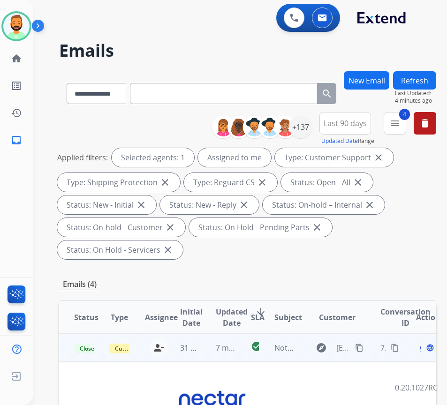
click at [436, 82] on button "Refresh" at bounding box center [414, 80] width 43 height 18
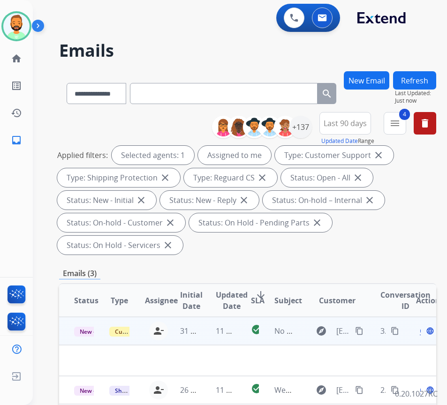
click at [202, 333] on td "11 minutes ago" at bounding box center [218, 331] width 35 height 28
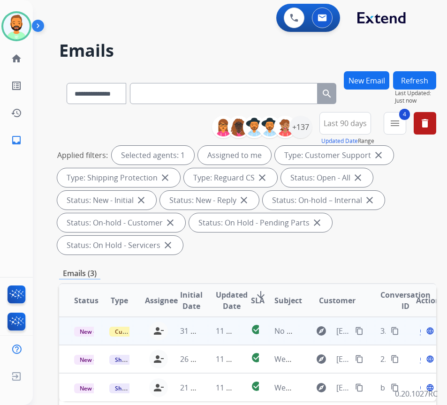
click at [202, 333] on td "11 minutes ago" at bounding box center [218, 331] width 35 height 28
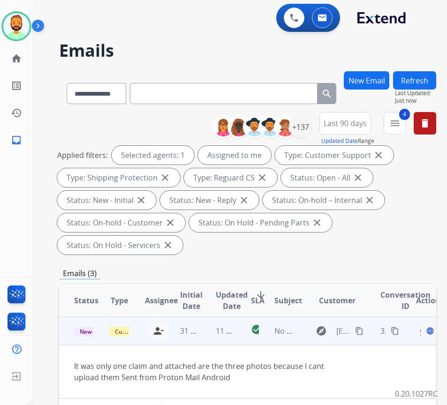
click at [361, 326] on button "content_copy" at bounding box center [358, 330] width 11 height 11
click at [423, 331] on div "Open language" at bounding box center [426, 330] width 20 height 11
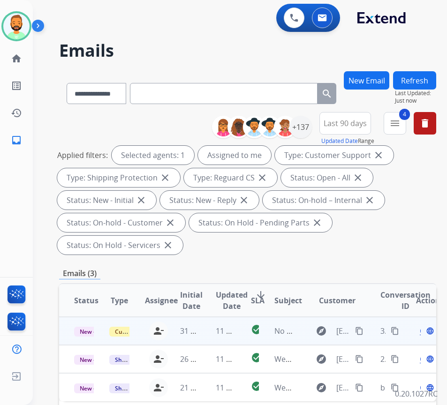
click at [425, 331] on div "Open language" at bounding box center [426, 330] width 20 height 11
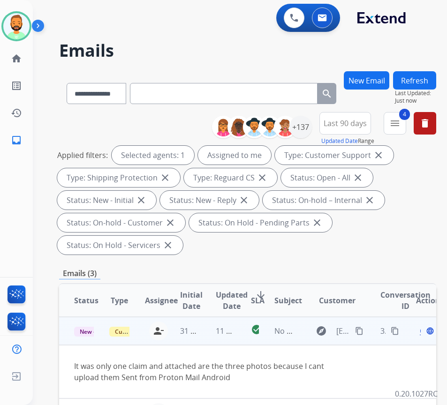
click at [424, 331] on span "Open" at bounding box center [429, 330] width 19 height 11
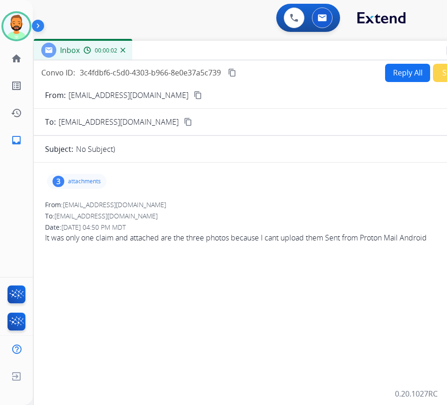
drag, startPoint x: 142, startPoint y: 69, endPoint x: 220, endPoint y: 52, distance: 80.5
click at [221, 52] on div "Inbox 00:00:02" at bounding box center [268, 51] width 469 height 20
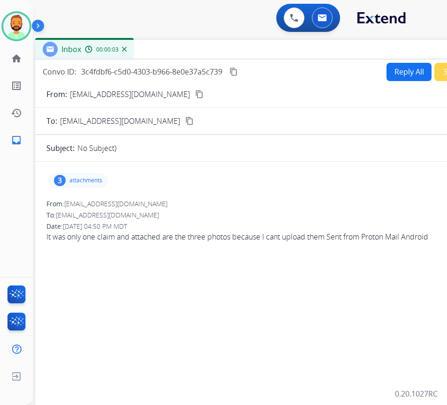
click at [76, 179] on p "attachments" at bounding box center [85, 180] width 33 height 7
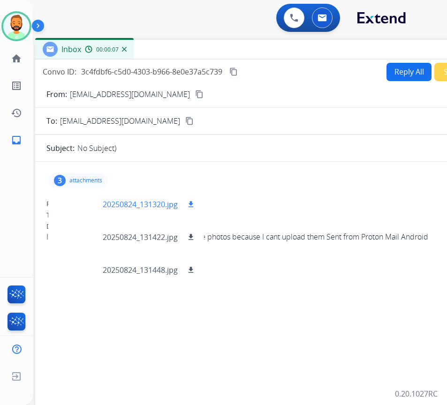
click at [82, 198] on div at bounding box center [79, 204] width 47 height 33
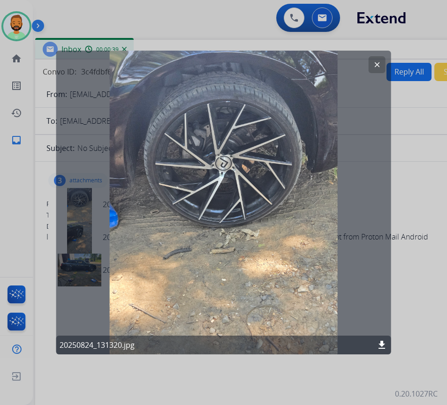
click at [370, 66] on button "clear" at bounding box center [376, 64] width 17 height 17
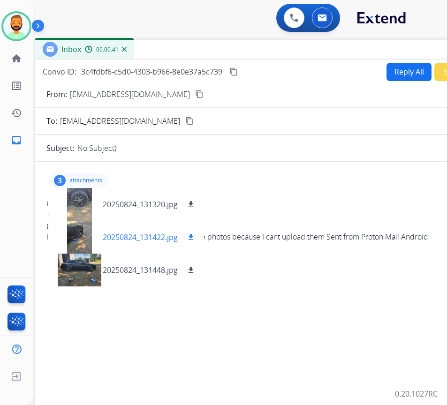
click at [76, 234] on div at bounding box center [79, 237] width 47 height 33
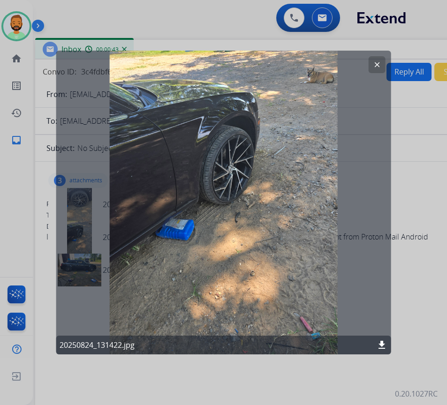
click at [375, 65] on mat-icon "clear" at bounding box center [377, 64] width 8 height 8
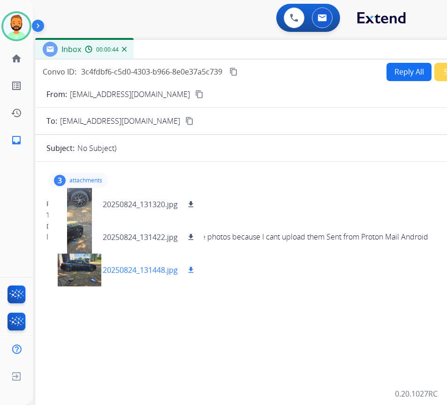
click at [78, 264] on div at bounding box center [79, 270] width 47 height 33
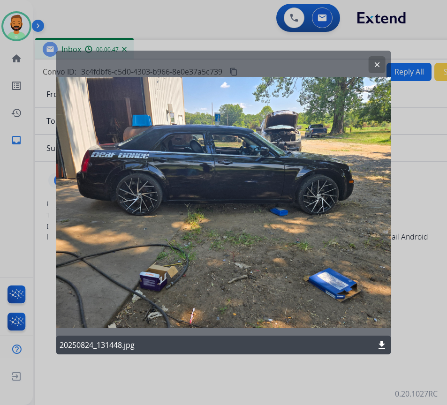
click at [376, 63] on mat-icon "clear" at bounding box center [377, 64] width 8 height 8
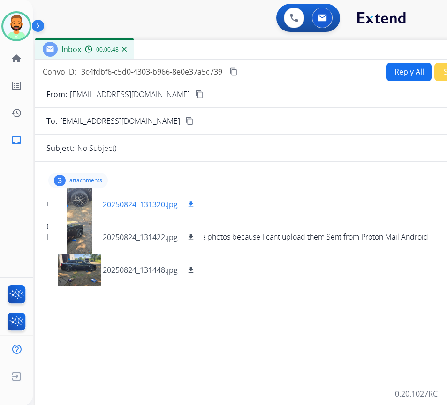
click at [79, 209] on div at bounding box center [79, 204] width 47 height 33
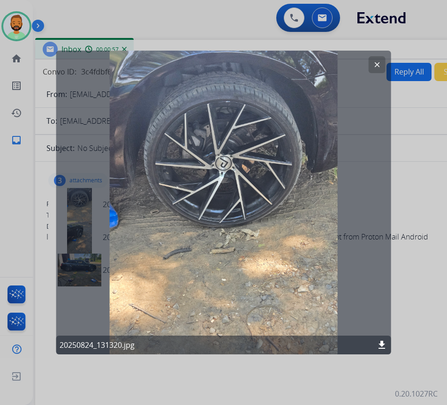
click at [378, 339] on div "20250824_131320.jpg download" at bounding box center [223, 345] width 335 height 19
click at [380, 342] on mat-icon "download" at bounding box center [381, 344] width 11 height 11
click at [374, 67] on mat-icon "clear" at bounding box center [377, 64] width 8 height 8
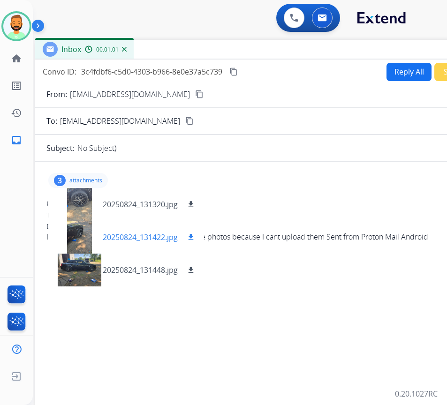
click at [190, 236] on mat-icon "download" at bounding box center [191, 237] width 8 height 8
click at [191, 264] on button "download" at bounding box center [190, 269] width 11 height 11
click at [82, 179] on p "attachments" at bounding box center [85, 180] width 33 height 7
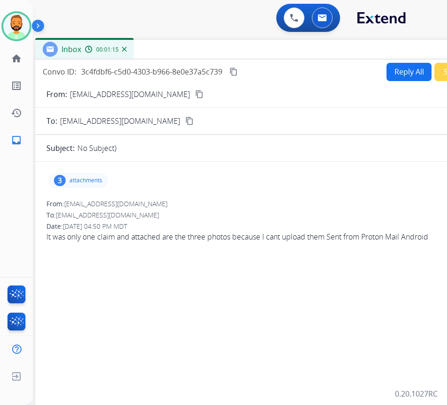
click at [414, 72] on button "Reply All" at bounding box center [408, 72] width 45 height 18
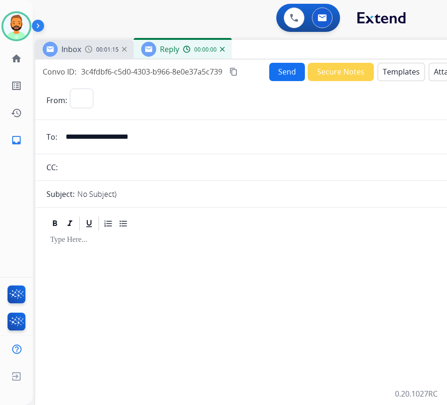
select select "**********"
click at [405, 72] on button "Templates" at bounding box center [400, 72] width 47 height 18
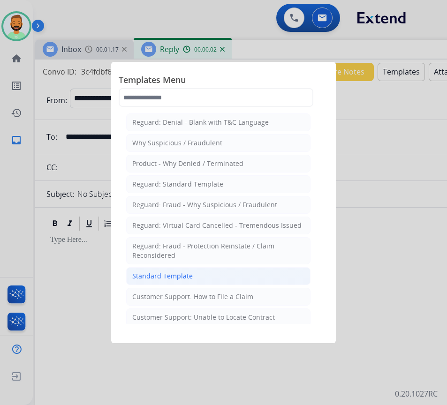
click at [208, 275] on li "Standard Template" at bounding box center [218, 276] width 184 height 18
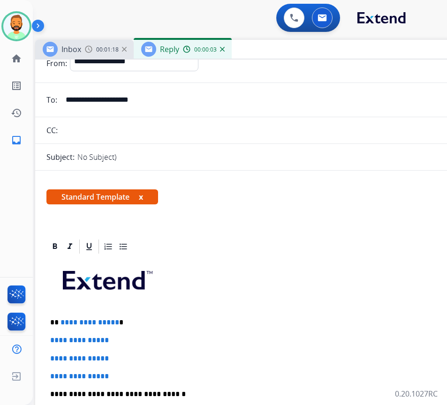
scroll to position [94, 0]
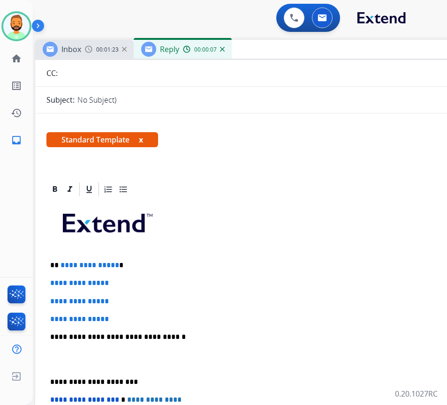
click at [254, 255] on div "**********" at bounding box center [269, 359] width 446 height 322
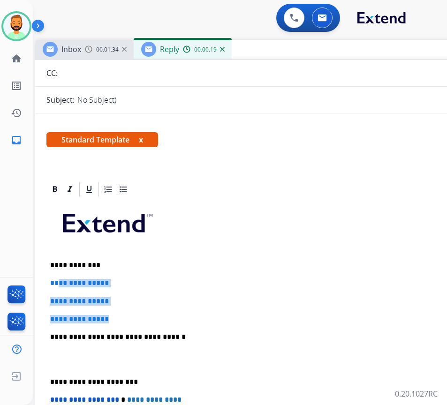
drag, startPoint x: 136, startPoint y: 317, endPoint x: 55, endPoint y: 280, distance: 88.9
click at [55, 281] on div "**********" at bounding box center [269, 359] width 446 height 322
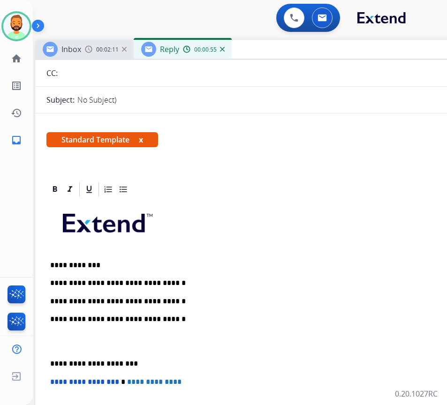
click at [186, 281] on p "**********" at bounding box center [265, 283] width 431 height 8
click at [213, 290] on div "**********" at bounding box center [269, 350] width 446 height 305
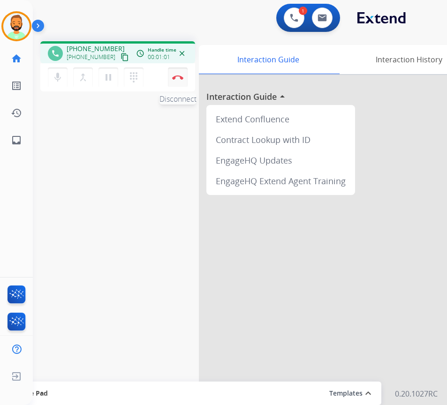
click at [169, 81] on button "Disconnect" at bounding box center [178, 77] width 20 height 20
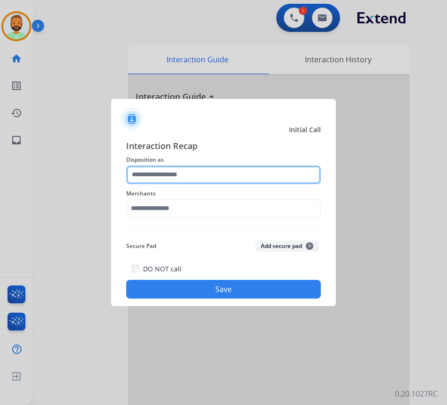
click at [194, 175] on input "text" at bounding box center [223, 174] width 195 height 19
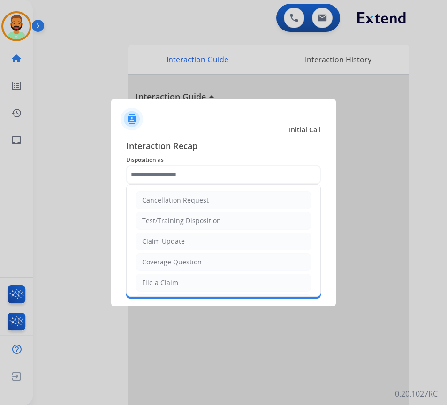
click at [242, 247] on li "Claim Update" at bounding box center [223, 241] width 175 height 18
type input "**********"
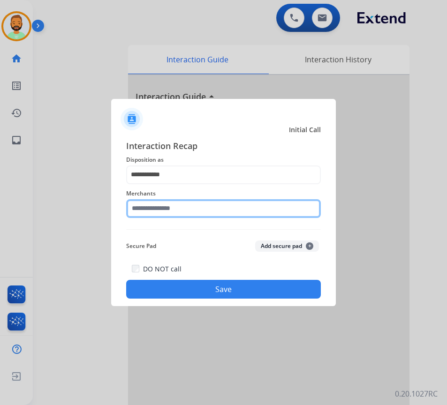
click at [255, 210] on input "text" at bounding box center [223, 208] width 195 height 19
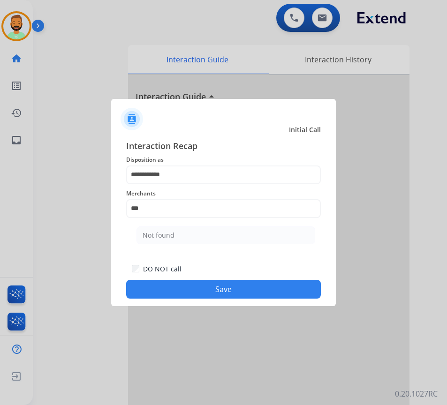
drag, startPoint x: 187, startPoint y: 231, endPoint x: 194, endPoint y: 229, distance: 7.6
click at [194, 229] on li "Not found" at bounding box center [225, 235] width 179 height 18
type input "*********"
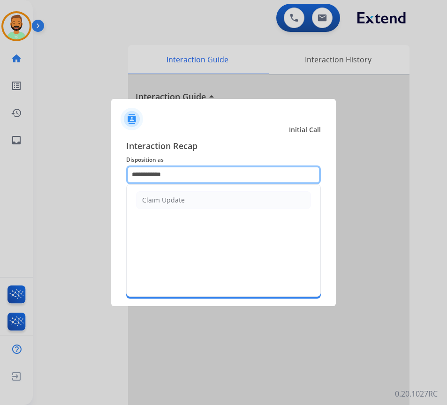
drag, startPoint x: 183, startPoint y: 172, endPoint x: 5, endPoint y: 156, distance: 178.3
click at [0, 155] on app-contact-recap-modal "**********" at bounding box center [0, 202] width 0 height 405
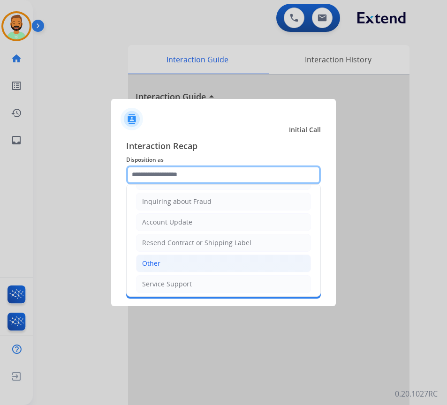
scroll to position [146, 0]
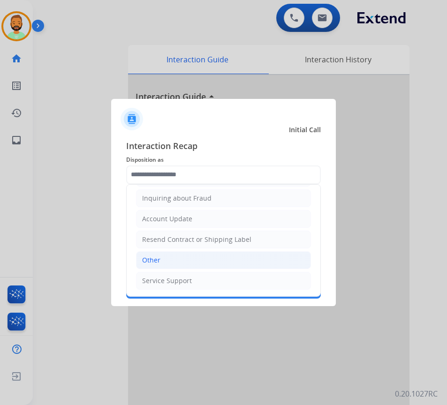
click at [191, 263] on li "Other" at bounding box center [223, 260] width 175 height 18
type input "*****"
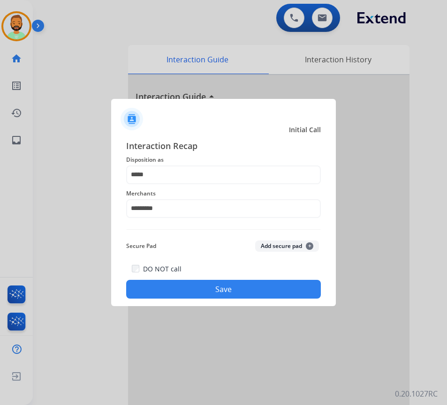
click at [208, 295] on button "Save" at bounding box center [223, 289] width 195 height 19
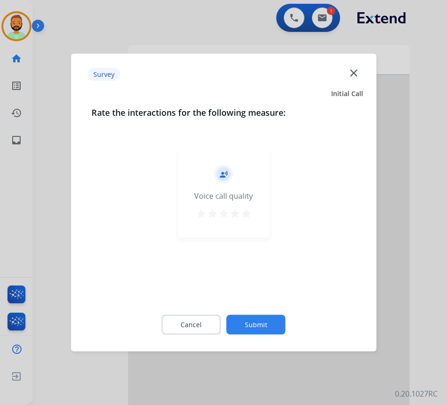
click at [265, 320] on button "Submit" at bounding box center [255, 325] width 59 height 20
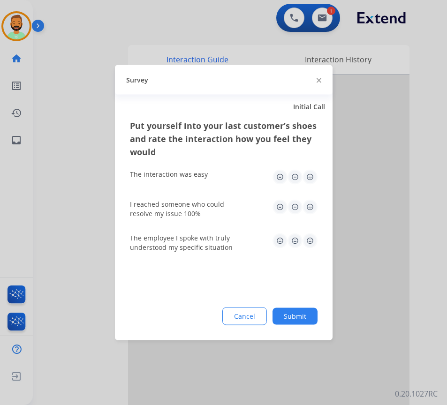
click at [304, 320] on button "Submit" at bounding box center [294, 316] width 45 height 17
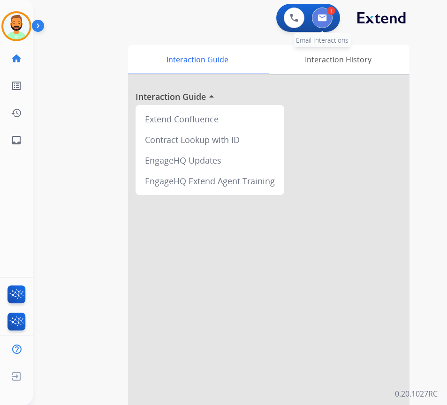
click at [318, 21] on img at bounding box center [321, 17] width 9 height 7
select select "**********"
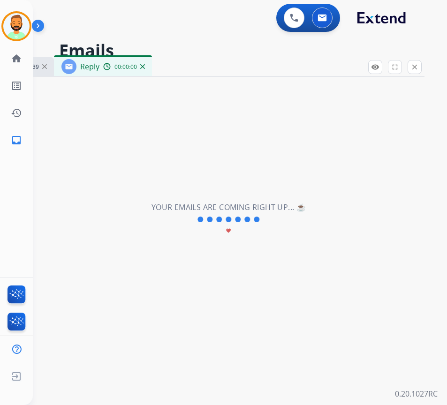
select select "**********"
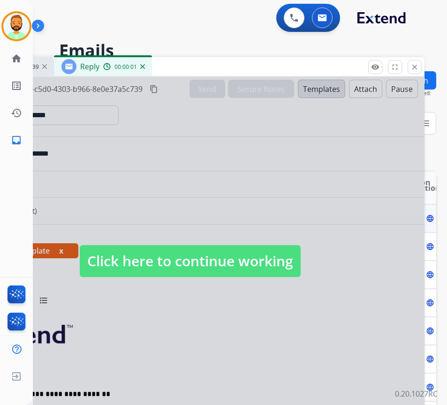
drag, startPoint x: 211, startPoint y: 268, endPoint x: 218, endPoint y: 266, distance: 7.0
click at [214, 267] on span "Click here to continue working" at bounding box center [190, 261] width 221 height 32
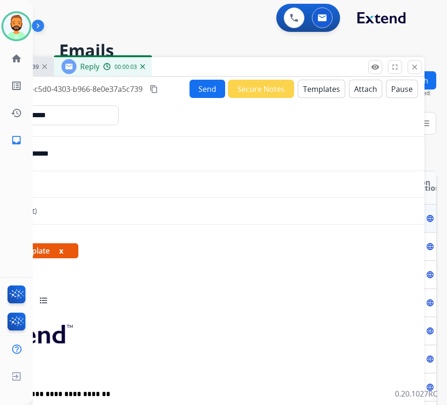
select select "**********"
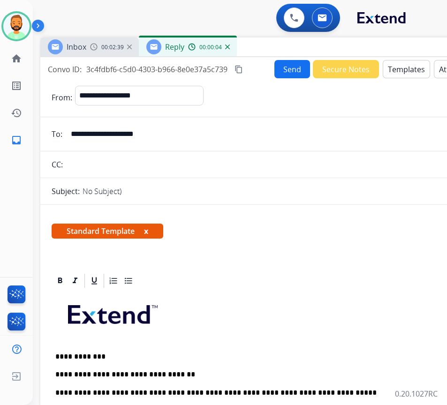
click at [294, 45] on div "Inbox 00:02:39 Reply 00:00:04" at bounding box center [274, 47] width 469 height 20
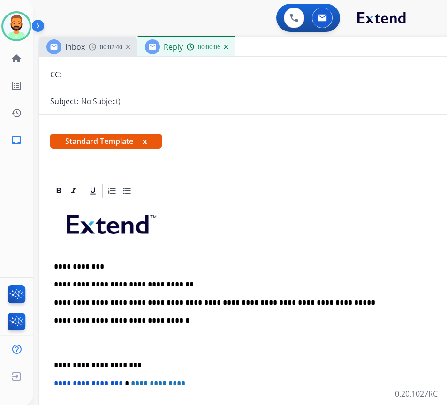
scroll to position [94, 0]
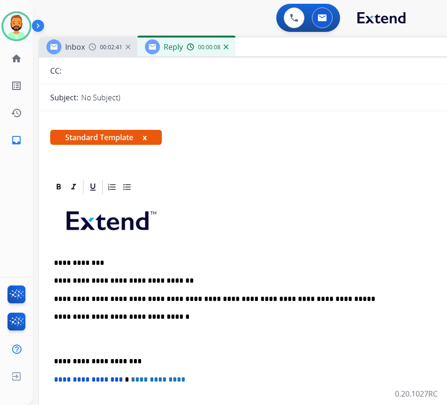
click at [333, 298] on p "**********" at bounding box center [269, 299] width 431 height 8
drag, startPoint x: 213, startPoint y: 215, endPoint x: 185, endPoint y: 240, distance: 37.9
click at [213, 215] on p at bounding box center [273, 224] width 439 height 50
click at [56, 358] on p "**********" at bounding box center [269, 361] width 431 height 8
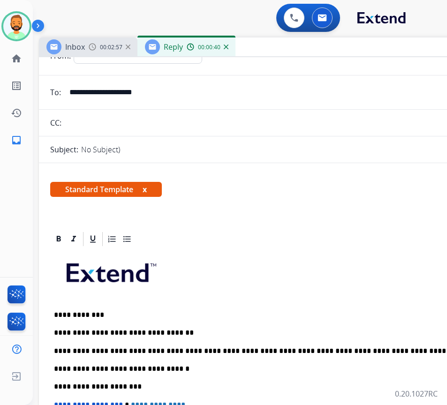
scroll to position [0, 0]
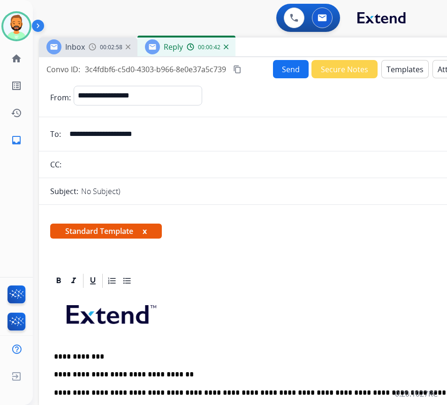
click at [290, 72] on button "Send" at bounding box center [291, 69] width 36 height 18
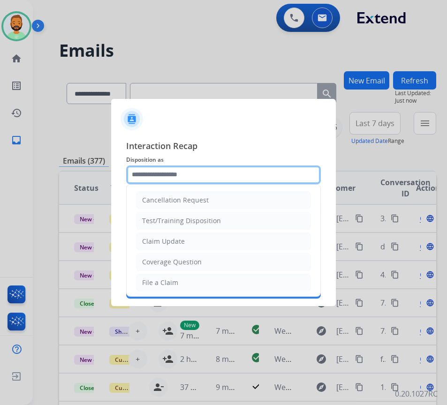
click at [202, 174] on input "text" at bounding box center [223, 174] width 195 height 19
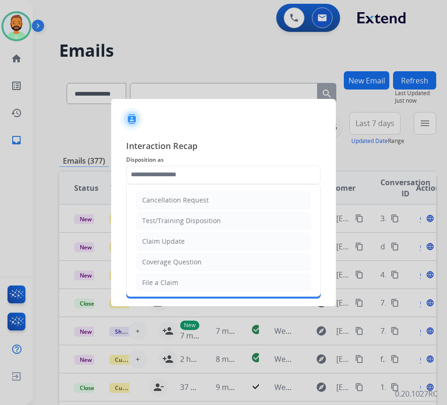
click at [206, 239] on li "Claim Update" at bounding box center [223, 241] width 175 height 18
type input "**********"
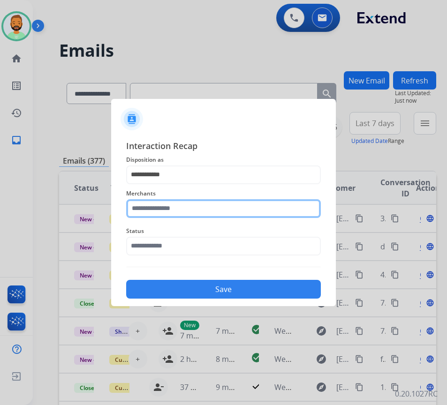
click at [212, 208] on input "text" at bounding box center [223, 208] width 195 height 19
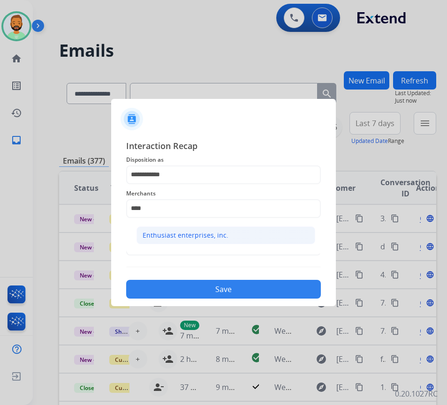
click at [278, 235] on li "Enthusiast enterprises, inc." at bounding box center [225, 235] width 179 height 18
type input "**********"
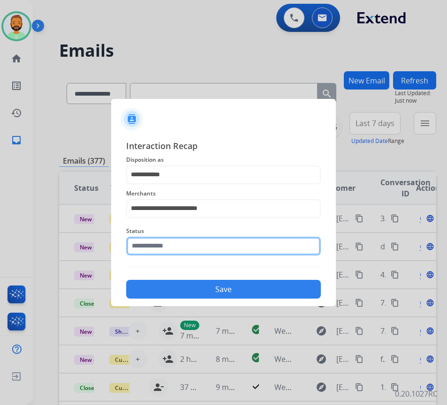
click at [265, 249] on input "text" at bounding box center [223, 246] width 195 height 19
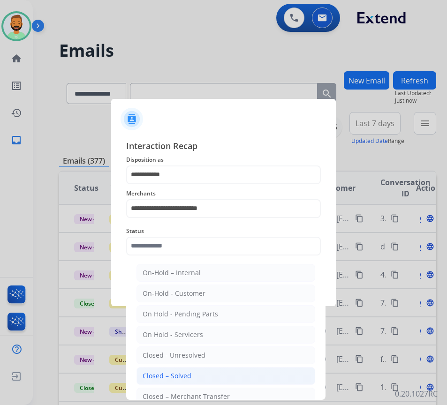
click at [233, 373] on li "Closed – Solved" at bounding box center [225, 376] width 179 height 18
type input "**********"
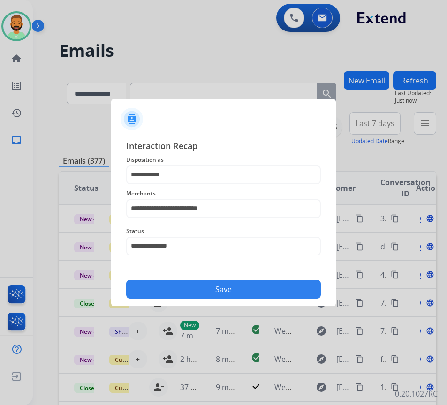
click at [265, 289] on button "Save" at bounding box center [223, 289] width 195 height 19
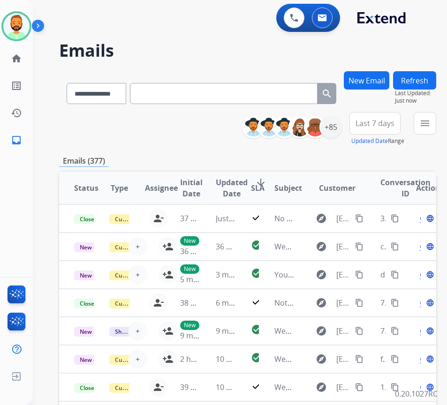
click at [366, 116] on button "Last 7 days" at bounding box center [374, 123] width 51 height 22
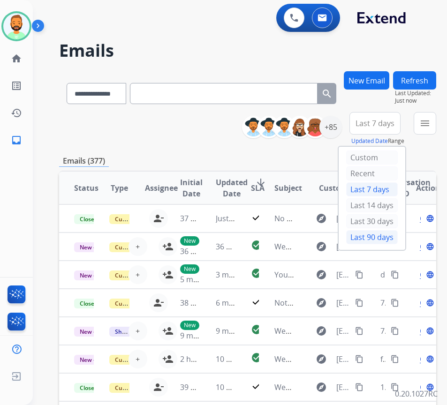
click at [371, 240] on div "Last 90 days" at bounding box center [372, 237] width 52 height 14
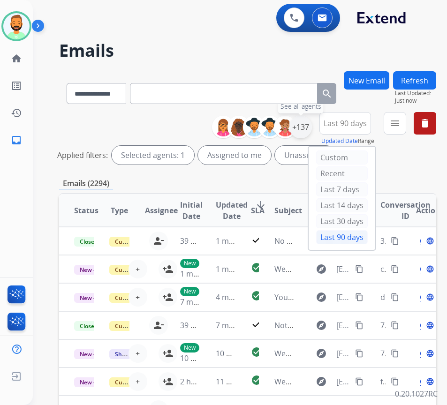
click at [312, 129] on div "+137" at bounding box center [300, 127] width 22 height 22
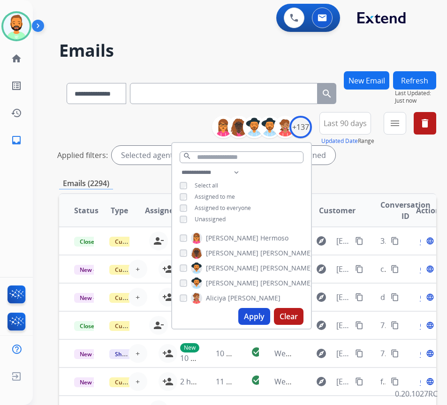
click at [225, 216] on span "Unassigned" at bounding box center [210, 219] width 31 height 8
click at [270, 313] on button "Apply" at bounding box center [254, 316] width 32 height 17
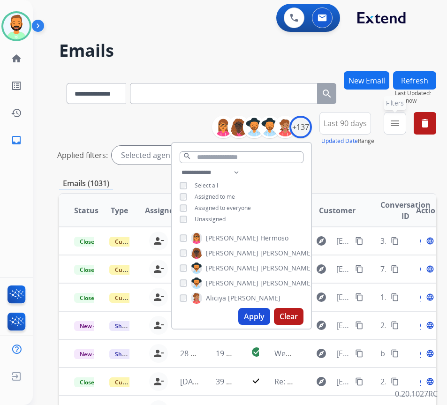
click at [400, 125] on mat-icon "menu" at bounding box center [394, 123] width 11 height 11
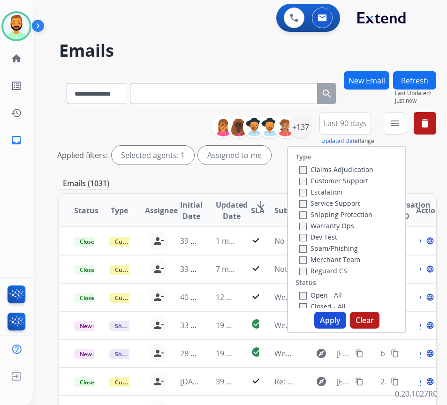
click at [355, 184] on label "Customer Support" at bounding box center [333, 180] width 69 height 9
click at [362, 213] on label "Shipping Protection" at bounding box center [335, 214] width 73 height 9
click at [345, 270] on label "Reguard CS" at bounding box center [323, 270] width 48 height 9
click at [333, 296] on label "Open - All" at bounding box center [320, 295] width 43 height 9
click at [334, 323] on button "Apply" at bounding box center [330, 320] width 32 height 17
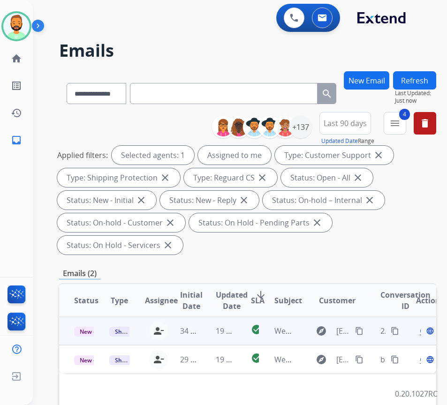
click at [206, 322] on td "19 minutes ago" at bounding box center [218, 331] width 35 height 28
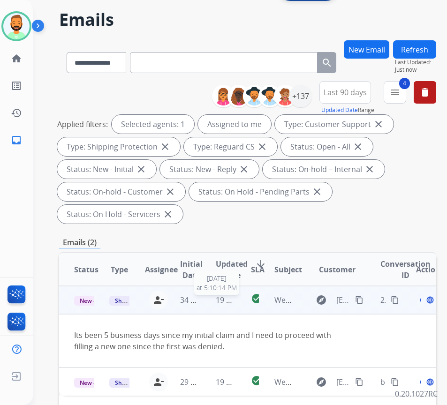
scroll to position [47, 0]
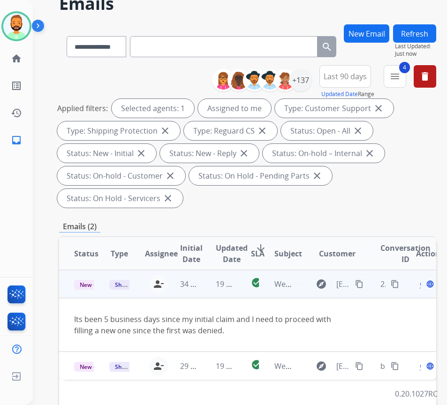
click at [359, 284] on mat-icon "content_copy" at bounding box center [359, 284] width 8 height 8
click at [424, 285] on span "Open" at bounding box center [429, 283] width 19 height 11
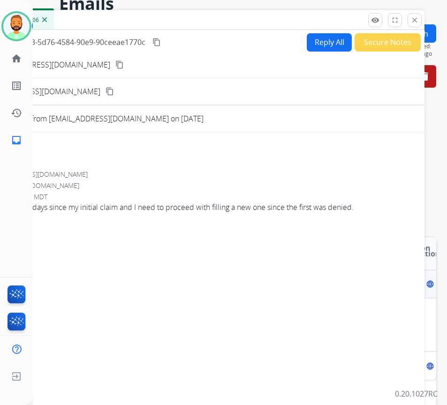
click at [322, 36] on button "Reply All" at bounding box center [329, 42] width 45 height 18
select select "**********"
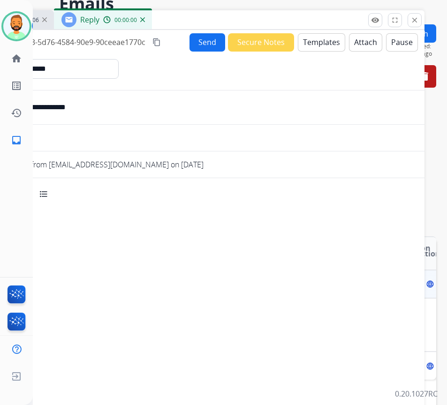
click at [319, 44] on button "Templates" at bounding box center [321, 42] width 47 height 18
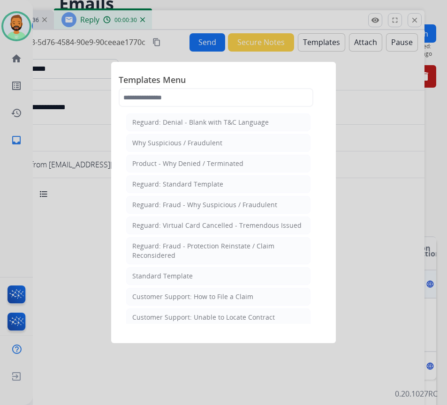
click at [228, 282] on li "Standard Template" at bounding box center [218, 276] width 184 height 18
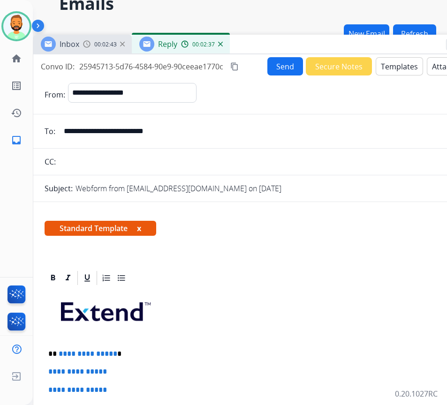
drag, startPoint x: 200, startPoint y: 15, endPoint x: 270, endPoint y: 40, distance: 74.1
click at [270, 40] on div "Inbox 00:02:43 Reply 00:02:37" at bounding box center [267, 45] width 469 height 20
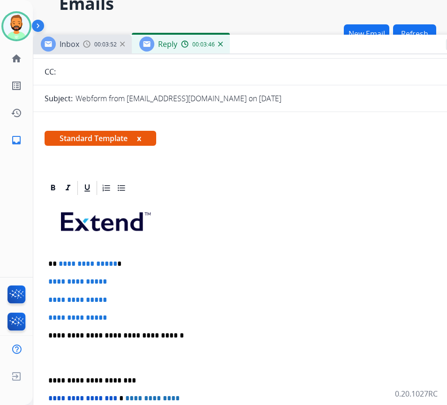
scroll to position [94, 0]
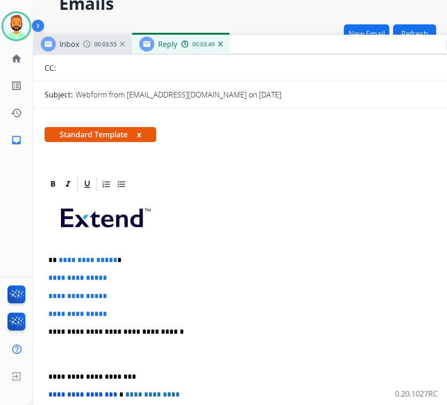
click at [145, 251] on div "**********" at bounding box center [268, 354] width 446 height 322
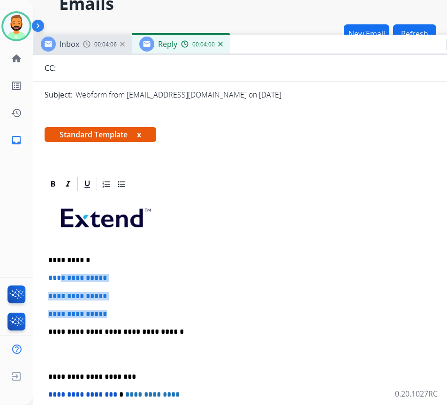
drag, startPoint x: 120, startPoint y: 313, endPoint x: 59, endPoint y: 280, distance: 70.0
click at [59, 280] on div "**********" at bounding box center [268, 354] width 446 height 322
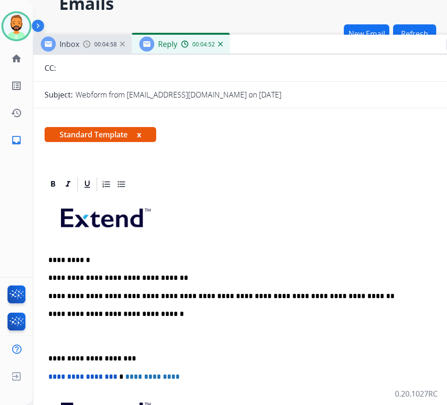
drag, startPoint x: 50, startPoint y: 356, endPoint x: 54, endPoint y: 360, distance: 5.3
click at [51, 360] on p "**********" at bounding box center [263, 358] width 431 height 8
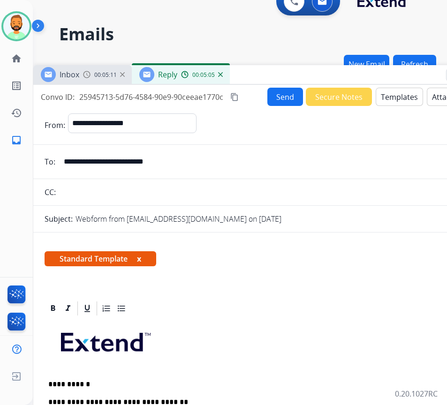
scroll to position [0, 0]
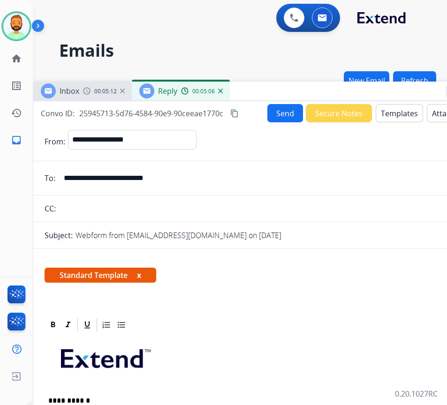
click at [282, 111] on button "Send" at bounding box center [285, 113] width 36 height 18
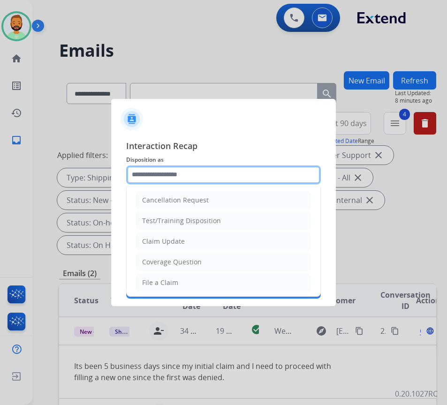
drag, startPoint x: 158, startPoint y: 171, endPoint x: 158, endPoint y: 176, distance: 4.7
click at [159, 175] on input "text" at bounding box center [223, 174] width 195 height 19
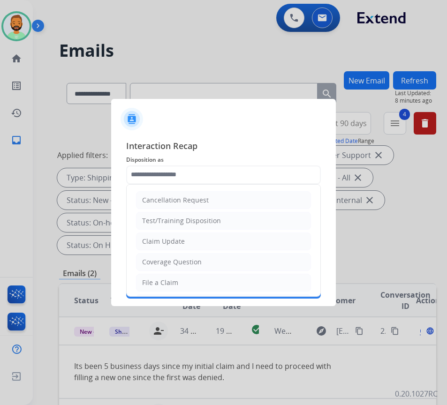
click at [158, 237] on div "Claim Update" at bounding box center [163, 241] width 43 height 9
type input "**********"
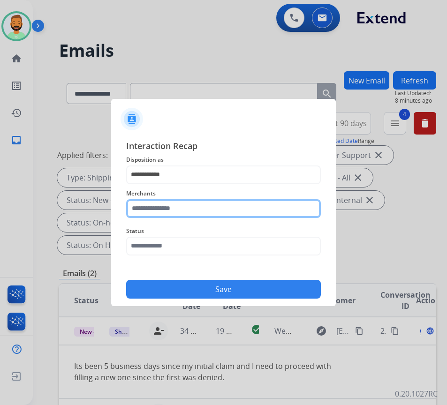
click at [172, 216] on input "text" at bounding box center [223, 208] width 195 height 19
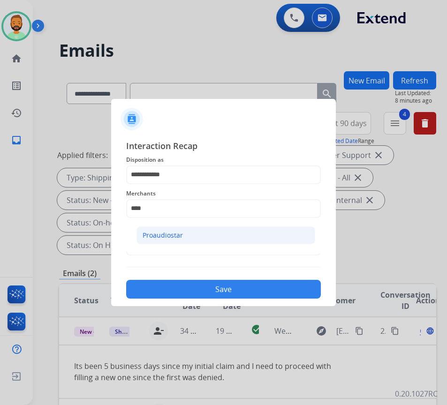
click at [175, 230] on li "Proaudiostar" at bounding box center [225, 235] width 179 height 18
type input "**********"
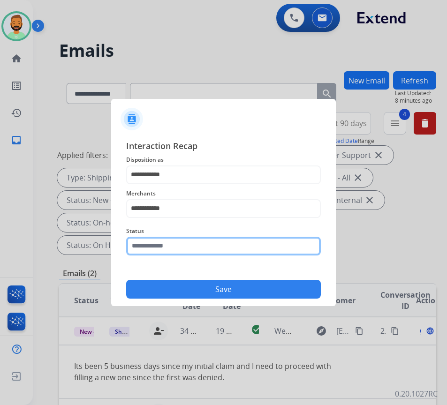
click at [172, 250] on input "text" at bounding box center [223, 246] width 195 height 19
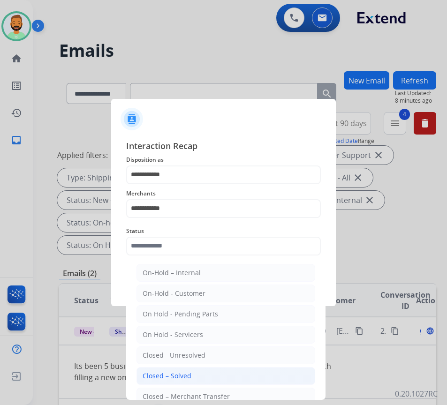
click at [160, 374] on div "Closed – Solved" at bounding box center [166, 375] width 49 height 9
type input "**********"
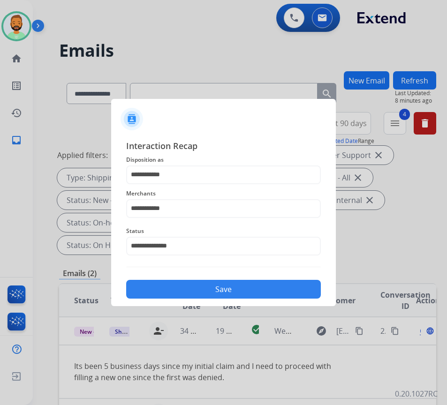
click at [187, 281] on button "Save" at bounding box center [223, 289] width 195 height 19
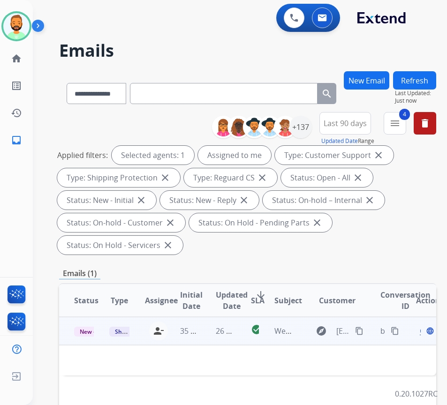
drag, startPoint x: 202, startPoint y: 334, endPoint x: 209, endPoint y: 335, distance: 6.3
click at [203, 335] on td "26 minutes ago" at bounding box center [218, 331] width 35 height 28
click at [208, 325] on td "26 minutes ago" at bounding box center [218, 331] width 35 height 28
click at [120, 364] on div "el producto llego en mal estado fue devuelto" at bounding box center [212, 365] width 276 height 11
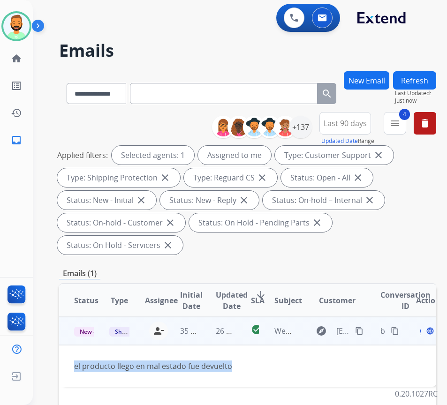
click at [120, 364] on div "el producto llego en mal estado fue devuelto" at bounding box center [212, 365] width 276 height 11
copy div "el producto llego en mal estado fue devuelto first_page navigate_before"
drag, startPoint x: 309, startPoint y: 363, endPoint x: 324, endPoint y: 363, distance: 14.5
click at [310, 363] on div "el producto llego en mal estado fue devuelto" at bounding box center [212, 365] width 276 height 11
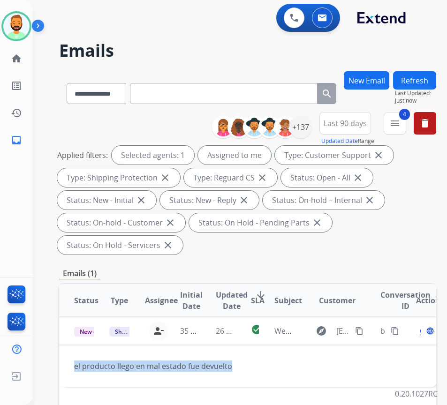
click at [377, 354] on table "Status Type Assignee Initial Date Updated Date arrow_downward SLA Subject Custo…" at bounding box center [247, 335] width 377 height 103
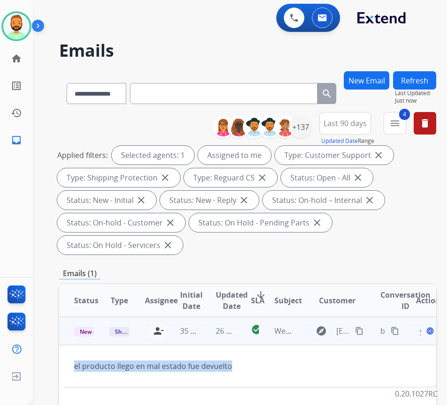
click at [363, 371] on td "el producto llego en mal estado fue devuelto" at bounding box center [212, 366] width 306 height 42
click at [282, 364] on div "el producto llego en mal estado fue devuelto" at bounding box center [212, 365] width 276 height 11
click at [230, 360] on td "el producto llego en mal estado fue devuelto" at bounding box center [212, 366] width 306 height 42
click at [219, 364] on div "el producto llego en mal estado fue devuelto" at bounding box center [212, 365] width 276 height 11
click at [425, 333] on span "Open" at bounding box center [429, 330] width 19 height 11
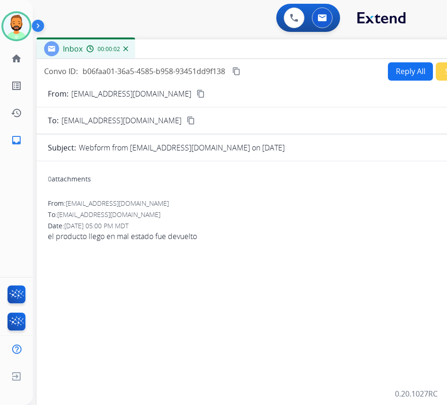
drag, startPoint x: 150, startPoint y: 68, endPoint x: 229, endPoint y: 50, distance: 81.2
click at [229, 50] on div "Inbox 00:00:02" at bounding box center [271, 49] width 469 height 20
click at [389, 72] on button "Reply All" at bounding box center [408, 71] width 45 height 18
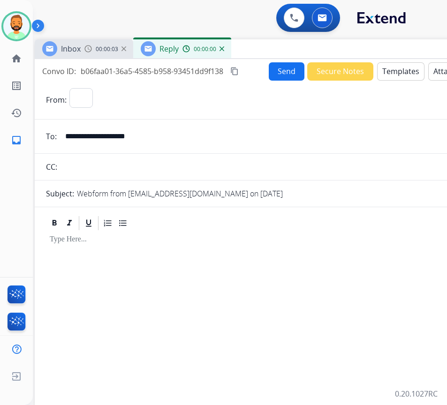
select select "**********"
click at [384, 68] on button "Templates" at bounding box center [400, 71] width 47 height 18
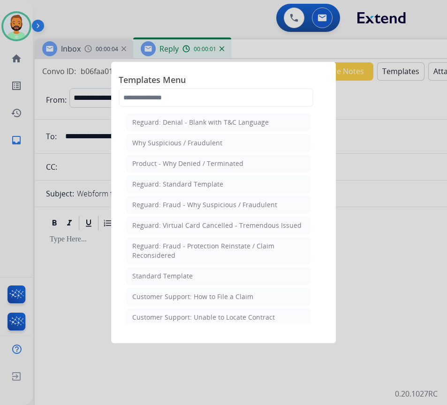
click at [230, 277] on li "Standard Template" at bounding box center [218, 276] width 184 height 18
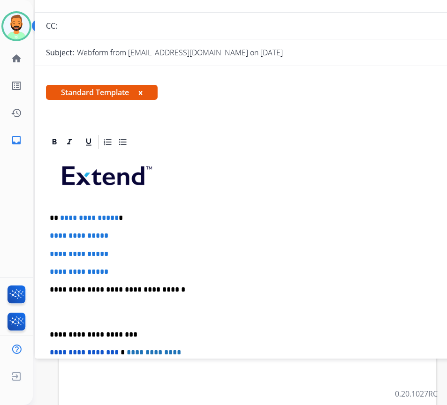
click at [181, 217] on p "**********" at bounding box center [265, 218] width 431 height 8
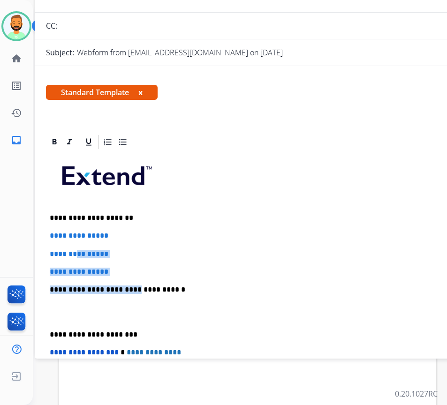
drag, startPoint x: 124, startPoint y: 277, endPoint x: 119, endPoint y: 278, distance: 4.7
click at [82, 252] on div "**********" at bounding box center [269, 311] width 446 height 322
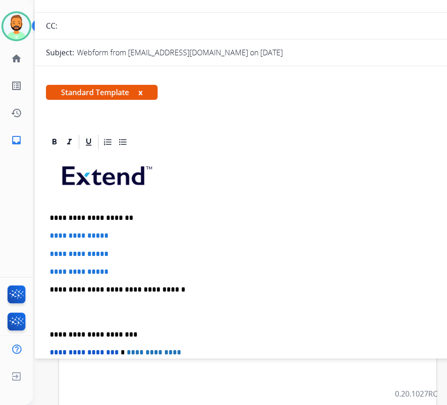
click at [140, 281] on div "**********" at bounding box center [269, 311] width 446 height 322
drag, startPoint x: 130, startPoint y: 274, endPoint x: 56, endPoint y: 250, distance: 77.7
click at [62, 239] on div "**********" at bounding box center [269, 311] width 446 height 322
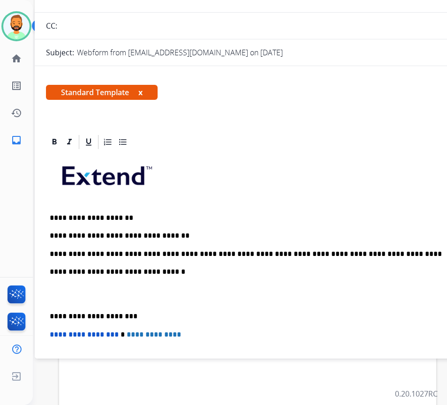
drag, startPoint x: 40, startPoint y: 315, endPoint x: 45, endPoint y: 317, distance: 5.0
click at [42, 317] on div "**********" at bounding box center [269, 319] width 469 height 370
click at [48, 317] on div "**********" at bounding box center [269, 302] width 446 height 305
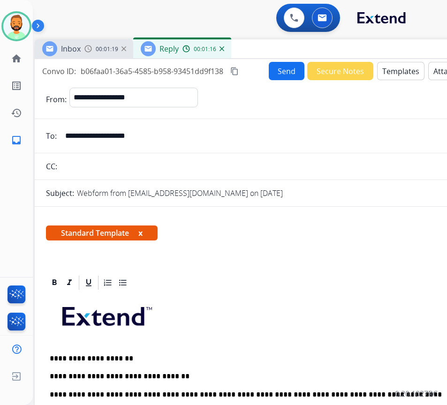
click at [282, 71] on button "Send" at bounding box center [287, 71] width 36 height 18
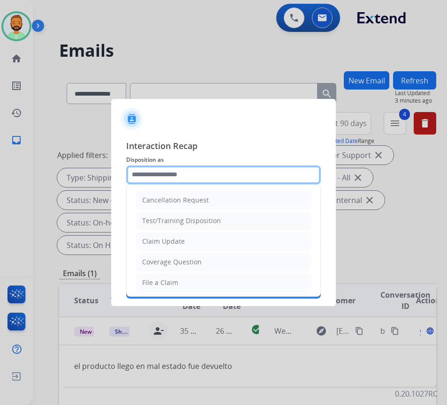
click at [207, 181] on input "text" at bounding box center [223, 174] width 195 height 19
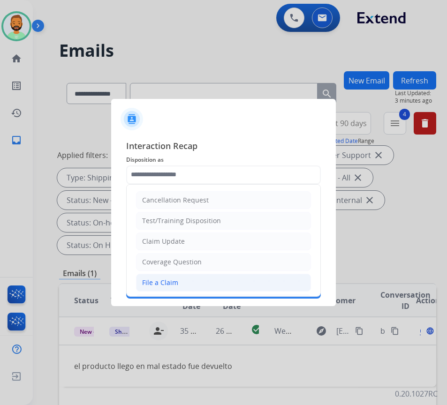
click at [202, 283] on li "File a Claim" at bounding box center [223, 283] width 175 height 18
type input "**********"
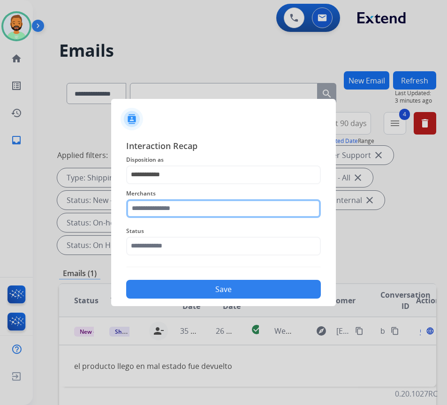
click at [191, 211] on input "text" at bounding box center [223, 208] width 195 height 19
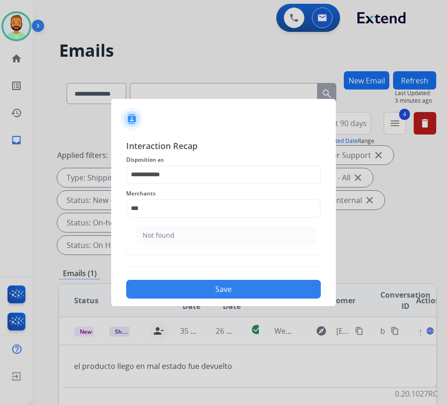
click at [190, 237] on li "Not found" at bounding box center [225, 235] width 179 height 18
type input "*********"
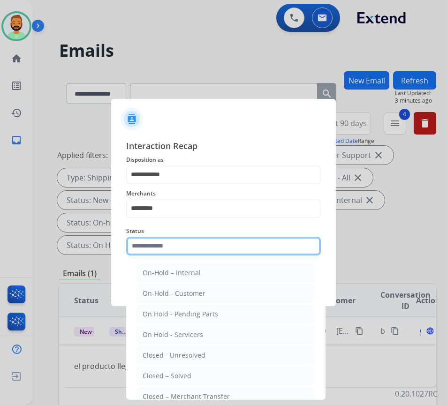
drag, startPoint x: 196, startPoint y: 242, endPoint x: 195, endPoint y: 259, distance: 16.5
click at [196, 243] on input "text" at bounding box center [223, 246] width 195 height 19
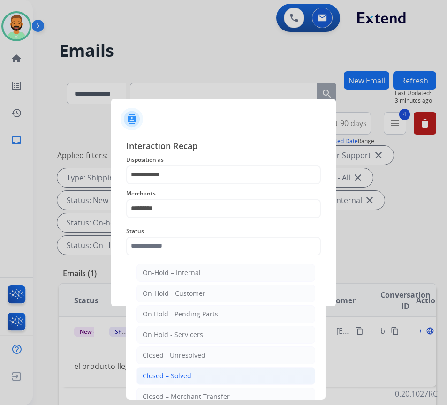
click at [202, 370] on li "Closed – Solved" at bounding box center [225, 376] width 179 height 18
type input "**********"
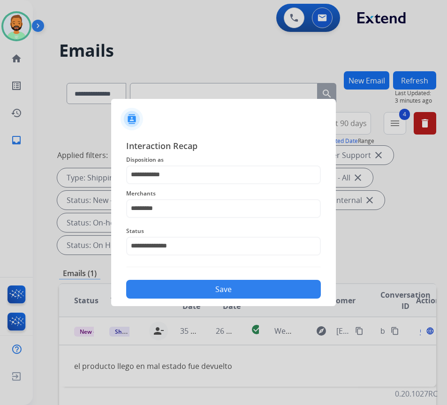
click at [208, 294] on button "Save" at bounding box center [223, 289] width 195 height 19
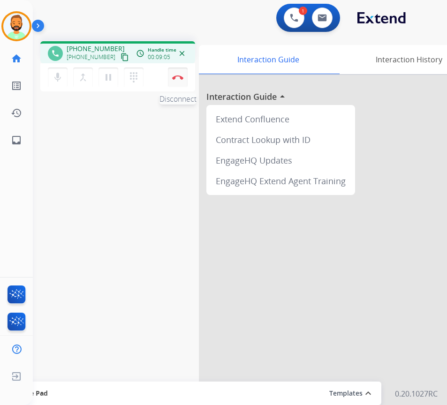
click at [179, 73] on button "Disconnect" at bounding box center [178, 77] width 20 height 20
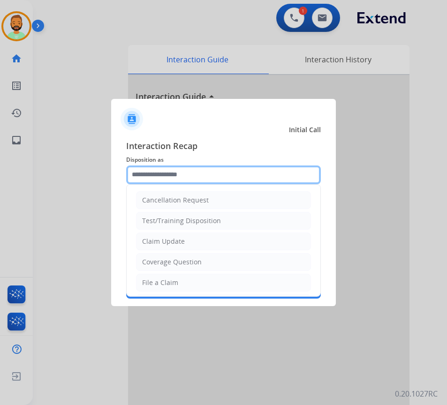
click at [216, 175] on input "text" at bounding box center [223, 174] width 195 height 19
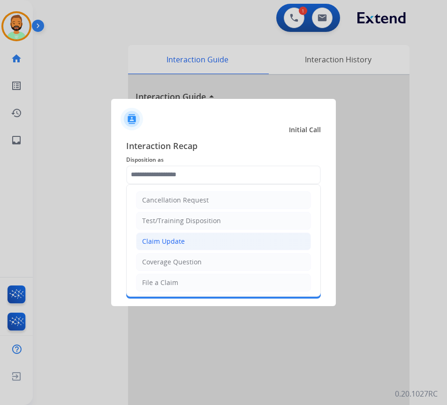
click at [201, 237] on li "Claim Update" at bounding box center [223, 241] width 175 height 18
type input "**********"
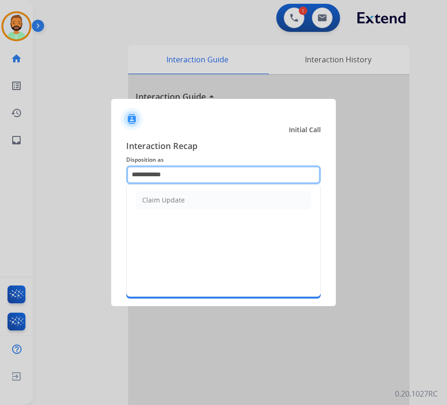
drag, startPoint x: 195, startPoint y: 179, endPoint x: 90, endPoint y: 180, distance: 105.0
click at [0, 180] on app-contact-recap-modal "**********" at bounding box center [0, 202] width 0 height 405
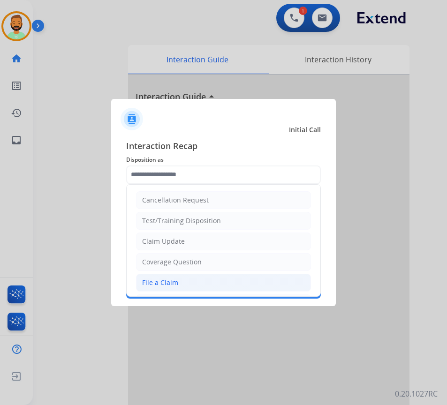
click at [186, 279] on li "File a Claim" at bounding box center [223, 283] width 175 height 18
type input "**********"
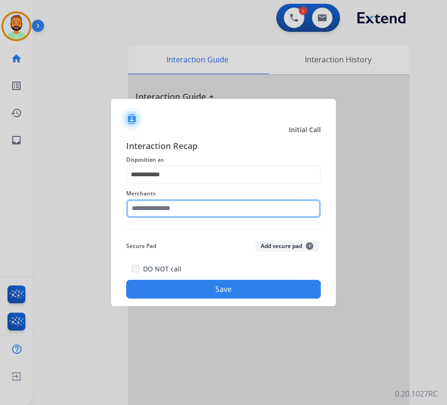
click at [199, 206] on input "text" at bounding box center [223, 208] width 195 height 19
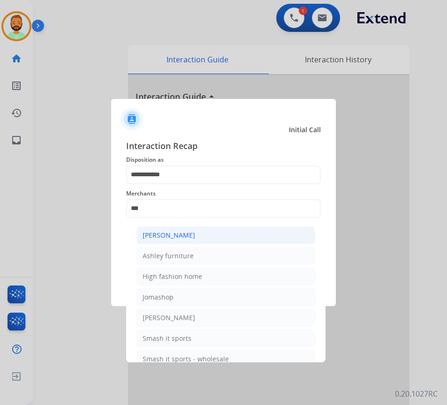
click at [193, 237] on div "[PERSON_NAME]" at bounding box center [168, 235] width 52 height 9
type input "**********"
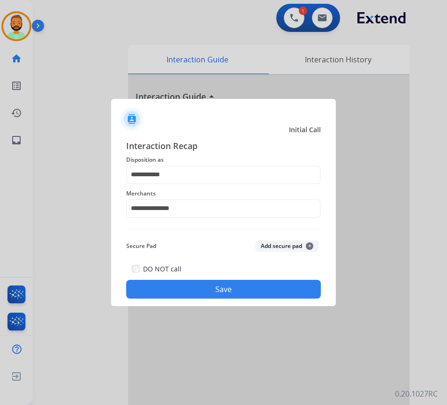
click at [222, 293] on button "Save" at bounding box center [223, 289] width 195 height 19
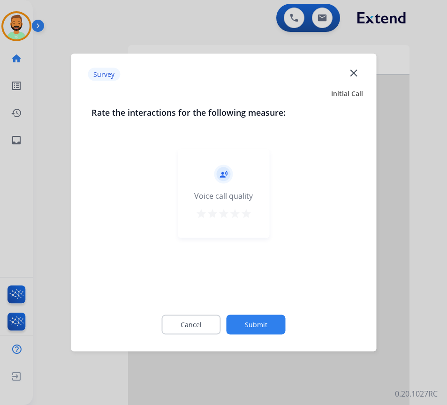
click at [248, 313] on div "Cancel Submit" at bounding box center [223, 325] width 264 height 42
click at [250, 323] on button "Submit" at bounding box center [255, 325] width 59 height 20
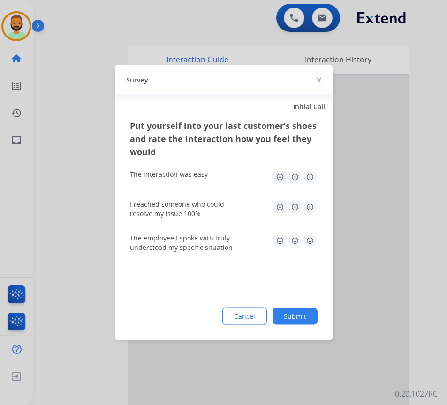
click at [297, 311] on button "Submit" at bounding box center [294, 316] width 45 height 17
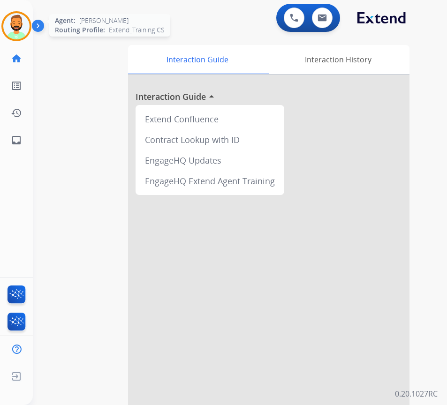
click at [13, 22] on img at bounding box center [16, 26] width 26 height 26
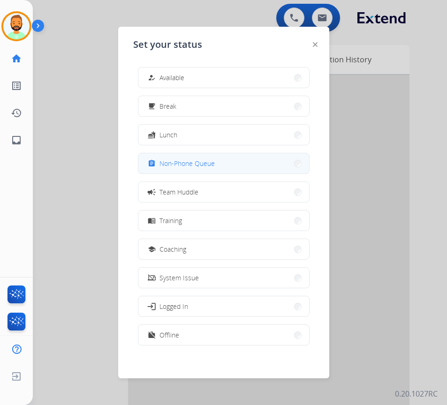
click at [207, 162] on span "Non-Phone Queue" at bounding box center [186, 163] width 55 height 10
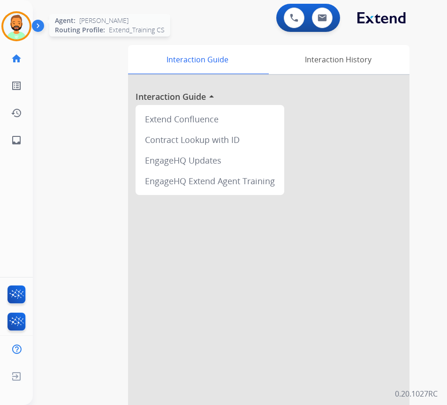
click at [19, 30] on img at bounding box center [16, 26] width 26 height 26
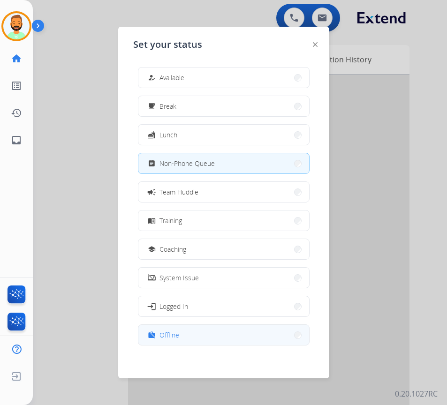
click at [205, 342] on button "work_off Offline" at bounding box center [223, 335] width 171 height 20
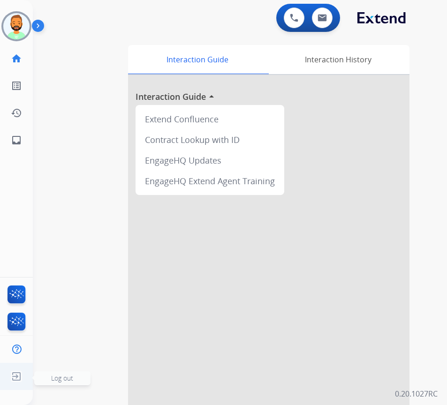
click at [68, 377] on span "Log out" at bounding box center [62, 378] width 22 height 9
